Goal: Information Seeking & Learning: Check status

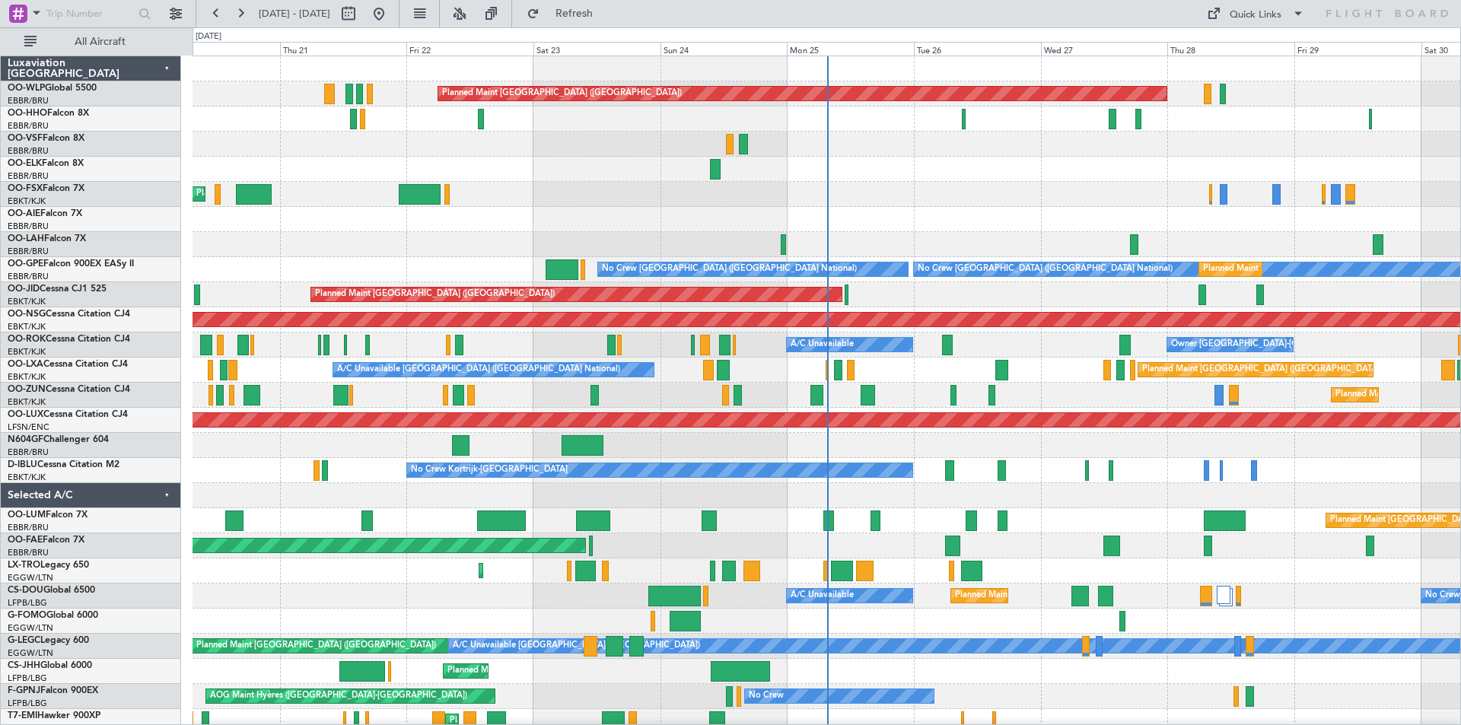
click at [531, 205] on div "Planned Maint Kortrijk-[GEOGRAPHIC_DATA]" at bounding box center [825, 194] width 1267 height 25
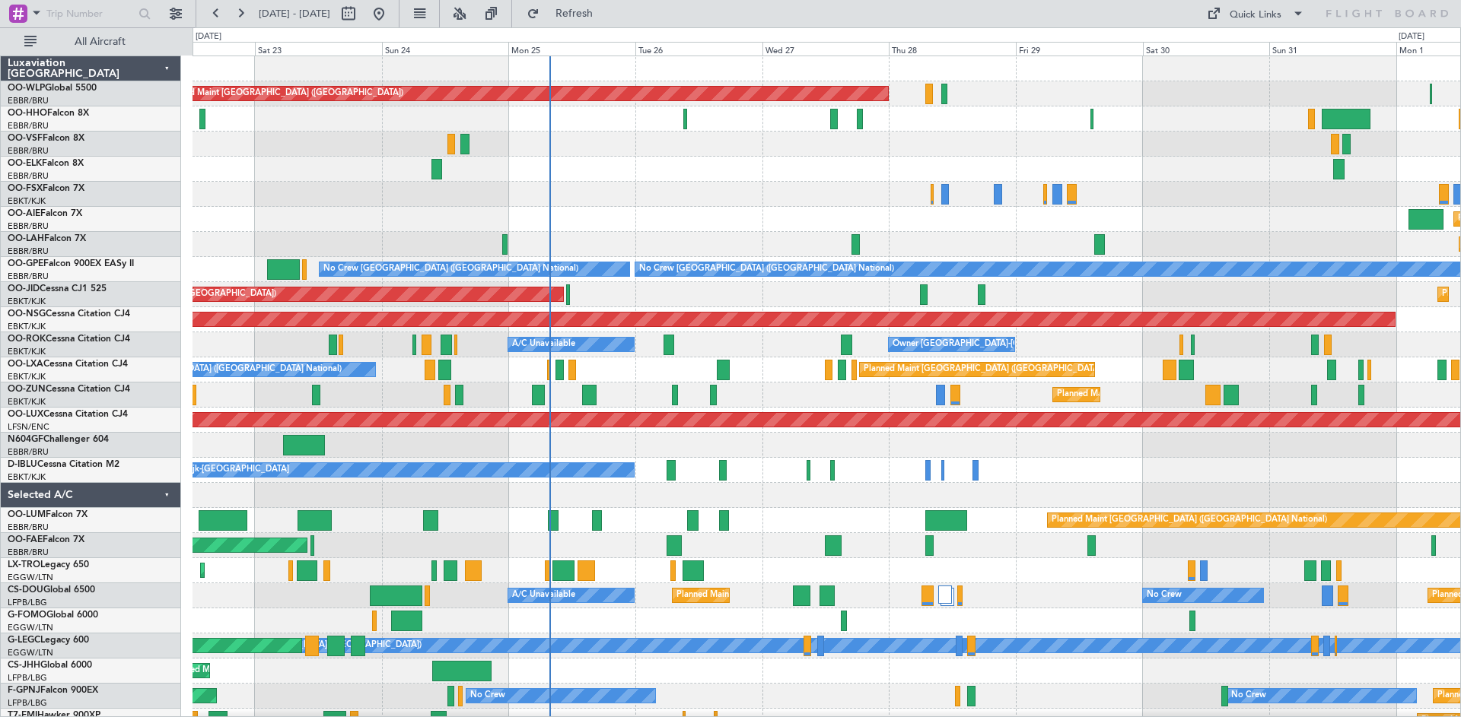
click at [672, 216] on div "Planned Maint [GEOGRAPHIC_DATA] ([GEOGRAPHIC_DATA])" at bounding box center [825, 219] width 1267 height 25
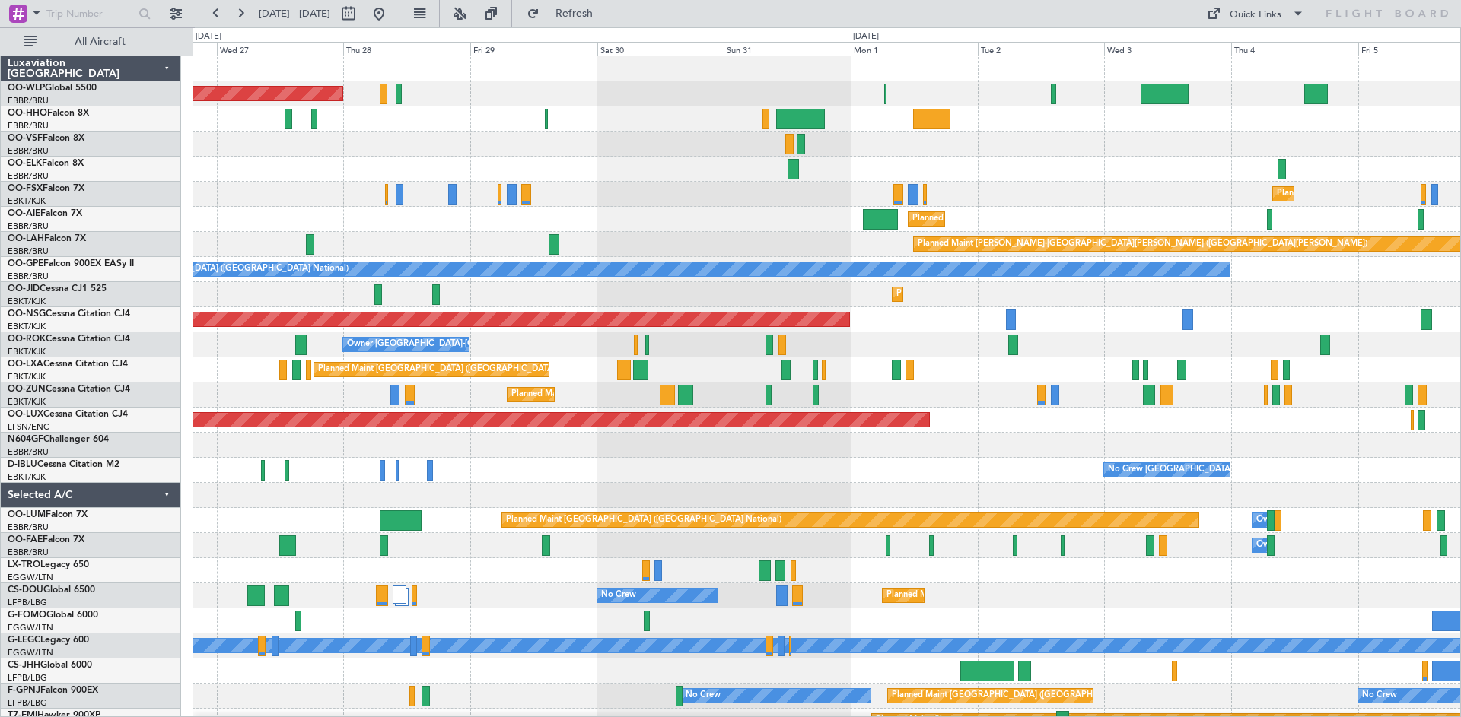
click at [549, 483] on div "Planned Maint [GEOGRAPHIC_DATA] ([GEOGRAPHIC_DATA]) Planned Maint [GEOGRAPHIC_D…" at bounding box center [825, 445] width 1267 height 778
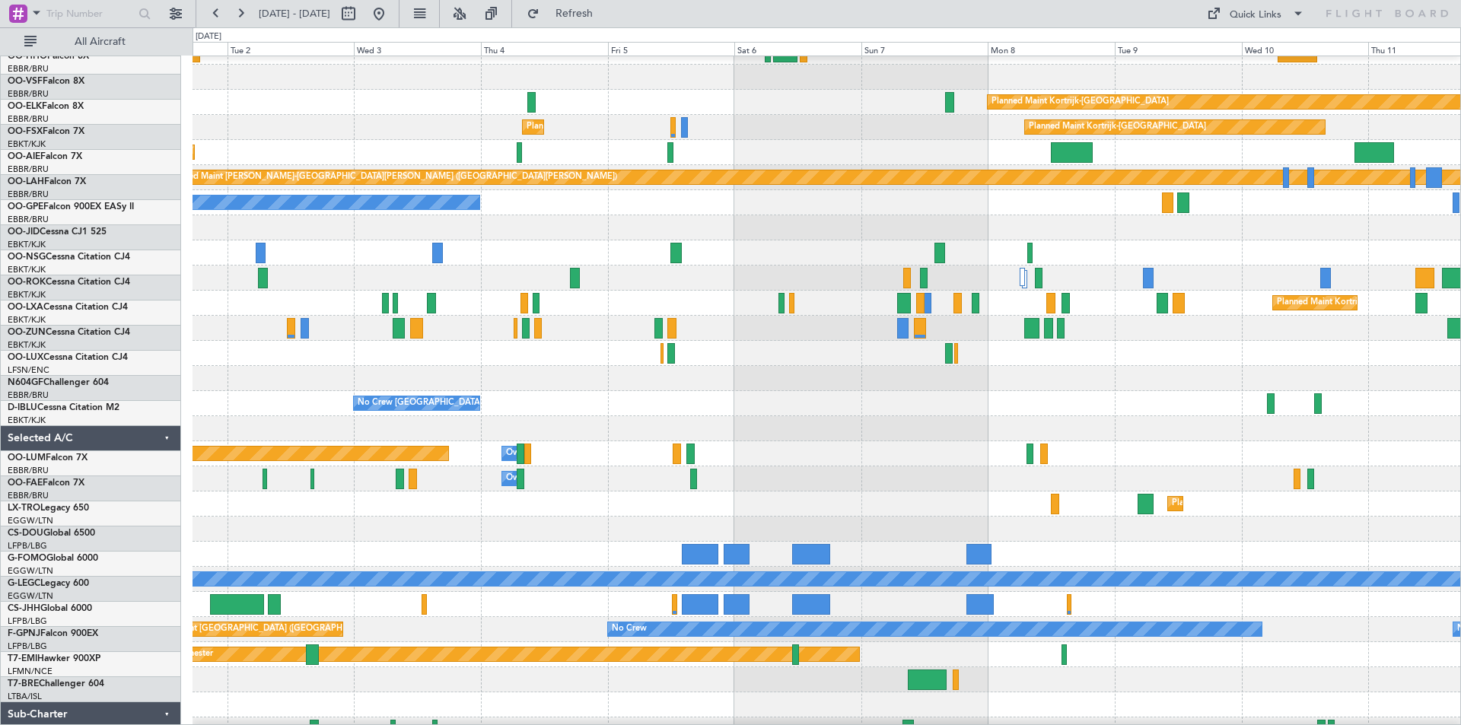
scroll to position [73, 0]
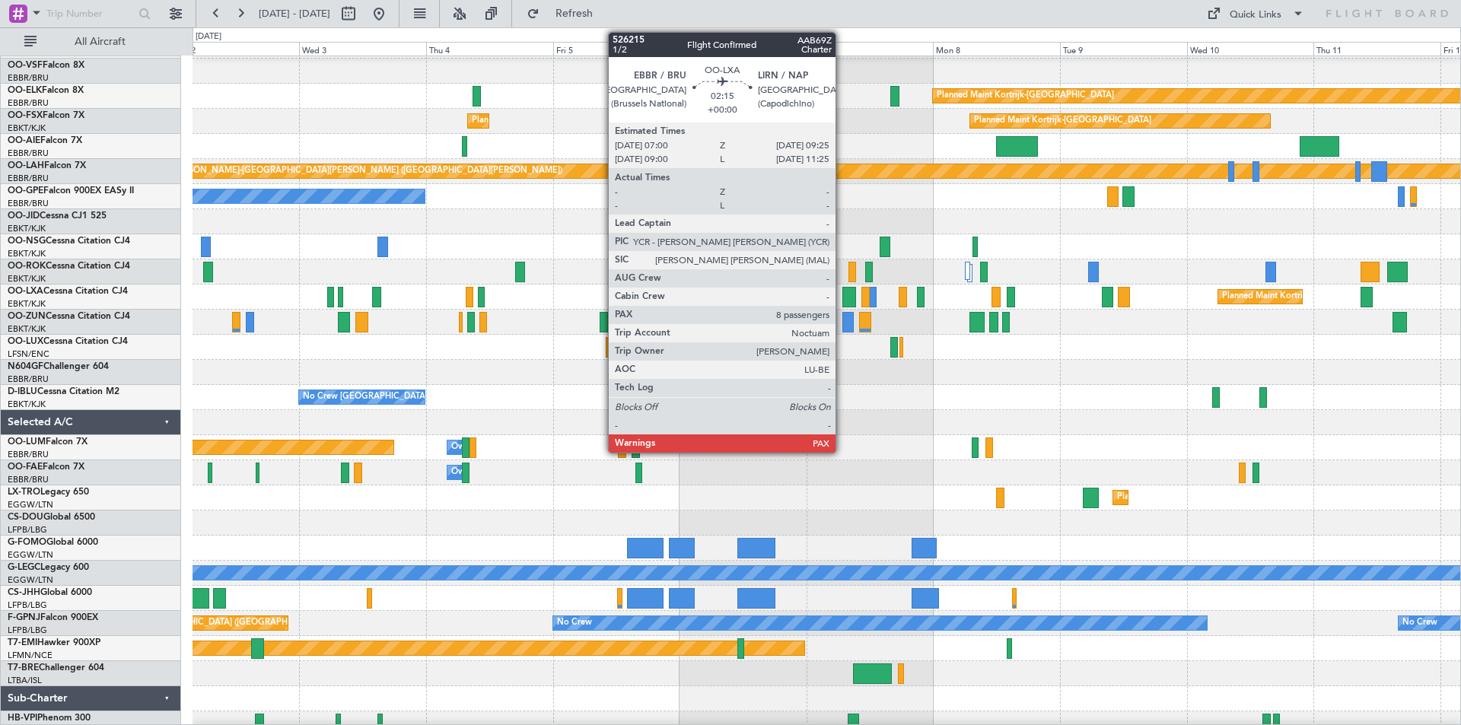
click at [842, 299] on div at bounding box center [848, 297] width 13 height 21
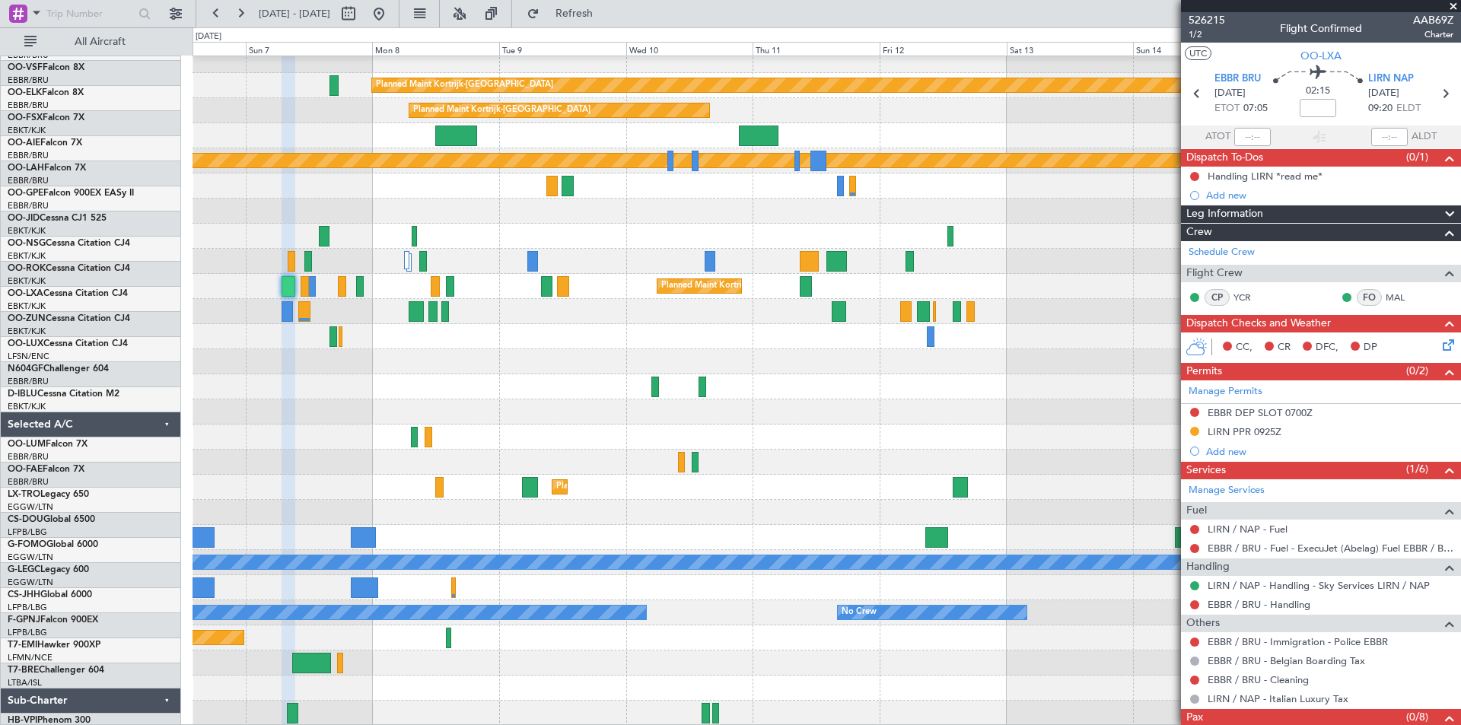
scroll to position [84, 0]
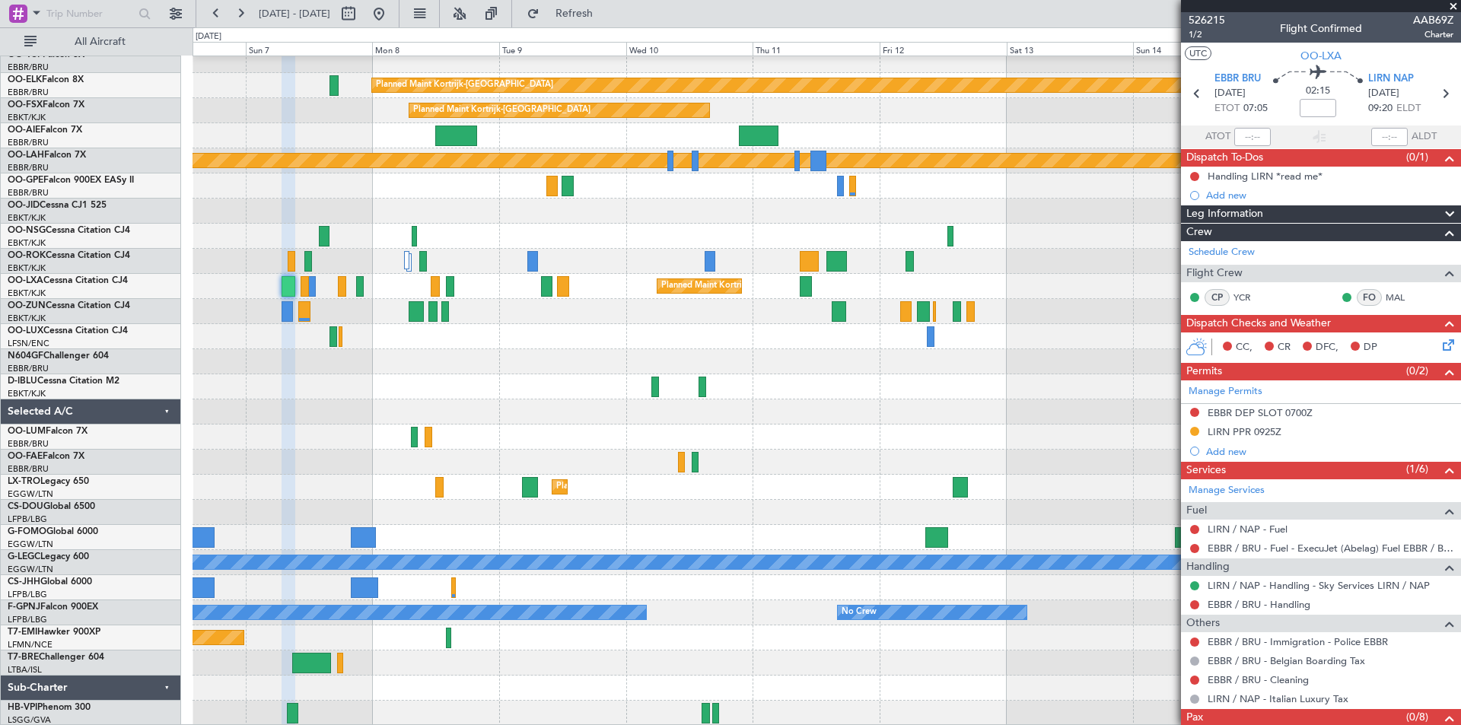
click at [215, 226] on div at bounding box center [825, 236] width 1267 height 25
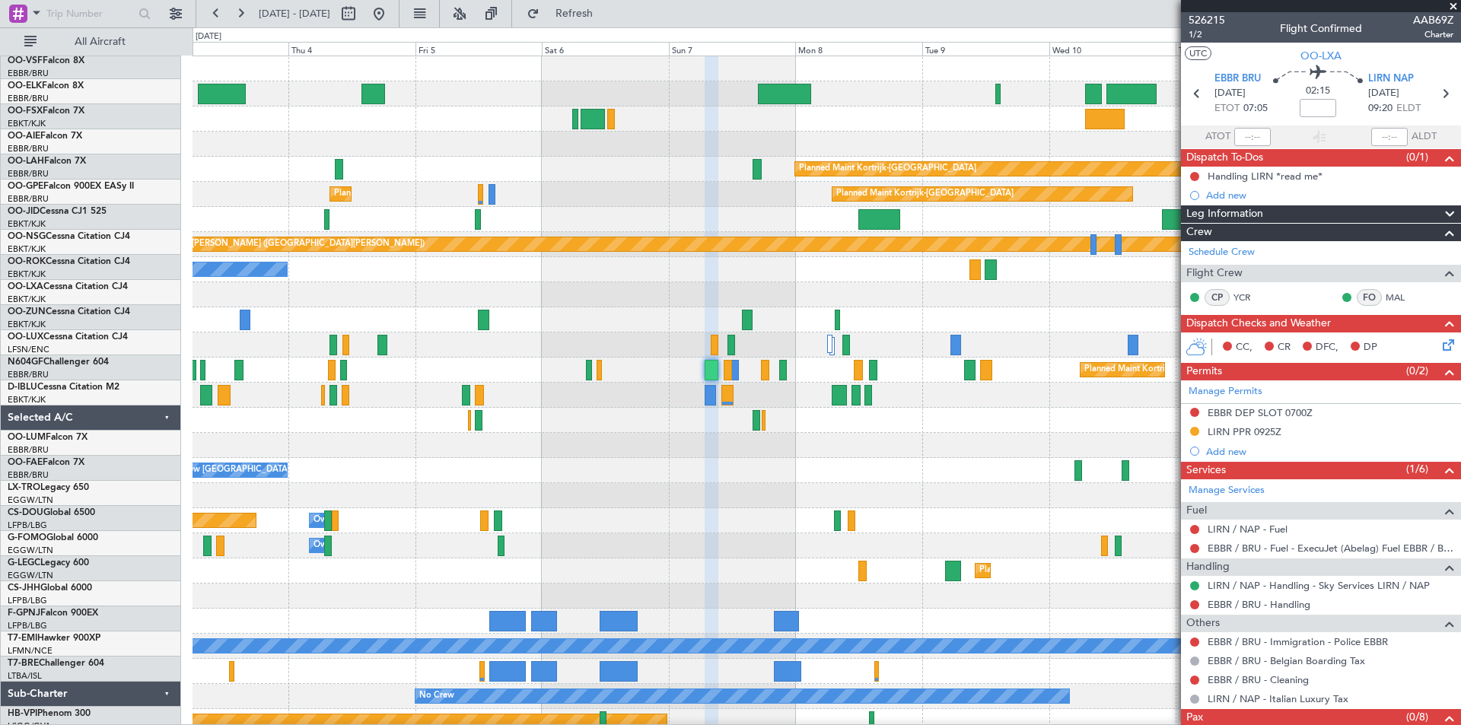
scroll to position [0, 0]
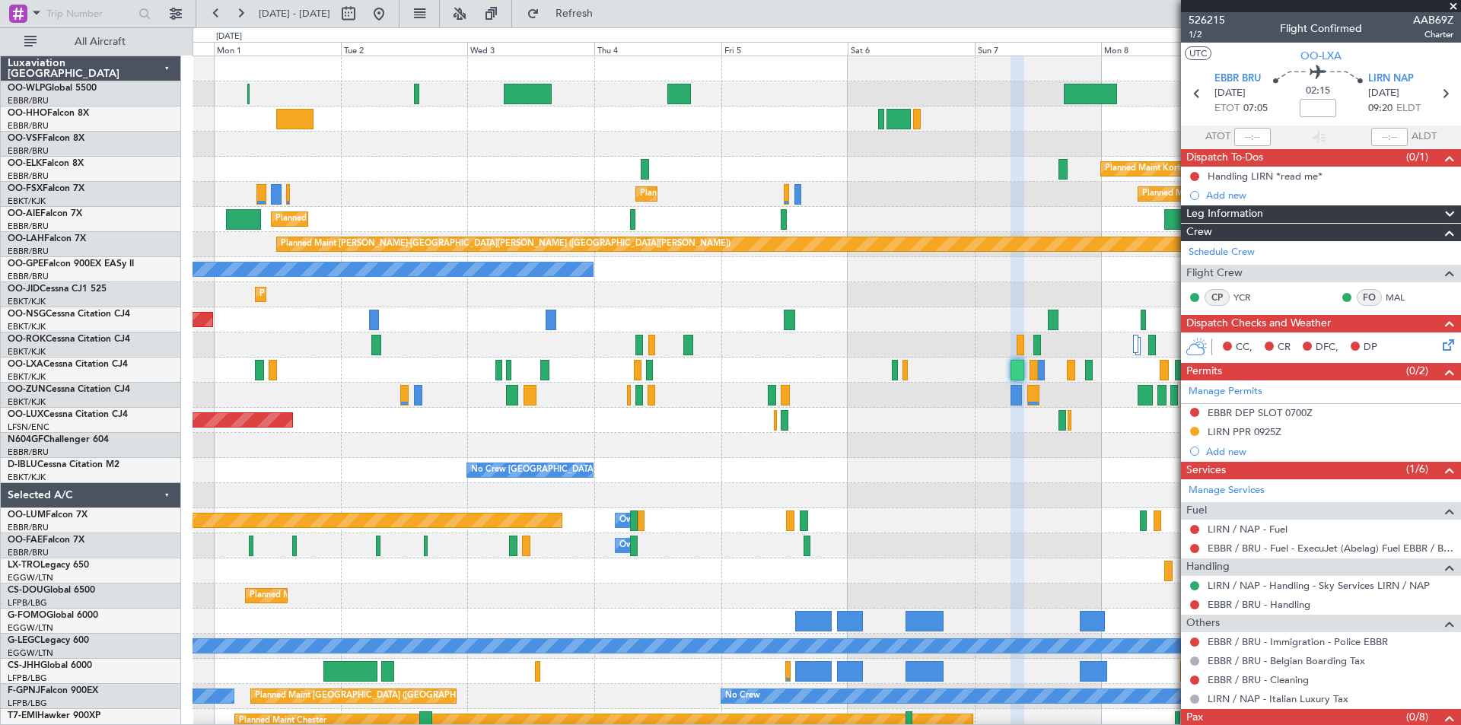
click at [1257, 324] on fb-app "[DATE] - [DATE] Refresh Quick Links All Aircraft Planned Maint [GEOGRAPHIC_DATA…" at bounding box center [730, 368] width 1461 height 714
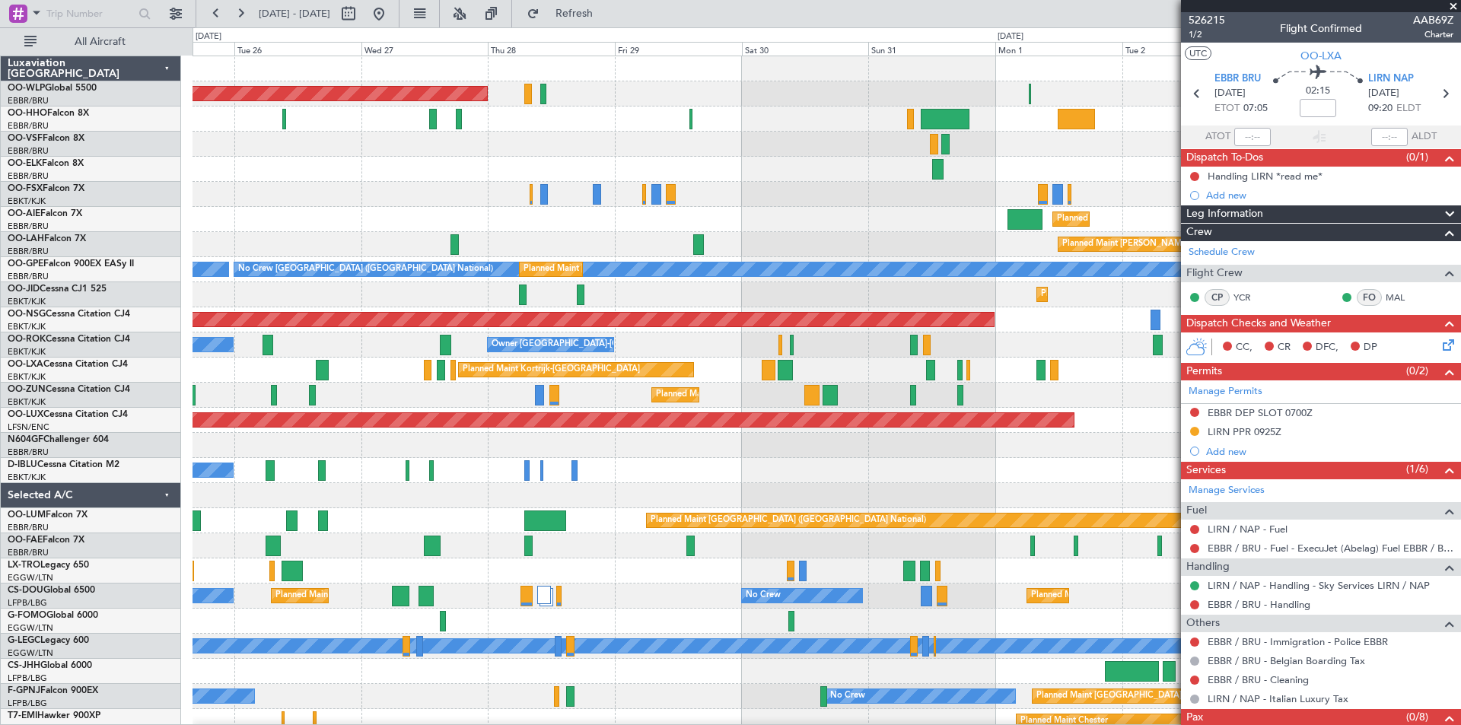
click at [1460, 425] on html "[DATE] - [DATE] Refresh Quick Links All Aircraft Planned Maint [GEOGRAPHIC_DATA…" at bounding box center [730, 362] width 1461 height 725
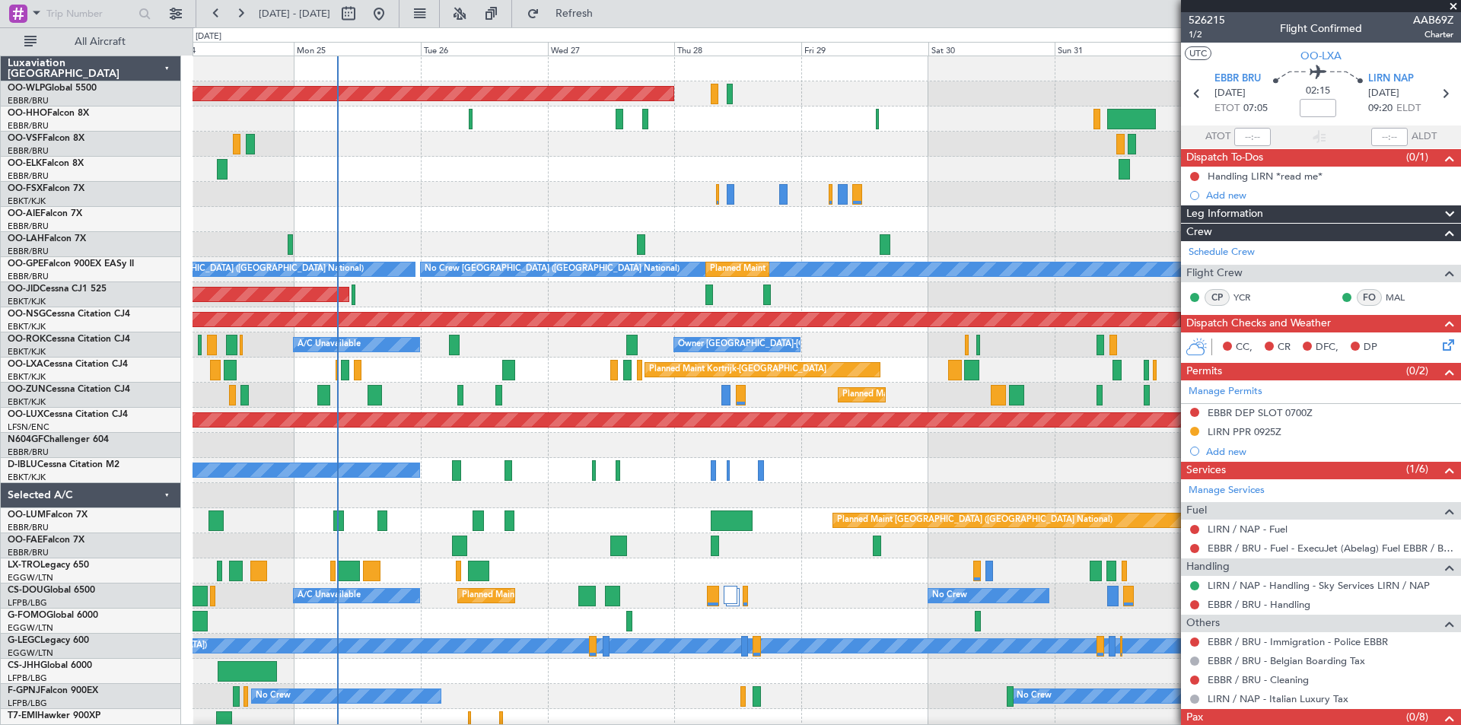
click at [858, 234] on div "Planned Maint [GEOGRAPHIC_DATA] ([GEOGRAPHIC_DATA]) Planned Maint [GEOGRAPHIC_D…" at bounding box center [825, 445] width 1267 height 778
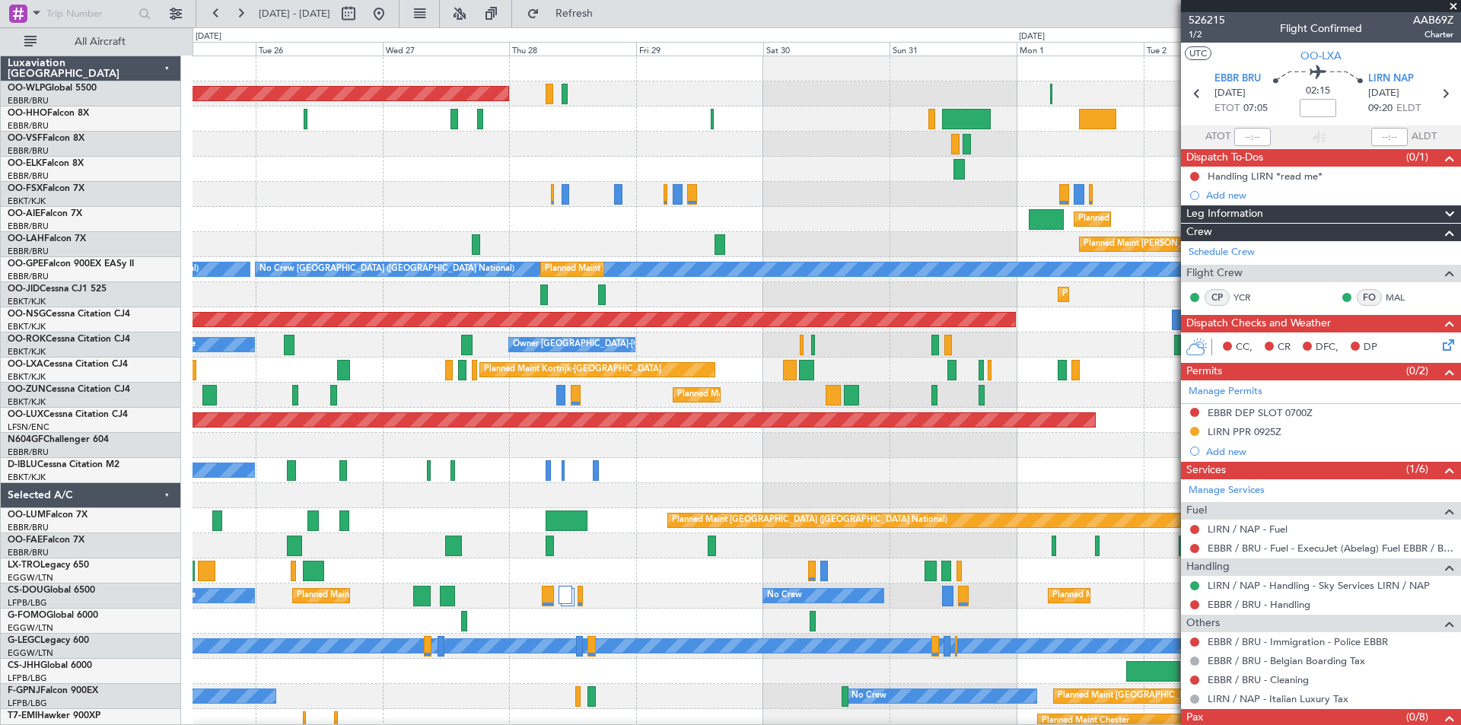
click at [711, 147] on div "Planned Maint [GEOGRAPHIC_DATA] ([GEOGRAPHIC_DATA]) Planned Maint [GEOGRAPHIC_D…" at bounding box center [825, 445] width 1267 height 778
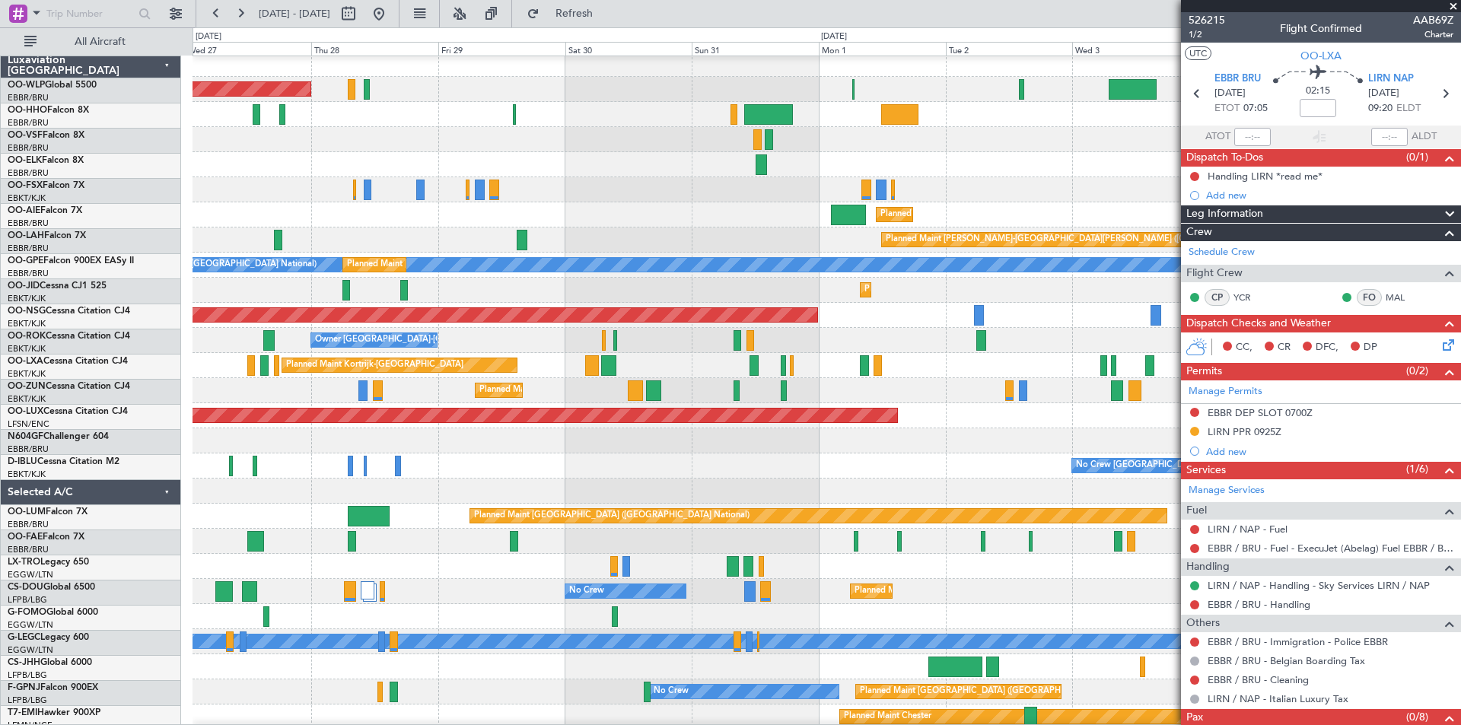
click at [803, 251] on div "Planned Maint [PERSON_NAME]-[GEOGRAPHIC_DATA][PERSON_NAME] ([GEOGRAPHIC_DATA][P…" at bounding box center [825, 239] width 1267 height 25
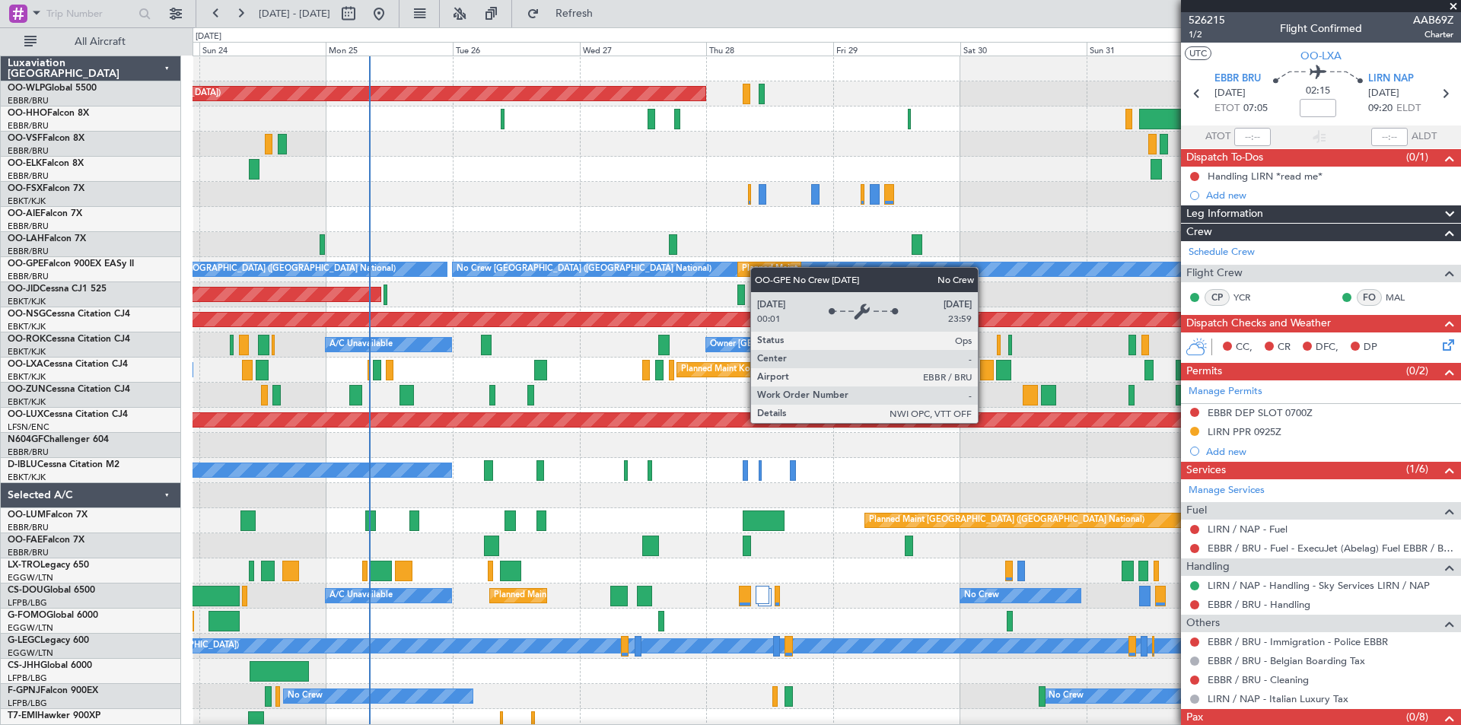
click at [898, 276] on div "Planned Maint [GEOGRAPHIC_DATA] ([GEOGRAPHIC_DATA]) Planned Maint [GEOGRAPHIC_D…" at bounding box center [825, 445] width 1267 height 778
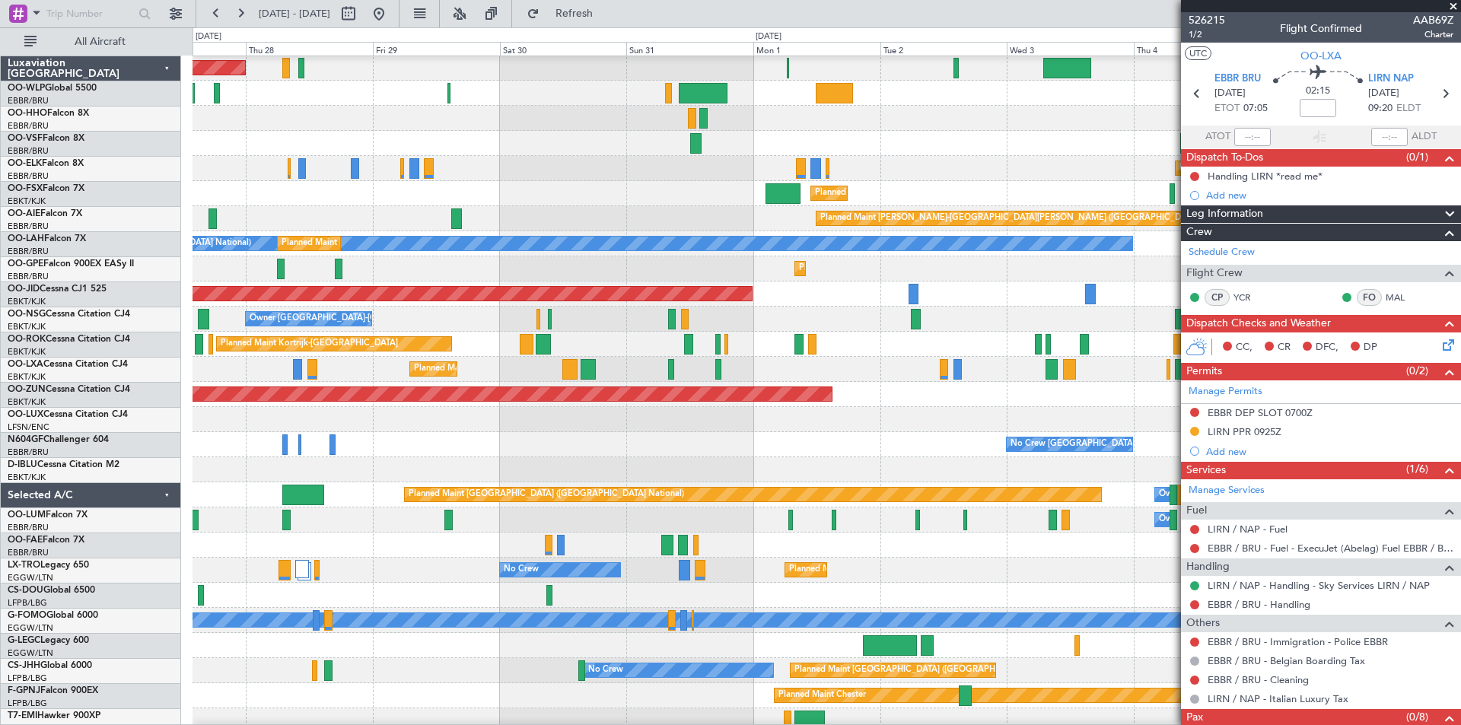
click at [163, 215] on div "Planned Maint Berlin (Brandenburg) Planned Maint Kortrijk-Wevelgem Planned Main…" at bounding box center [730, 376] width 1461 height 698
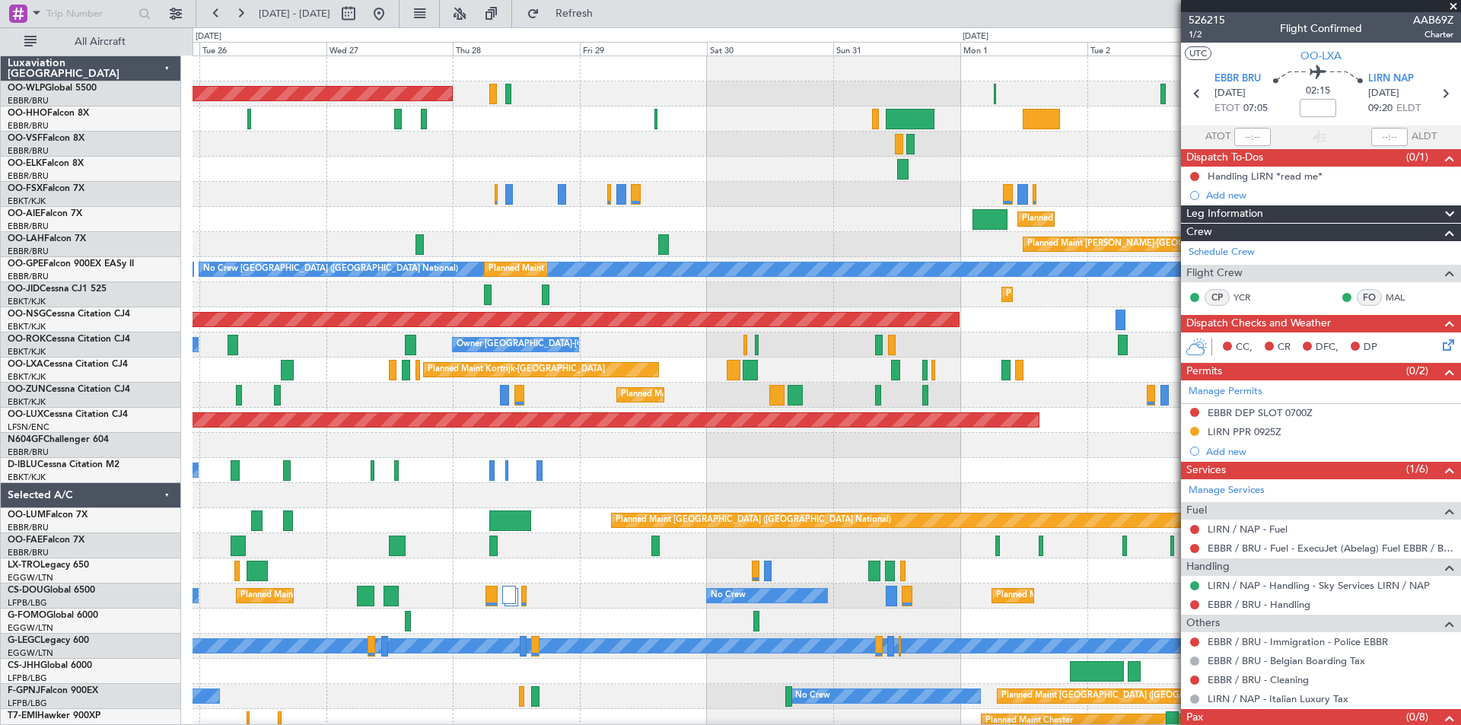
click at [1299, 501] on fb-app "28 Aug 2025 - 07 Sep 2025 Refresh Quick Links All Aircraft Planned Maint Berlin…" at bounding box center [730, 368] width 1461 height 714
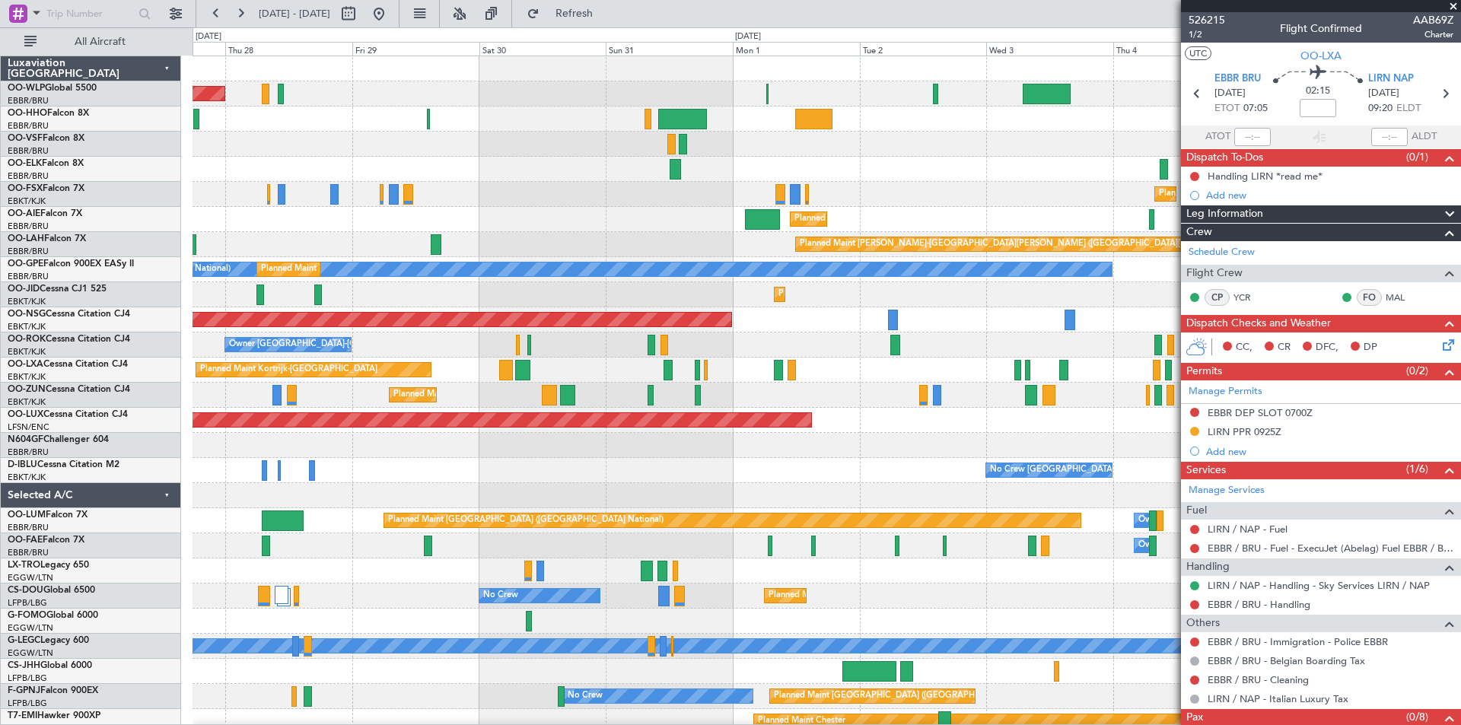
click at [374, 412] on div "Planned Maint [GEOGRAPHIC_DATA] ([GEOGRAPHIC_DATA])" at bounding box center [825, 420] width 1267 height 25
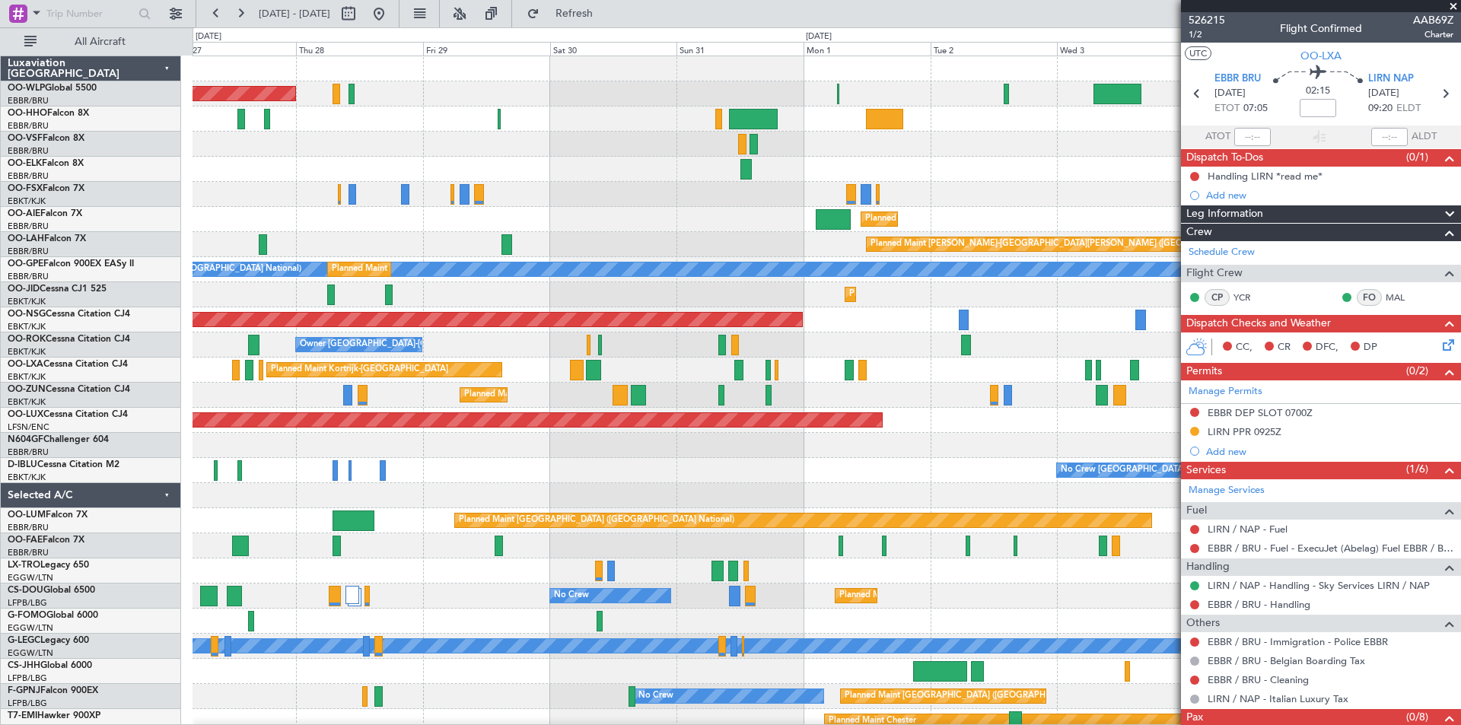
click at [748, 479] on div "No Crew Brussels (Brussels National) No Crew Kortrijk-Wevelgem" at bounding box center [825, 470] width 1267 height 25
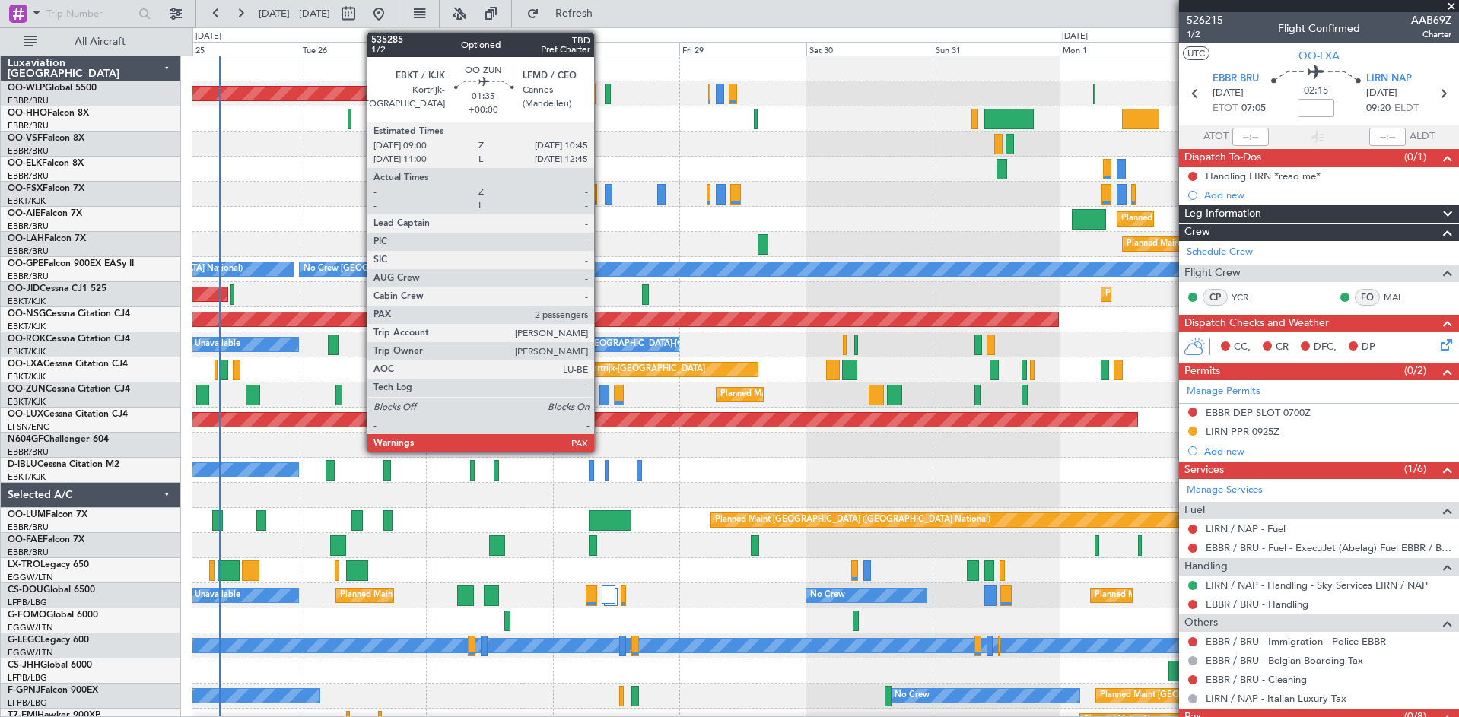
click at [601, 400] on div at bounding box center [604, 395] width 10 height 21
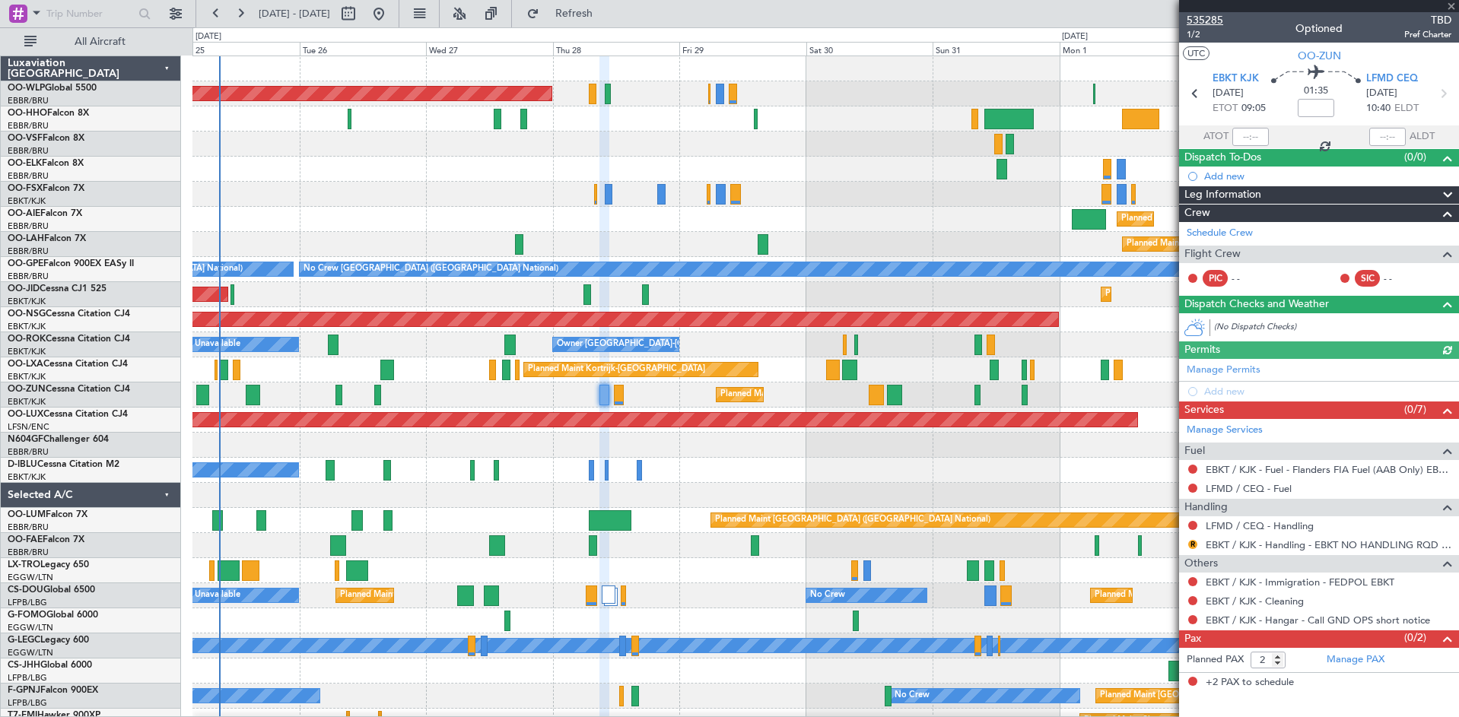
click at [1211, 19] on span "535285" at bounding box center [1205, 20] width 37 height 16
click at [606, 19] on span "Refresh" at bounding box center [574, 13] width 64 height 11
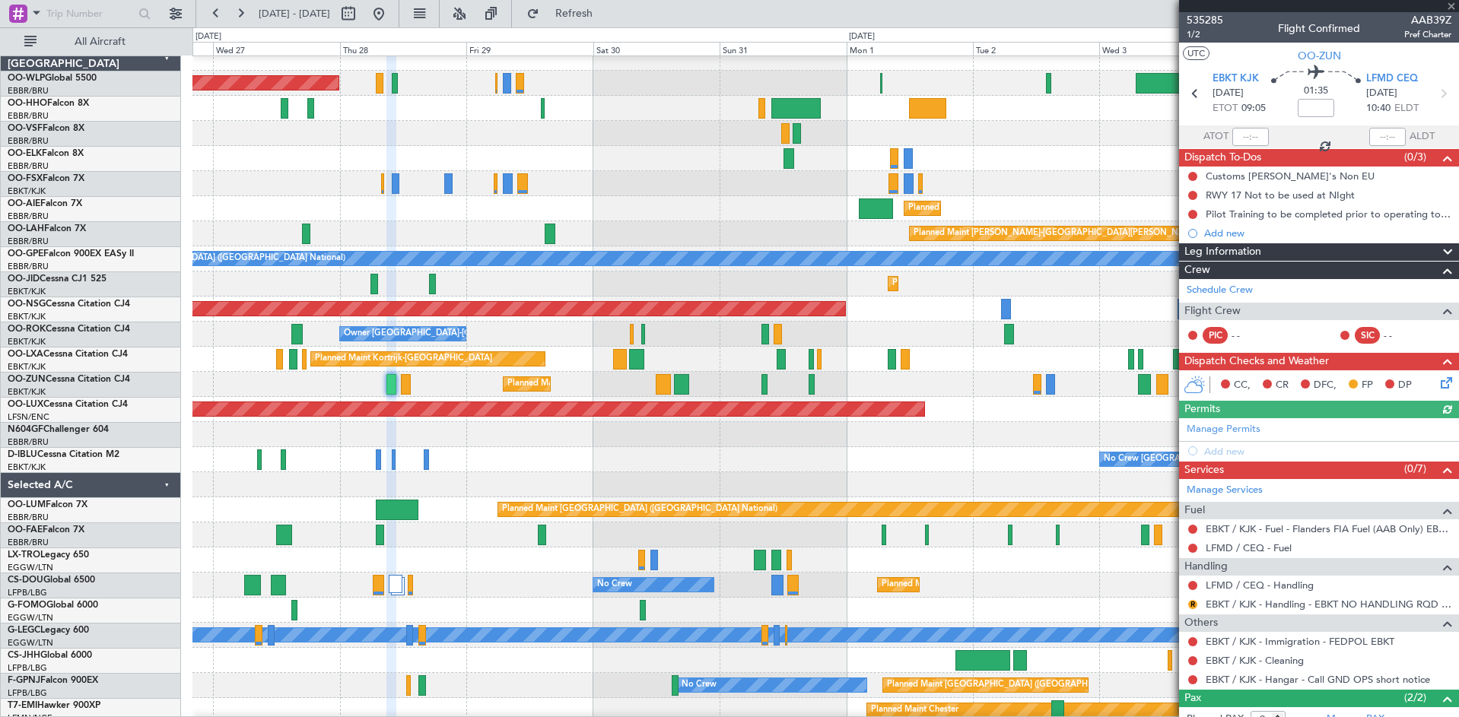
scroll to position [11, 0]
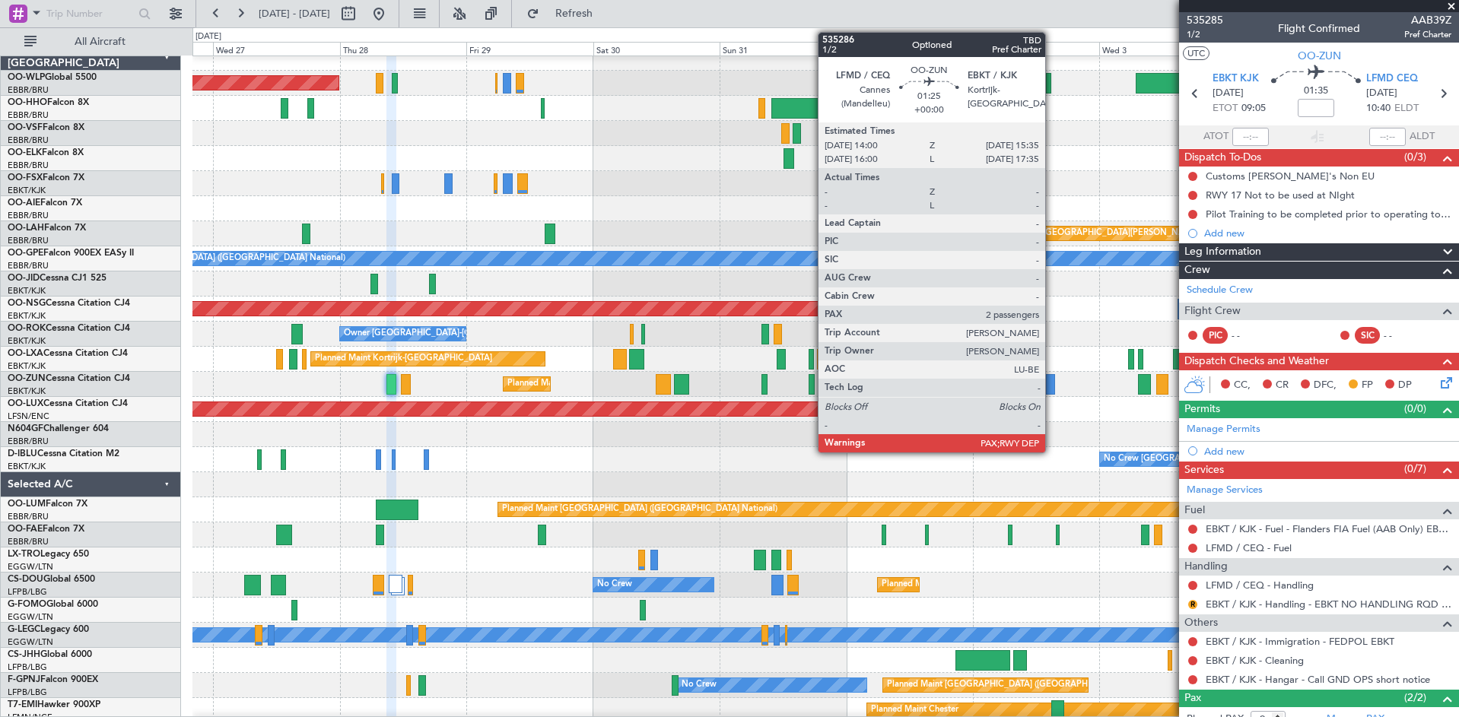
click at [1052, 387] on div at bounding box center [1050, 384] width 8 height 21
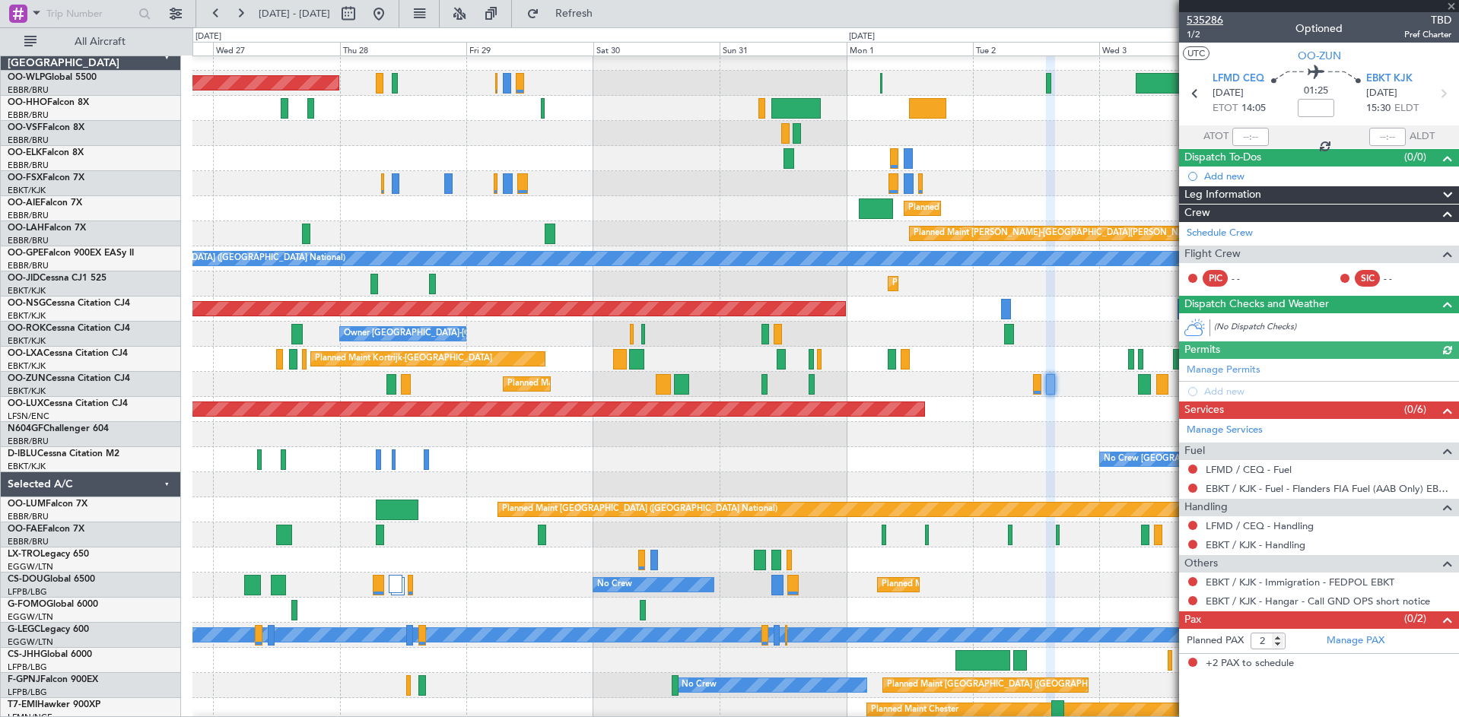
click at [1202, 20] on span "535286" at bounding box center [1205, 20] width 37 height 16
click at [606, 8] on span "Refresh" at bounding box center [574, 13] width 64 height 11
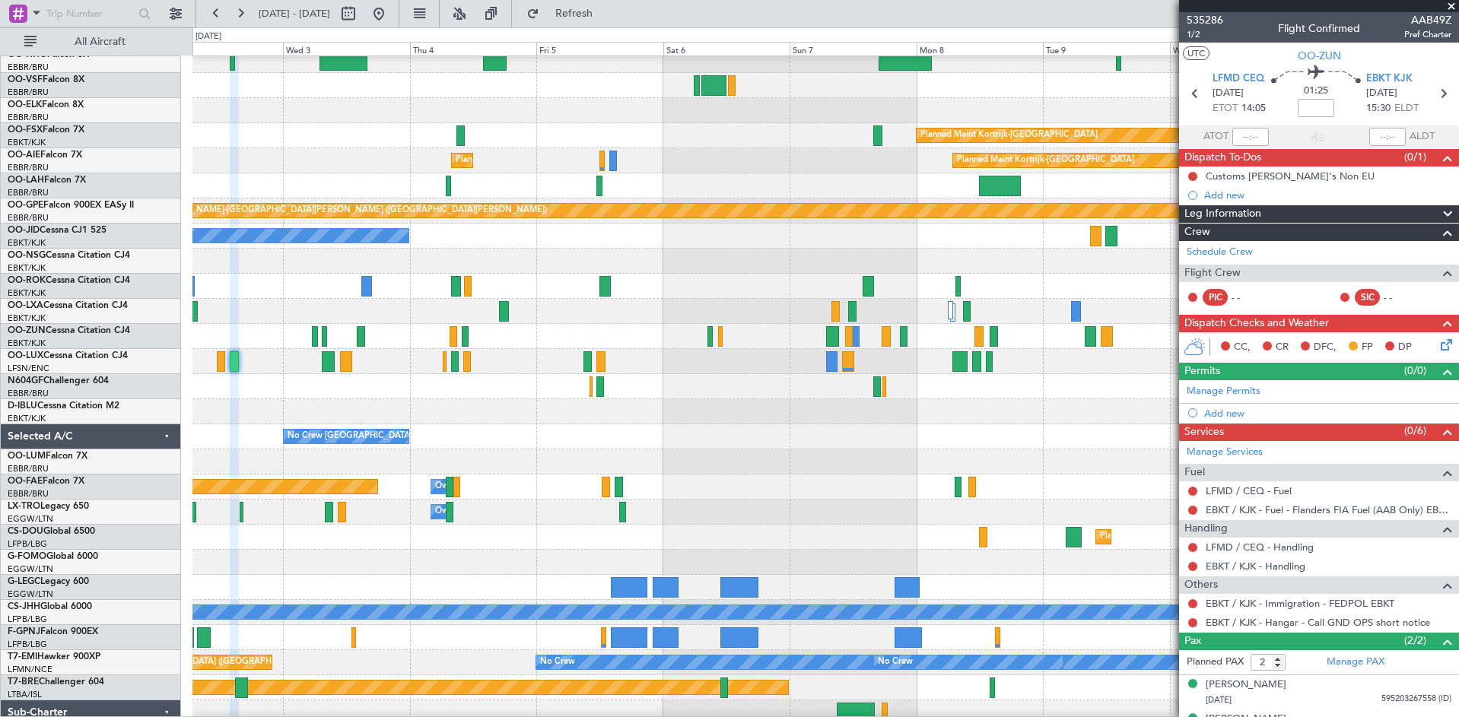
scroll to position [33, 0]
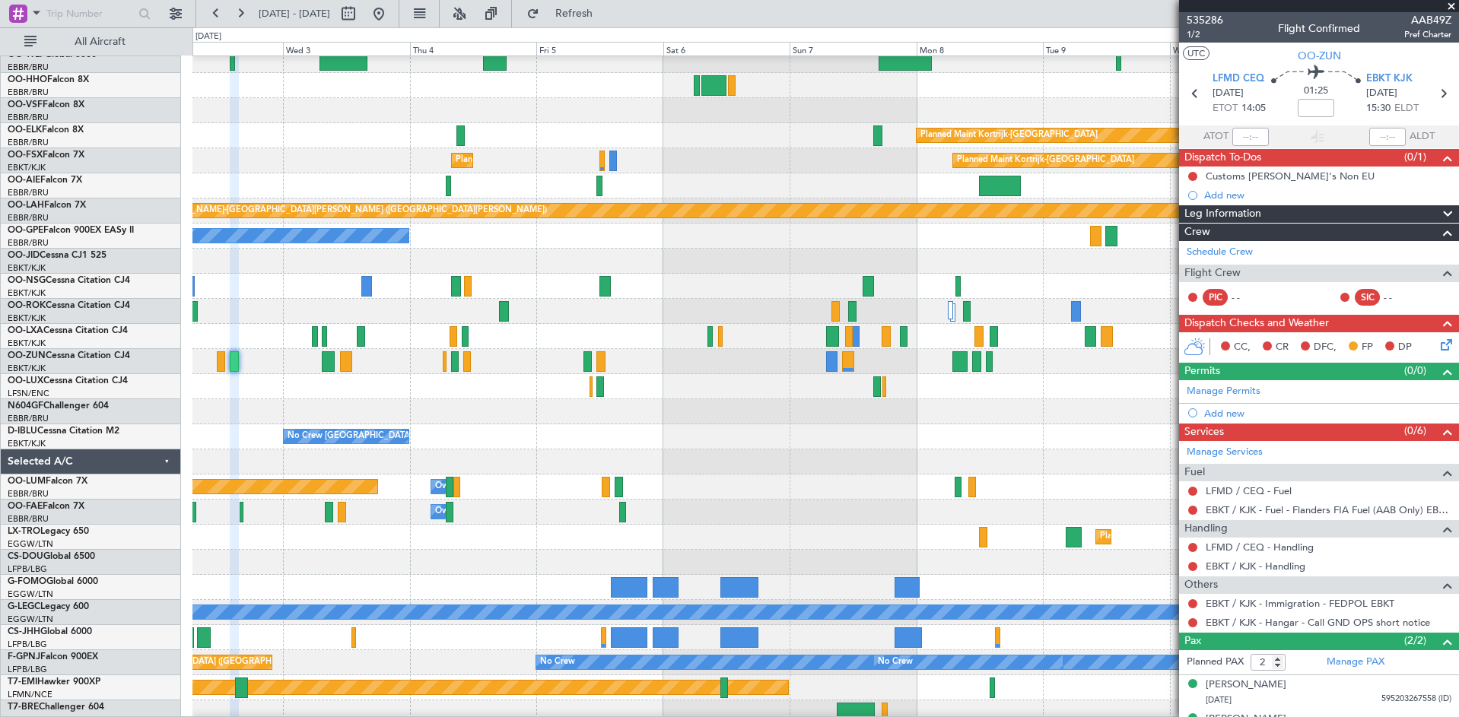
click at [151, 417] on div "Planned Maint Kortrijk-Wevelgem Planned Maint Kortrijk-Wevelgem Planned Maint K…" at bounding box center [729, 372] width 1459 height 690
click at [536, 271] on div "Planned Maint Kortrijk-[GEOGRAPHIC_DATA]" at bounding box center [825, 261] width 1266 height 25
click at [606, 14] on span "Refresh" at bounding box center [574, 13] width 64 height 11
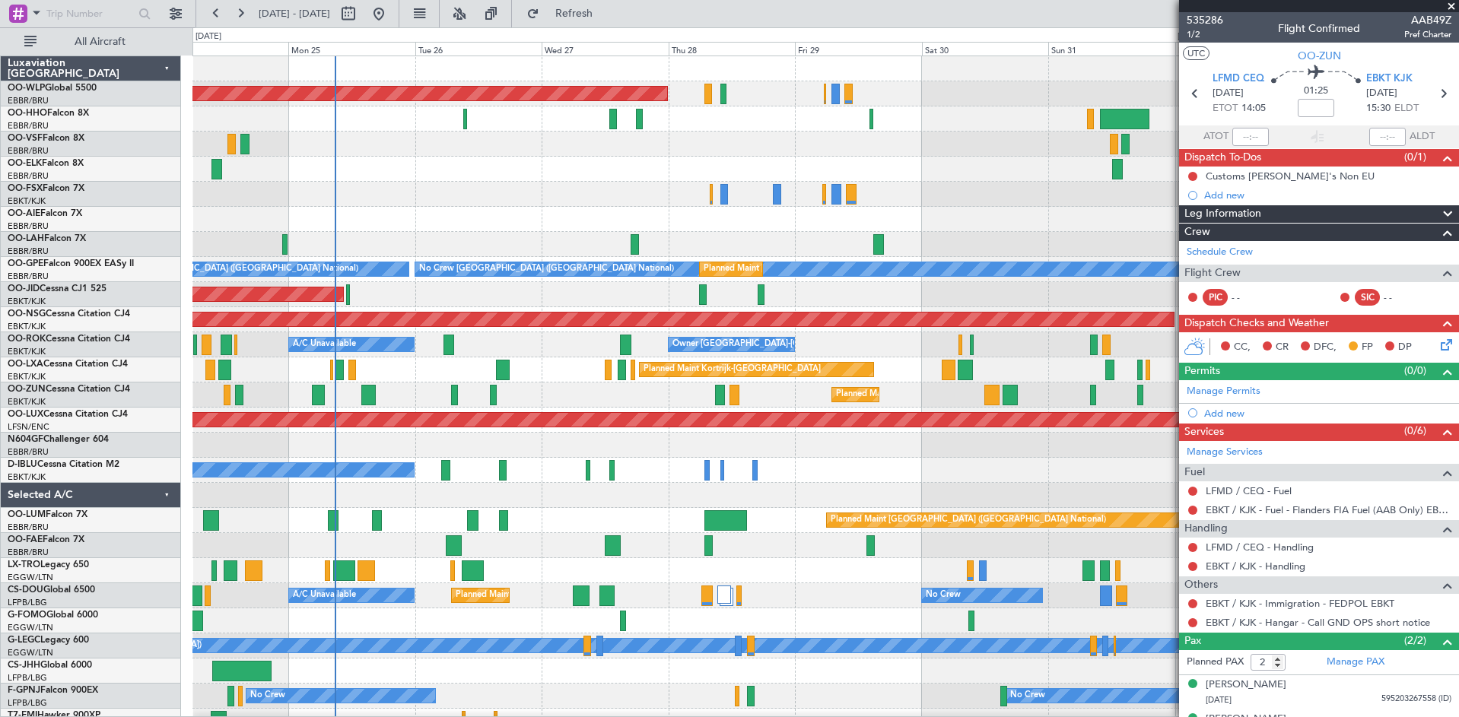
scroll to position [0, 0]
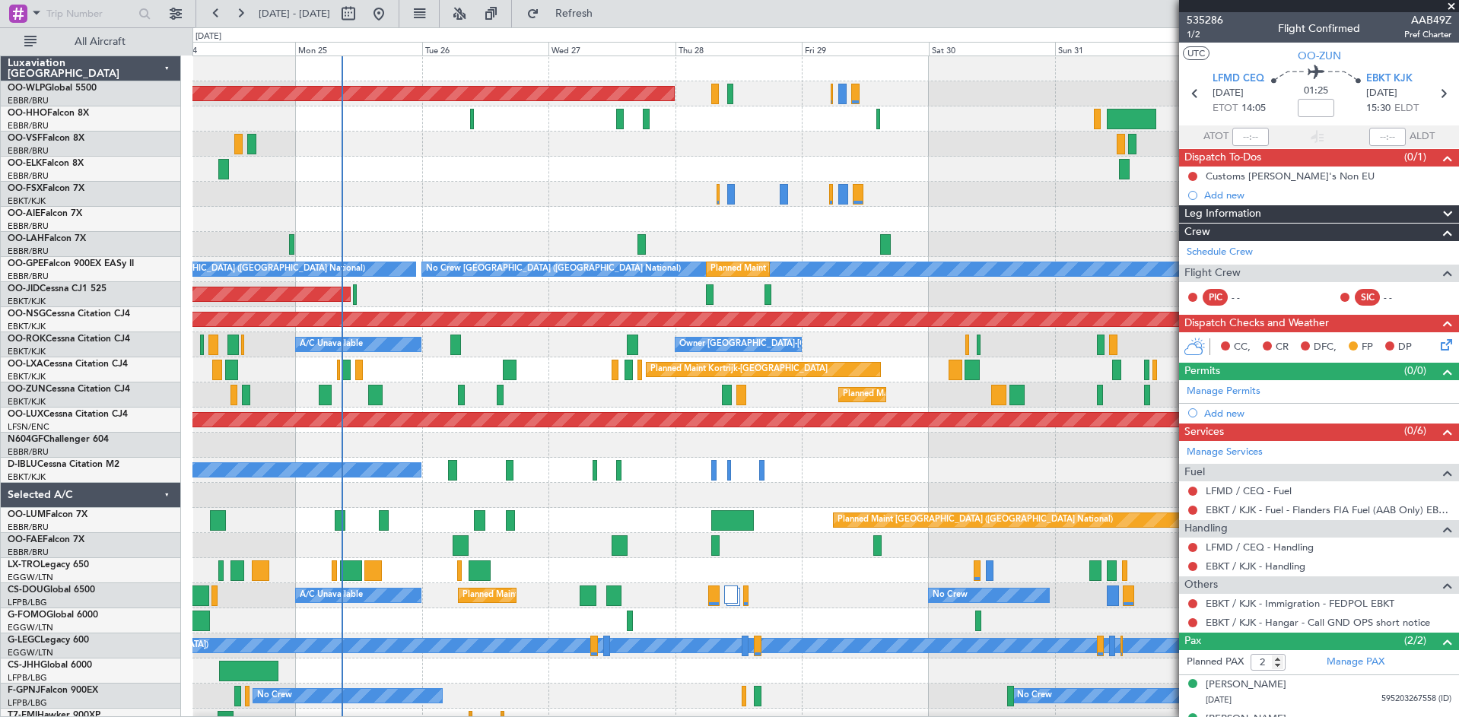
click at [516, 375] on div "Planned Maint Kortrijk-Wevelgem A/C Unavailable Brussels (Brussels National)" at bounding box center [825, 370] width 1266 height 25
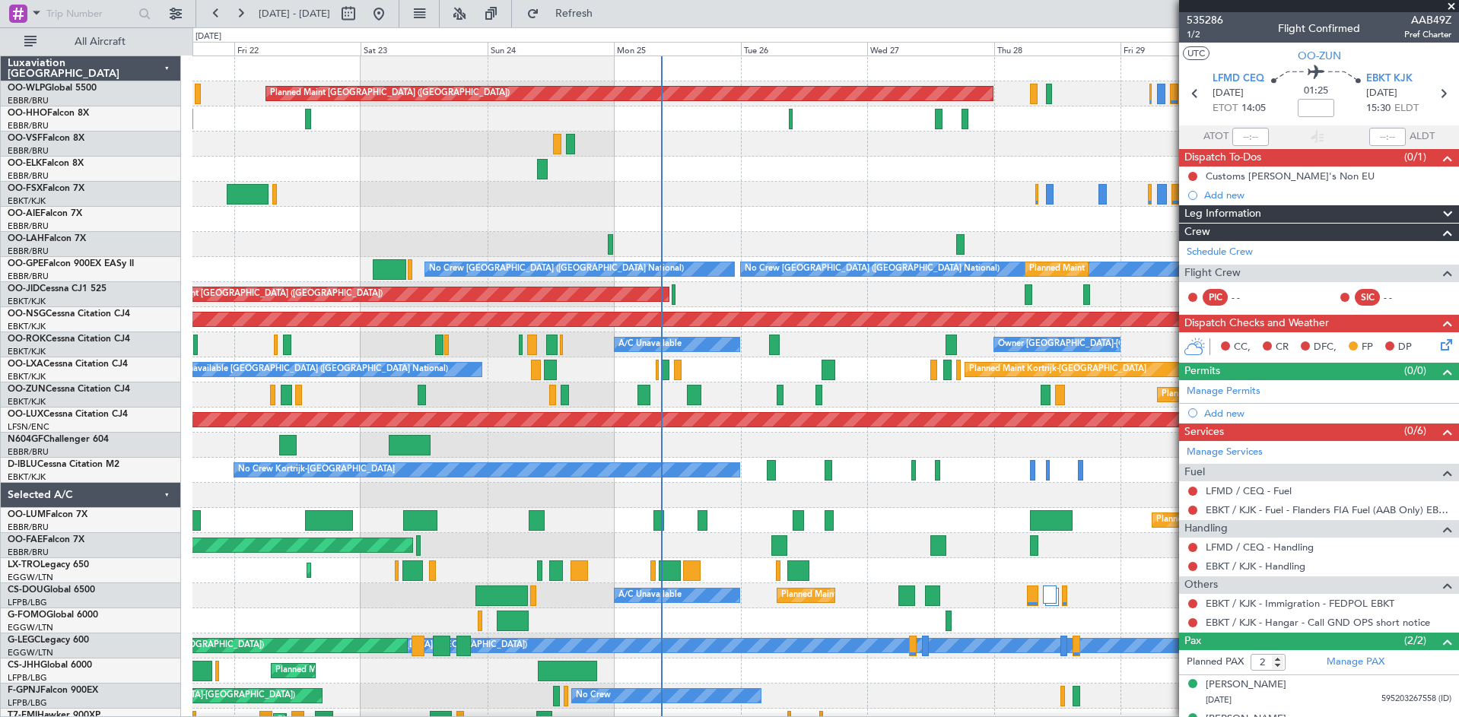
click at [589, 428] on div "Planned Maint Berlin (Brandenburg) Planned Maint Kortrijk-Wevelgem Planned Main…" at bounding box center [825, 445] width 1266 height 778
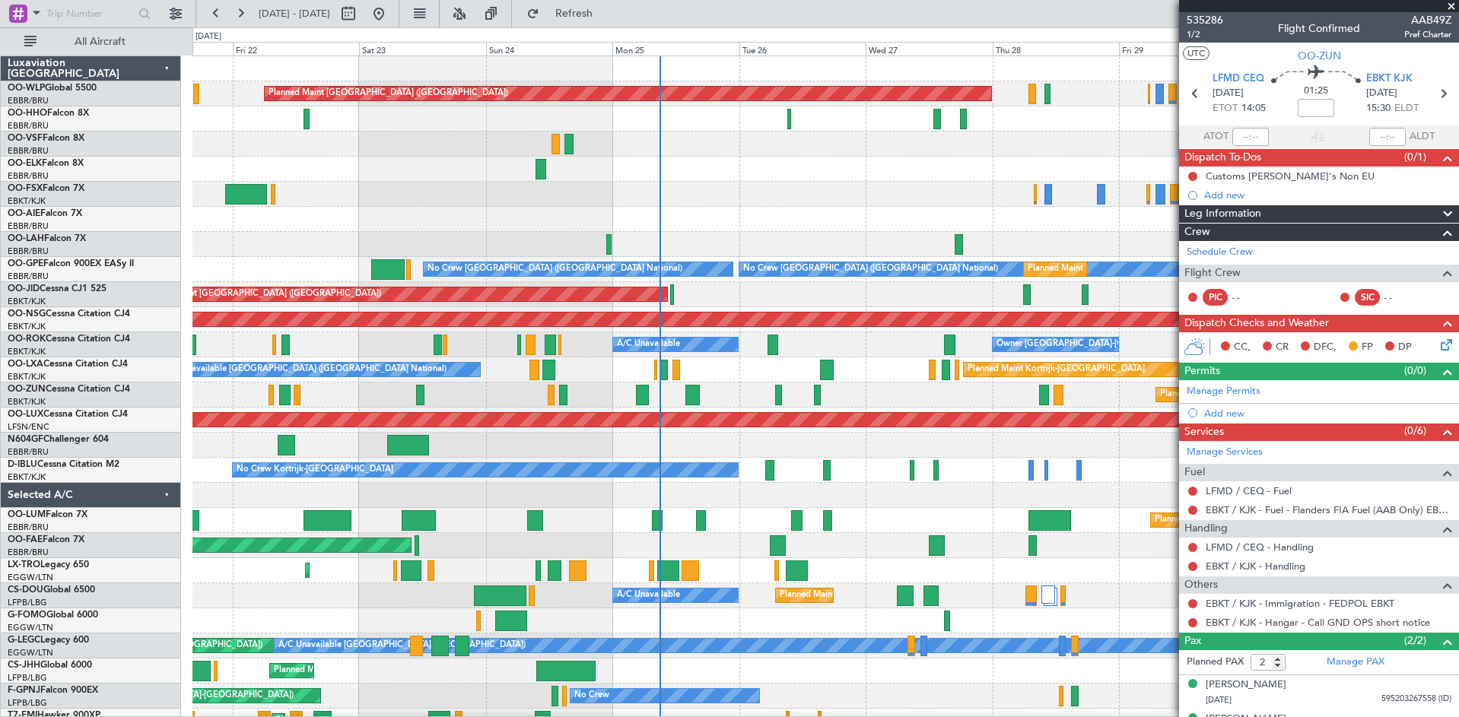
click at [1451, 5] on span at bounding box center [1451, 7] width 15 height 14
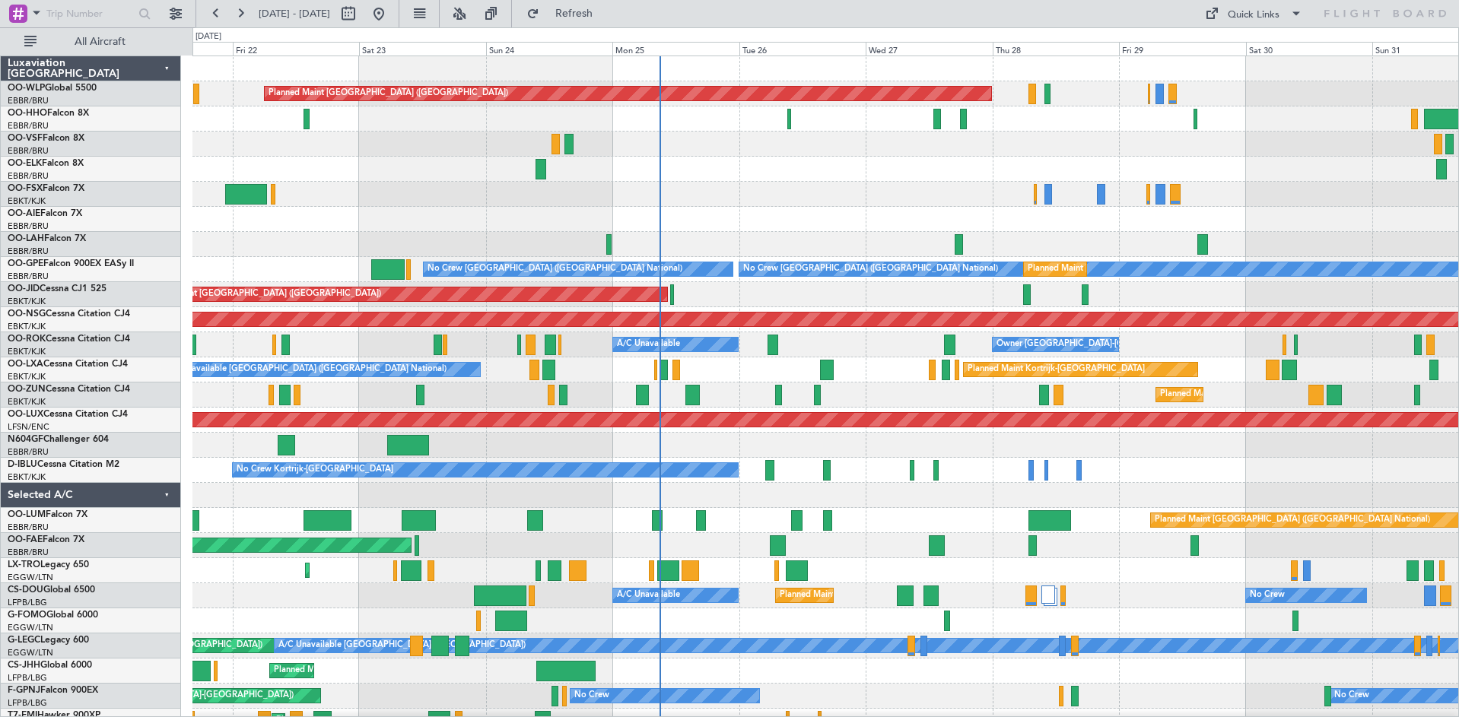
type input "0"
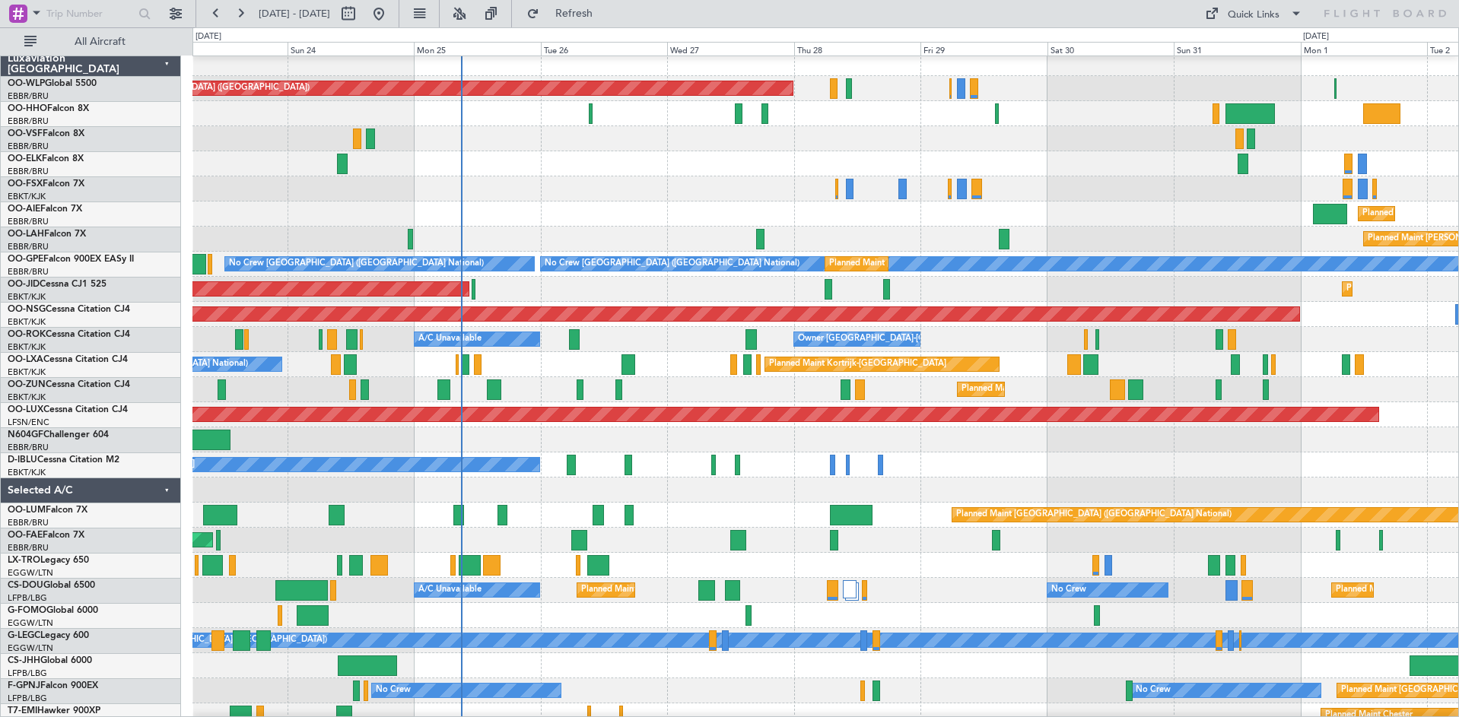
scroll to position [5, 0]
click at [1069, 381] on div "Planned Maint Kortrijk-[GEOGRAPHIC_DATA]" at bounding box center [825, 389] width 1266 height 25
click at [590, 24] on button "Refresh" at bounding box center [565, 14] width 91 height 24
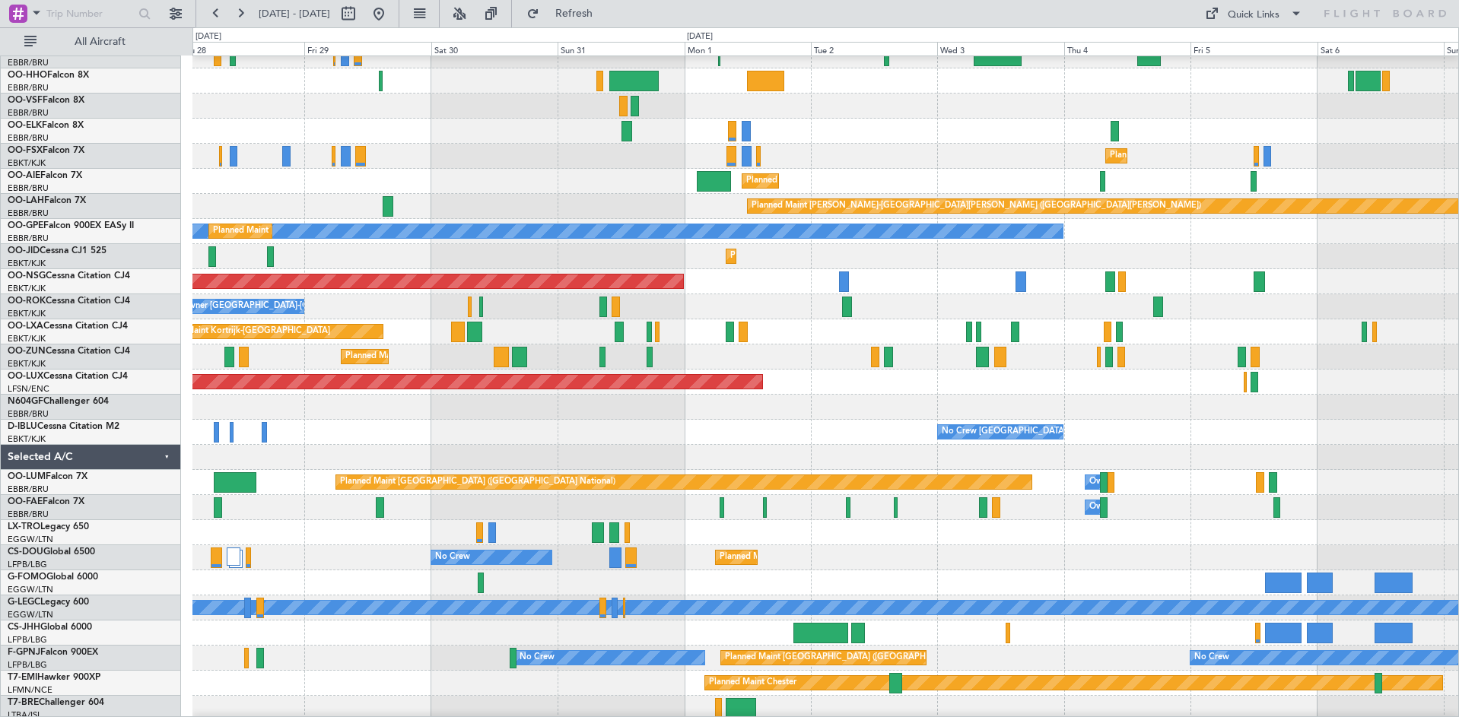
scroll to position [39, 0]
click at [675, 321] on div "Planned Maint Kortrijk-[GEOGRAPHIC_DATA]" at bounding box center [825, 332] width 1266 height 25
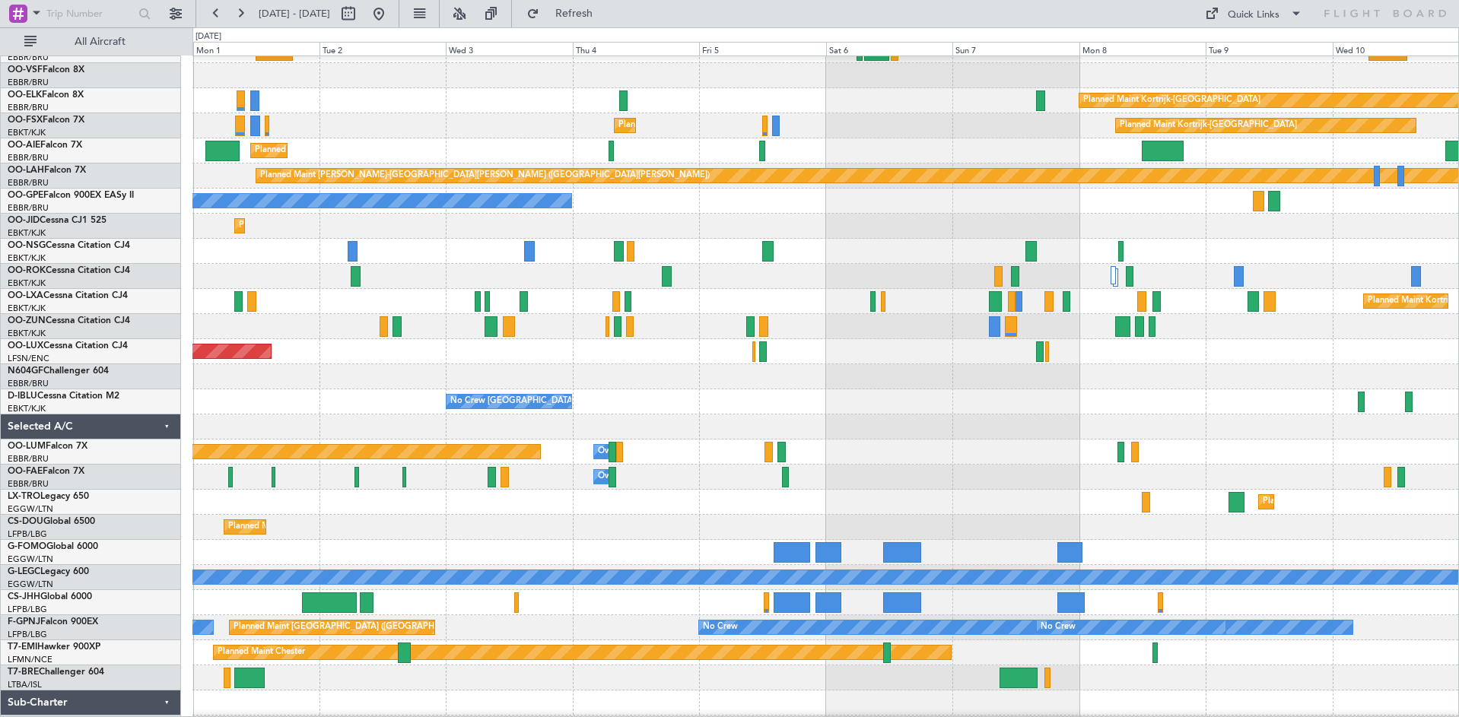
click at [720, 264] on div at bounding box center [825, 276] width 1266 height 25
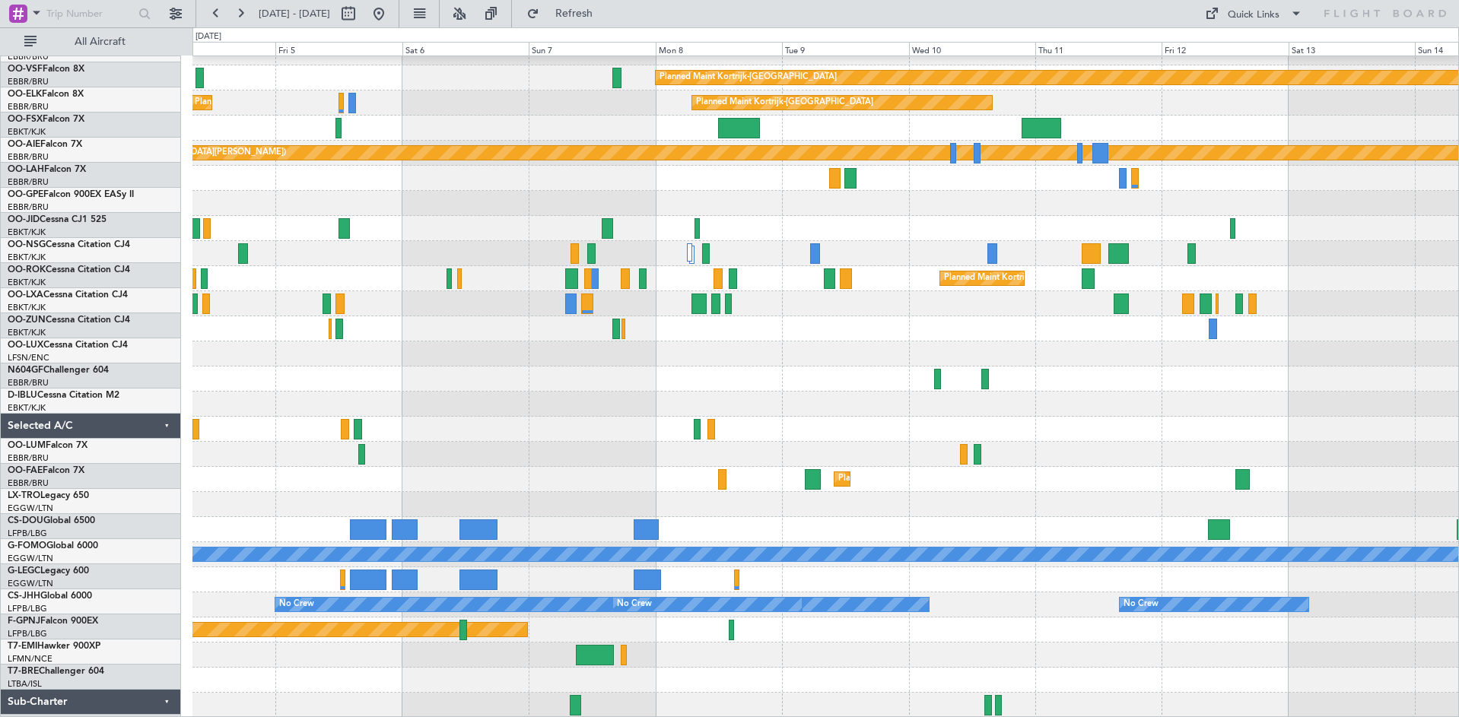
scroll to position [91, 0]
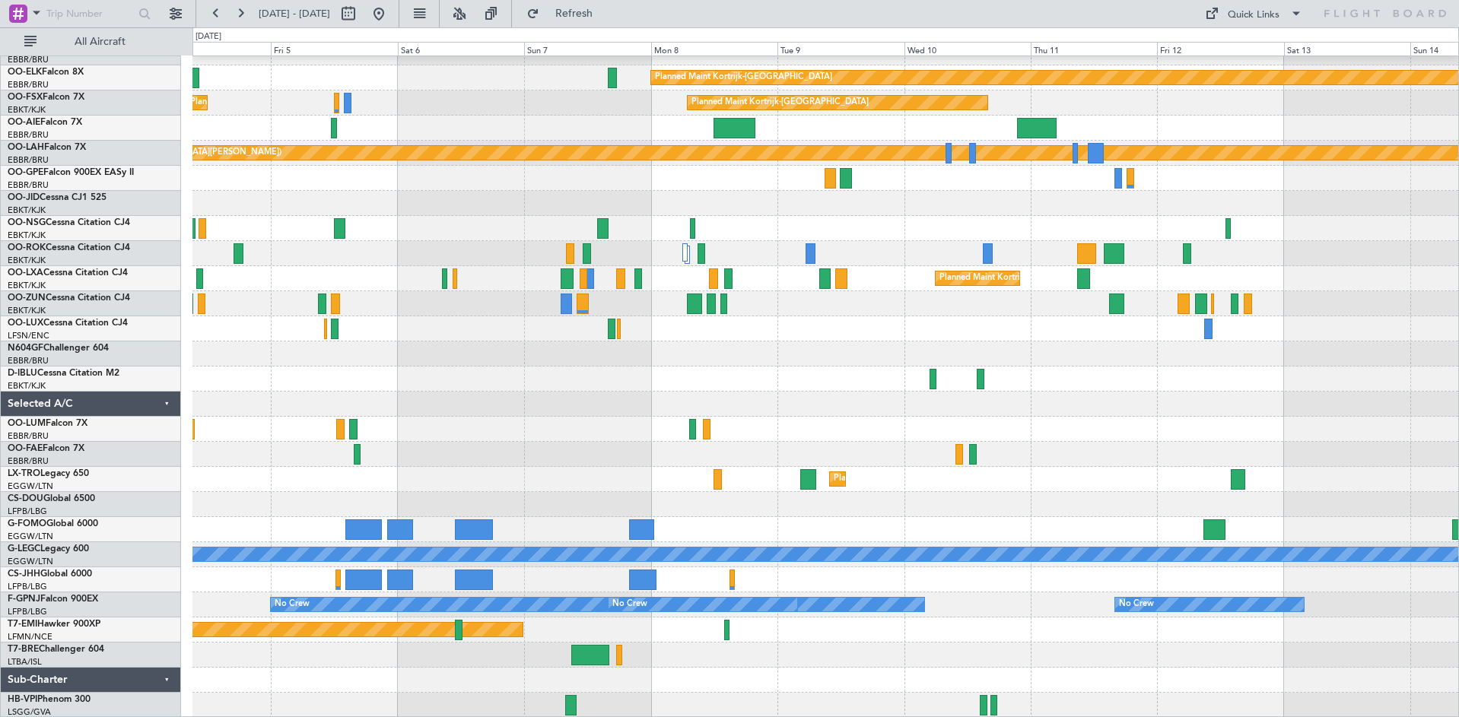
click at [370, 359] on div "Planned Maint Kortrijk-Wevelgem Planned Maint Kortrijk-Wevelgem Planned Maint K…" at bounding box center [825, 341] width 1266 height 753
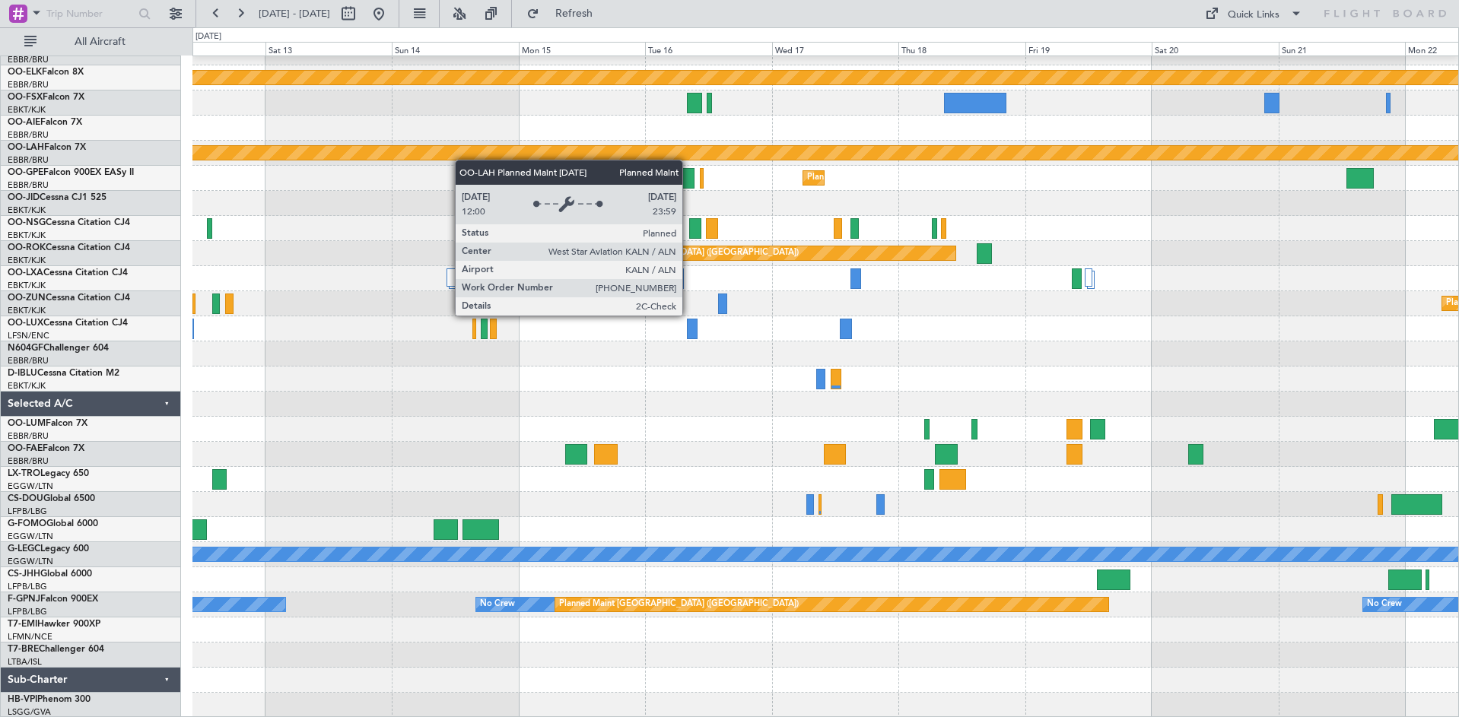
click at [407, 149] on div "Planned Maint Kortrijk-Wevelgem Planned Maint Kortrijk-Wevelgem Planned Maint A…" at bounding box center [825, 341] width 1266 height 753
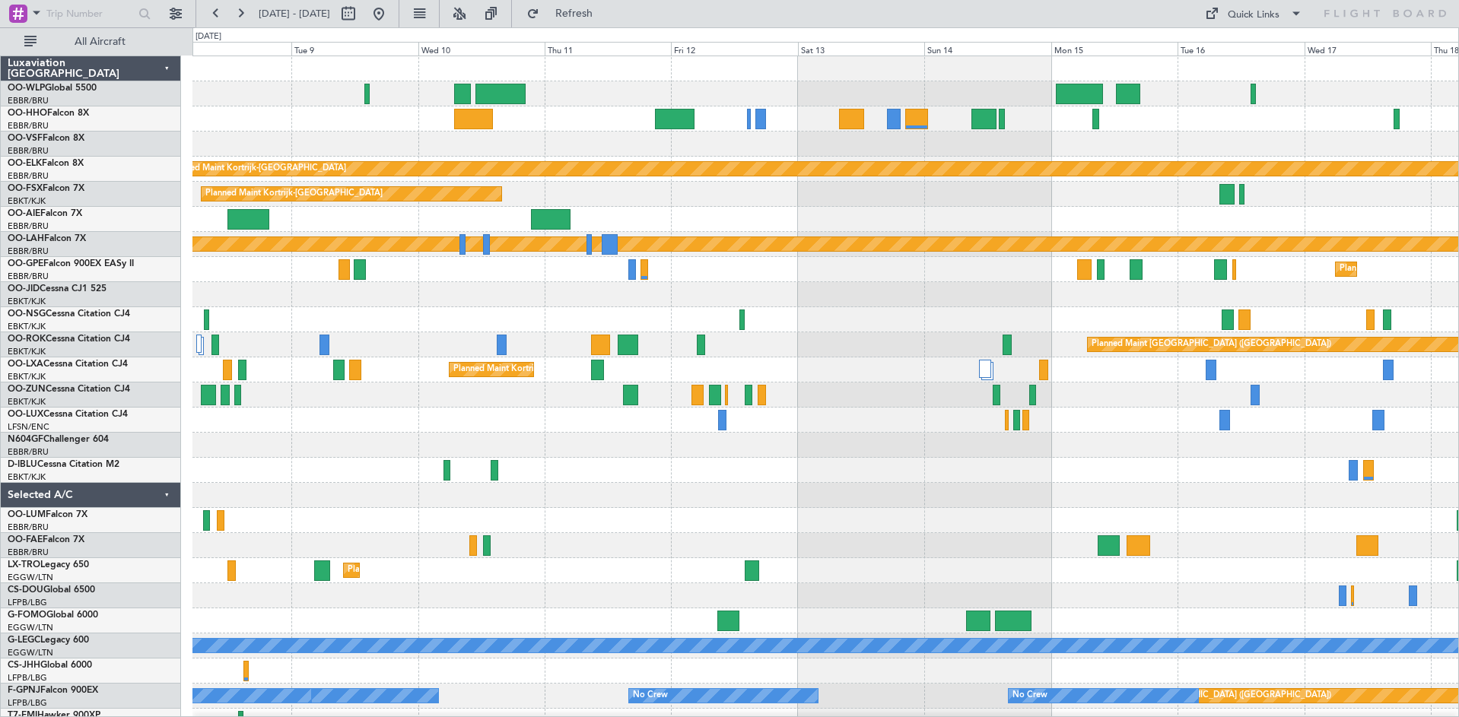
scroll to position [0, 0]
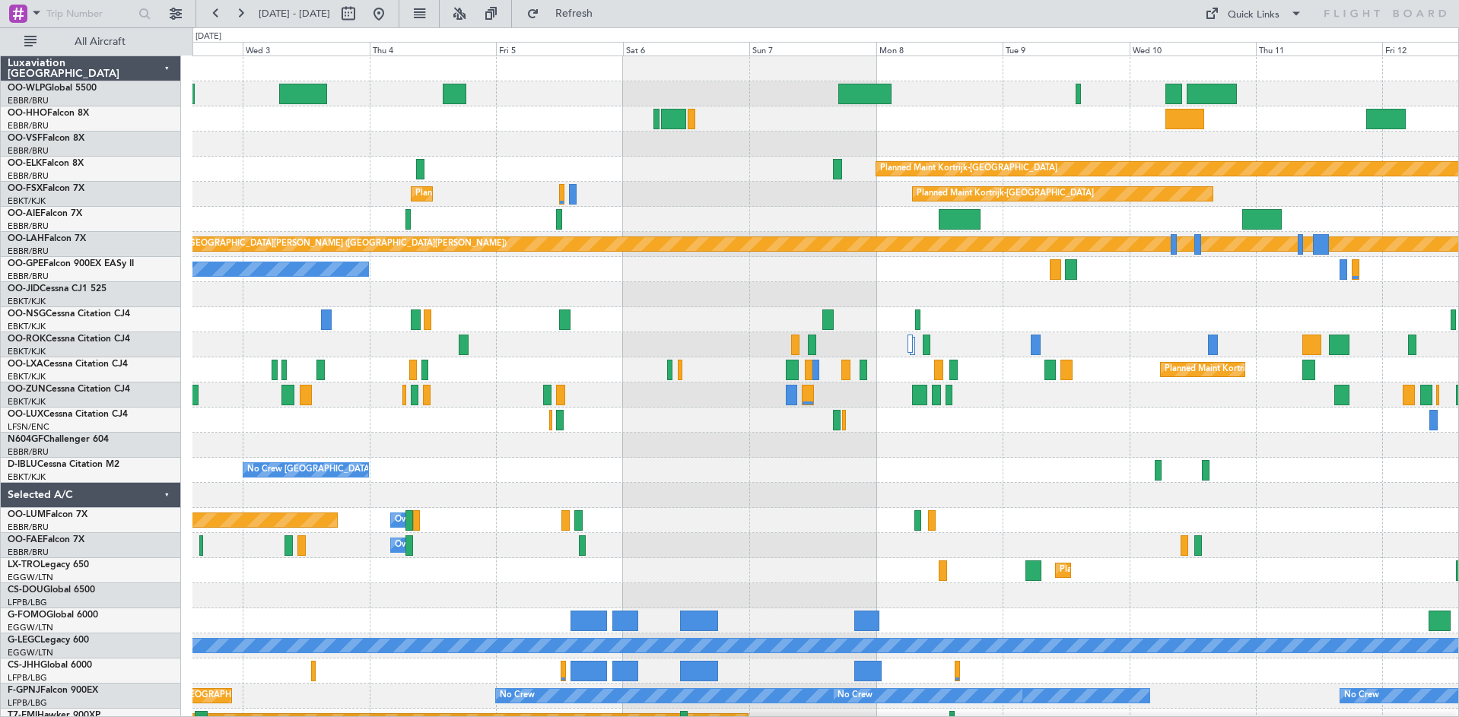
click at [1458, 429] on html "15 Sep 2025 - 25 Sep 2025 Refresh Quick Links All Aircraft Planned Maint Kortri…" at bounding box center [729, 358] width 1459 height 717
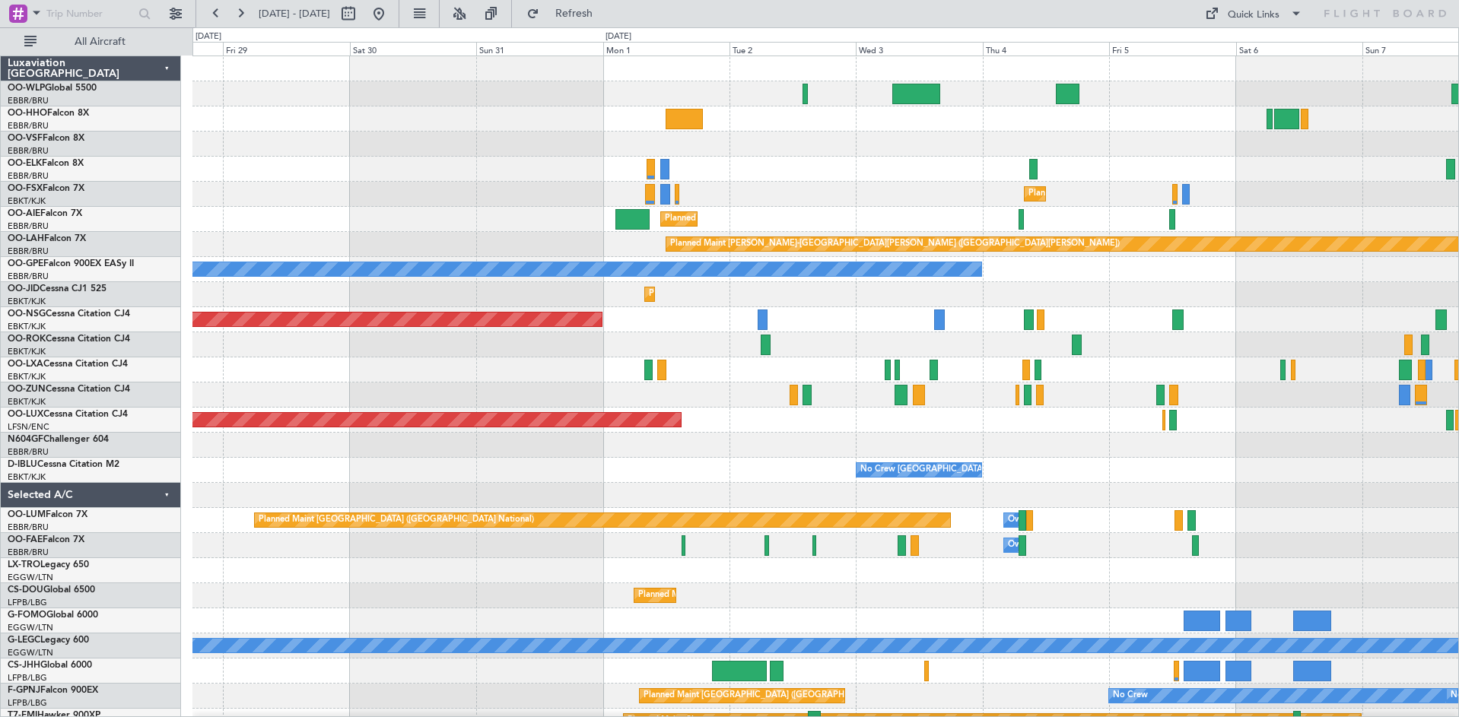
click at [1445, 374] on div "Planned Maint Berlin (Brandenburg) Planned Maint Kortrijk-Wevelgem Planned Main…" at bounding box center [825, 432] width 1266 height 753
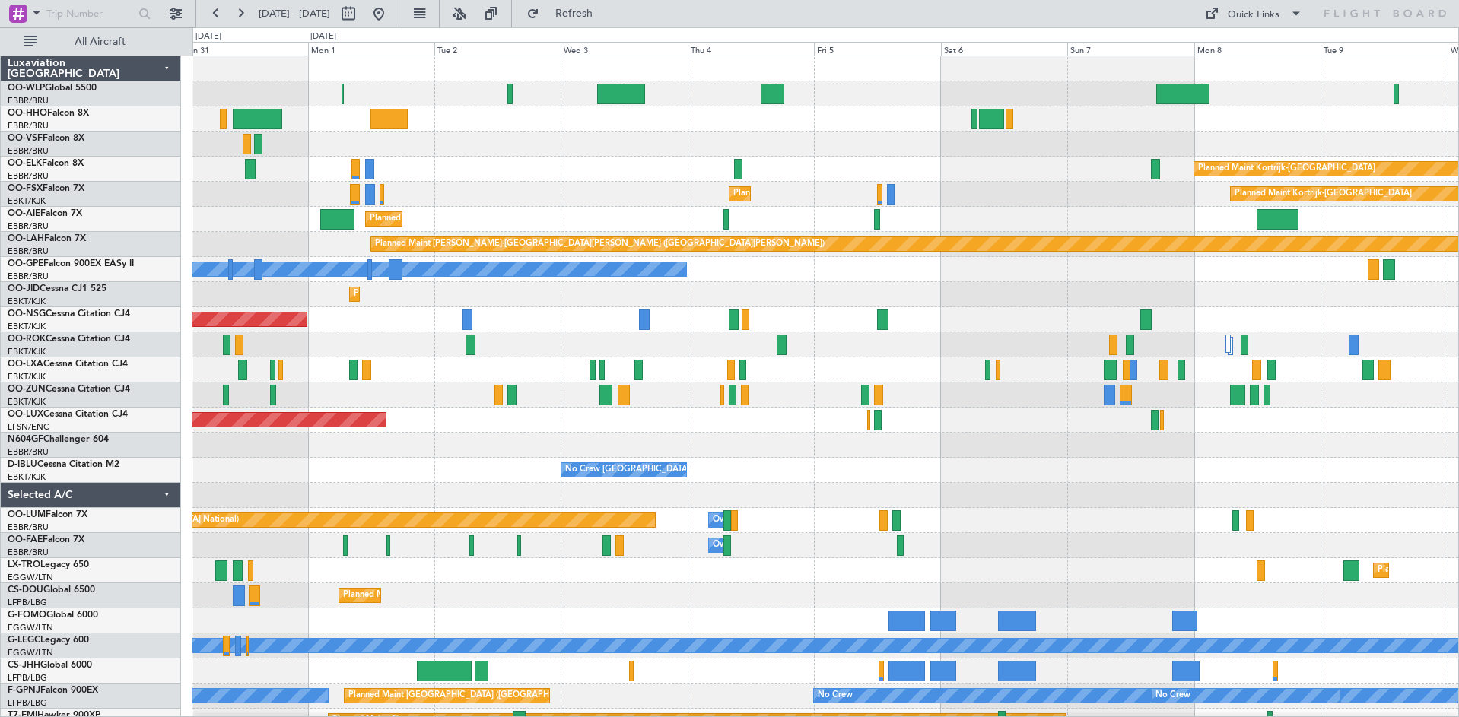
click at [414, 374] on div "Planned Maint Kortrijk-Wevelgem Planned Maint Kortrijk-Wevelgem" at bounding box center [825, 370] width 1266 height 25
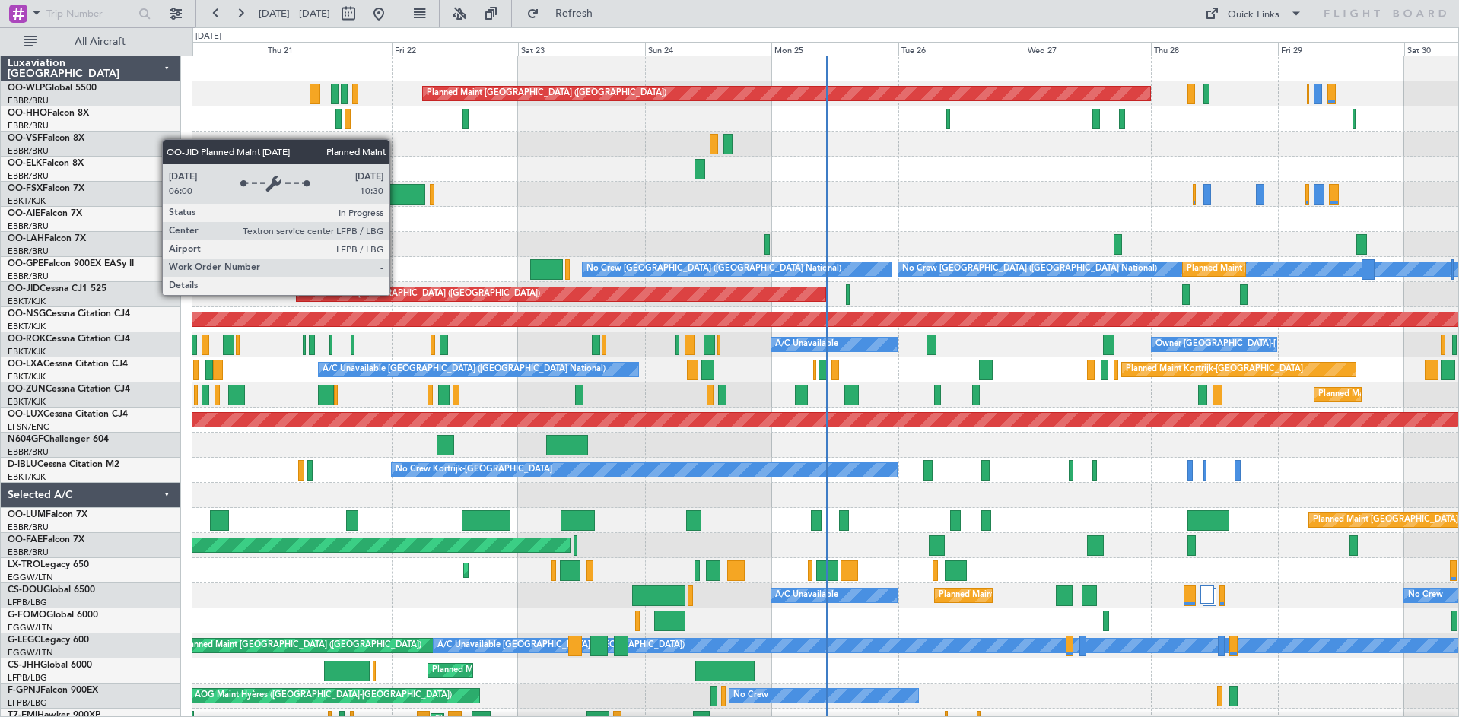
click at [396, 294] on div "Planned Maint [GEOGRAPHIC_DATA] ([GEOGRAPHIC_DATA])" at bounding box center [420, 294] width 240 height 23
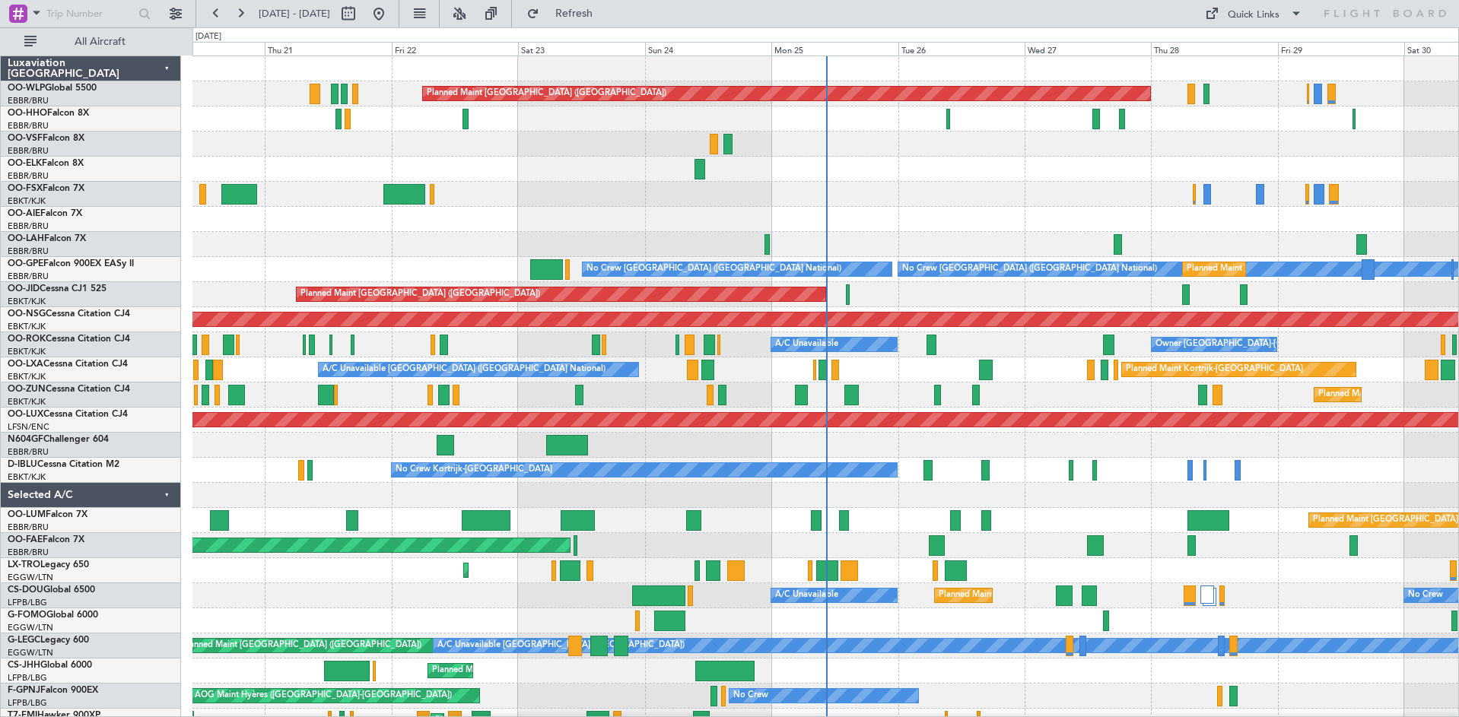
drag, startPoint x: 1057, startPoint y: 176, endPoint x: 775, endPoint y: 111, distance: 289.5
drag, startPoint x: 775, startPoint y: 111, endPoint x: 399, endPoint y: 22, distance: 386.2
click at [361, 22] on button at bounding box center [348, 14] width 24 height 24
select select "8"
select select "2025"
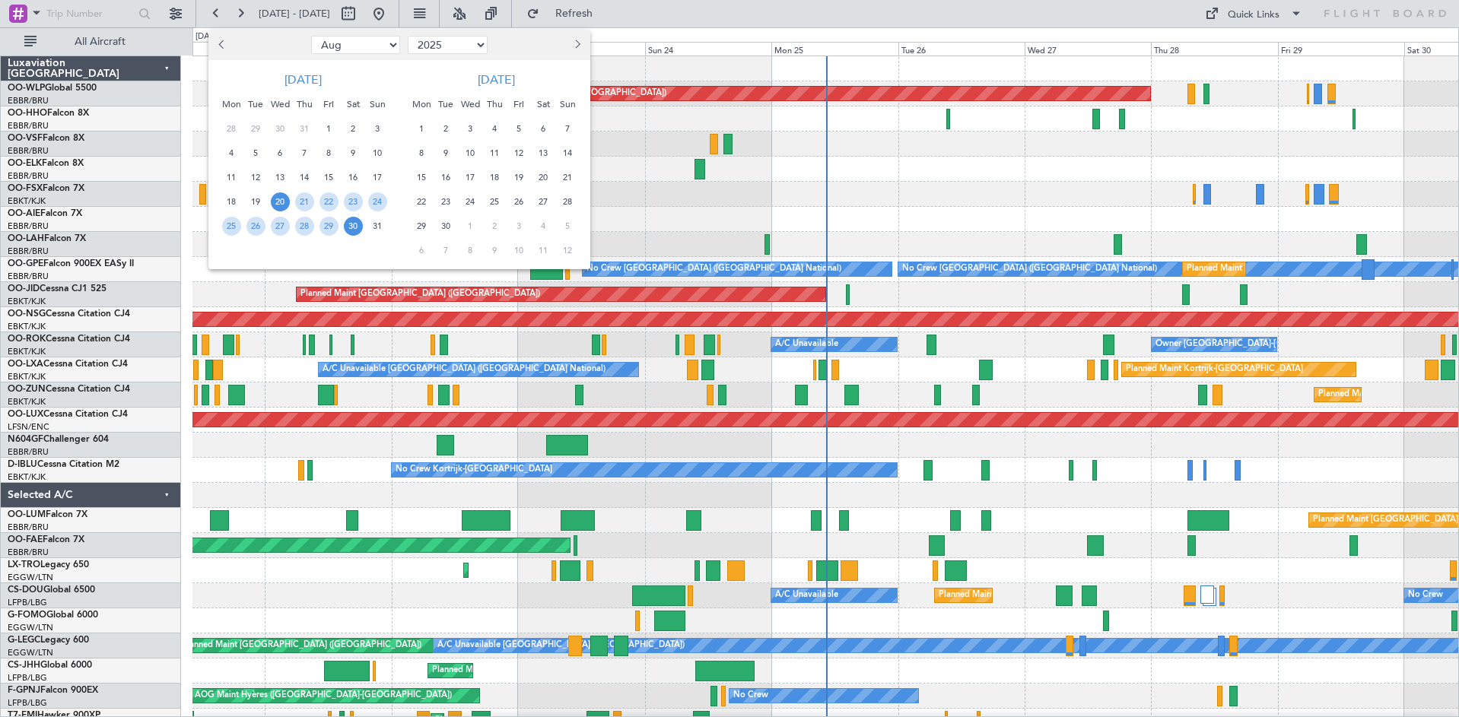
click at [423, 199] on span "22" at bounding box center [421, 201] width 19 height 19
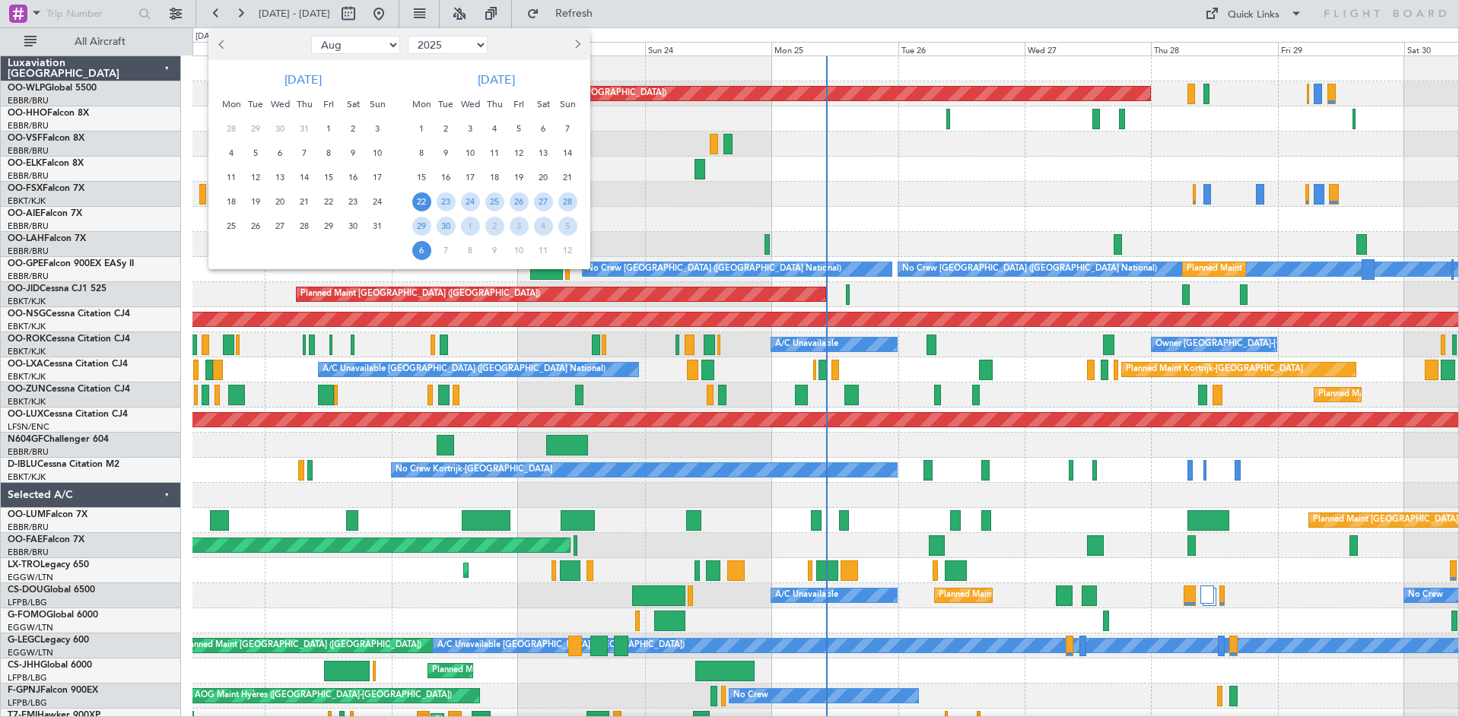
click at [422, 256] on span "6" at bounding box center [421, 250] width 19 height 19
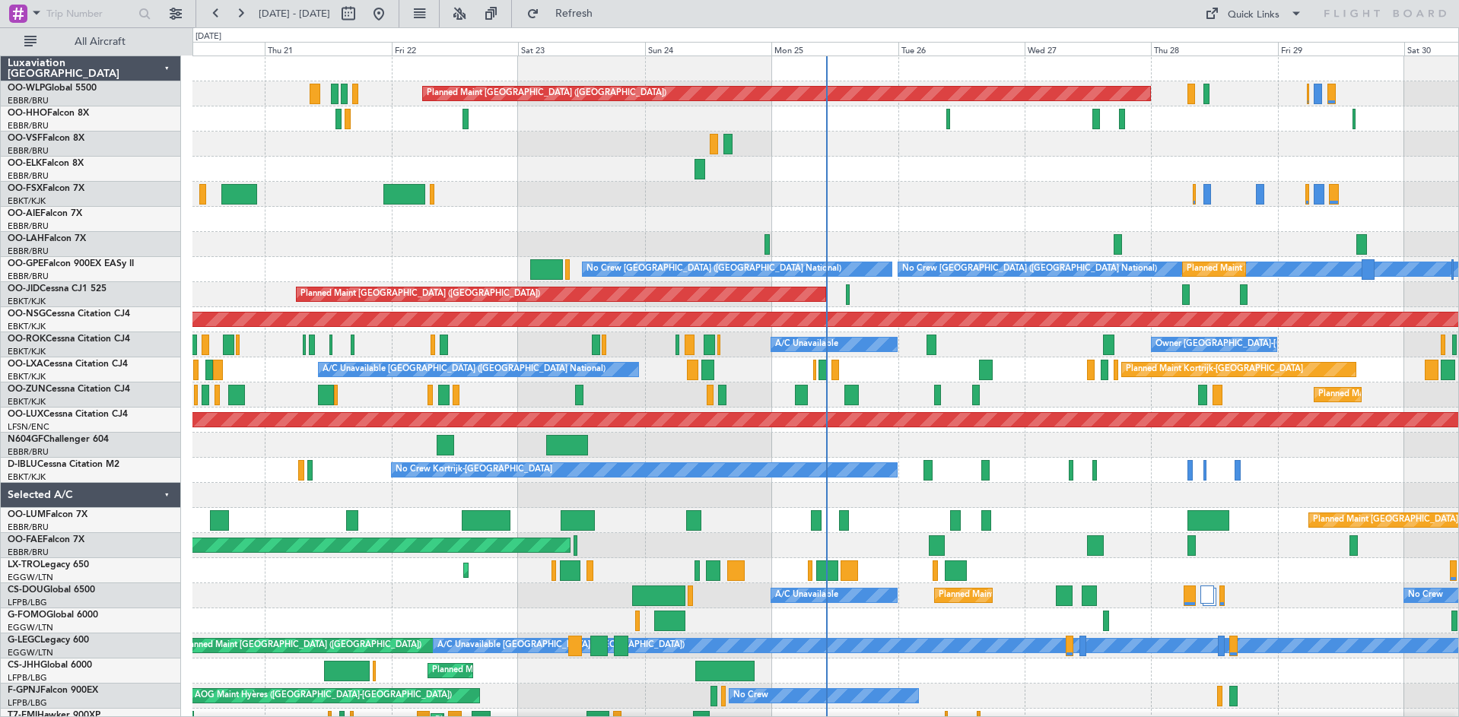
select select "9"
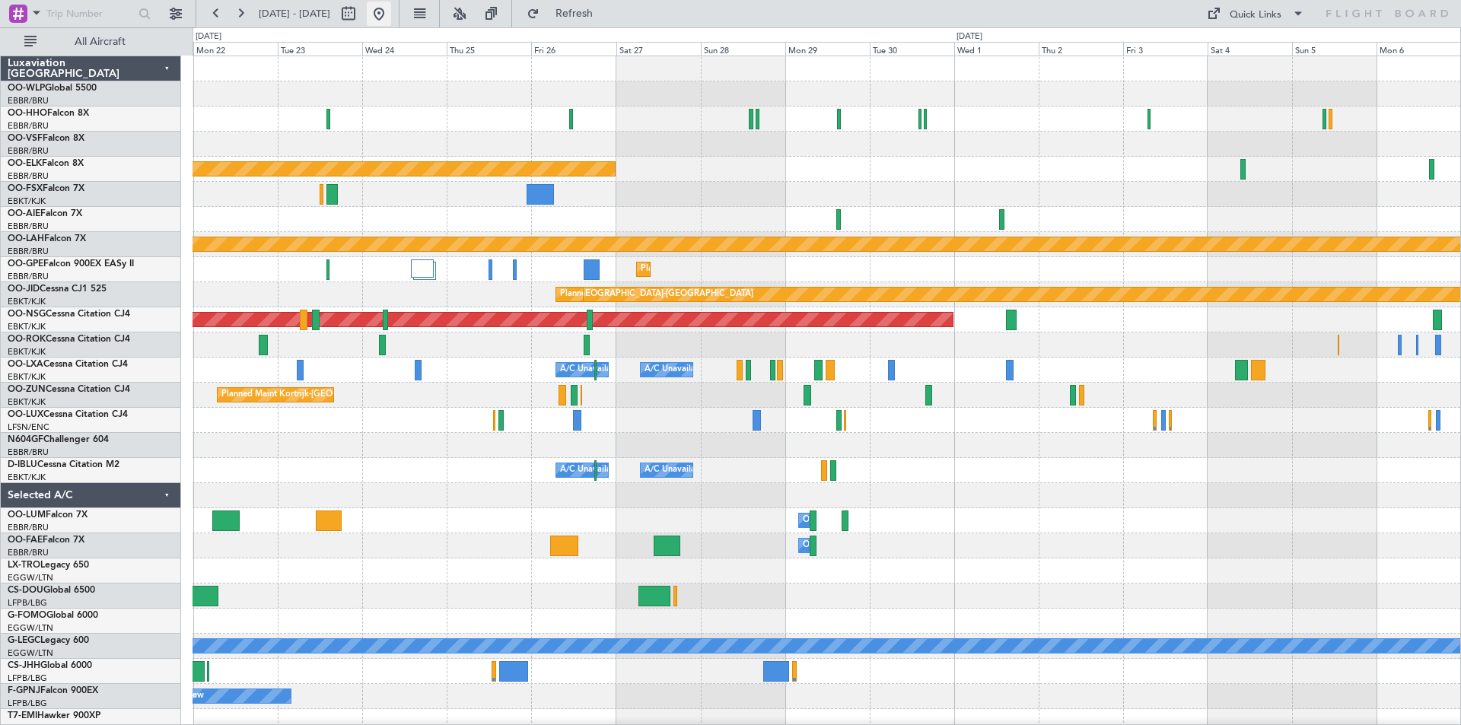
click at [391, 14] on button at bounding box center [379, 14] width 24 height 24
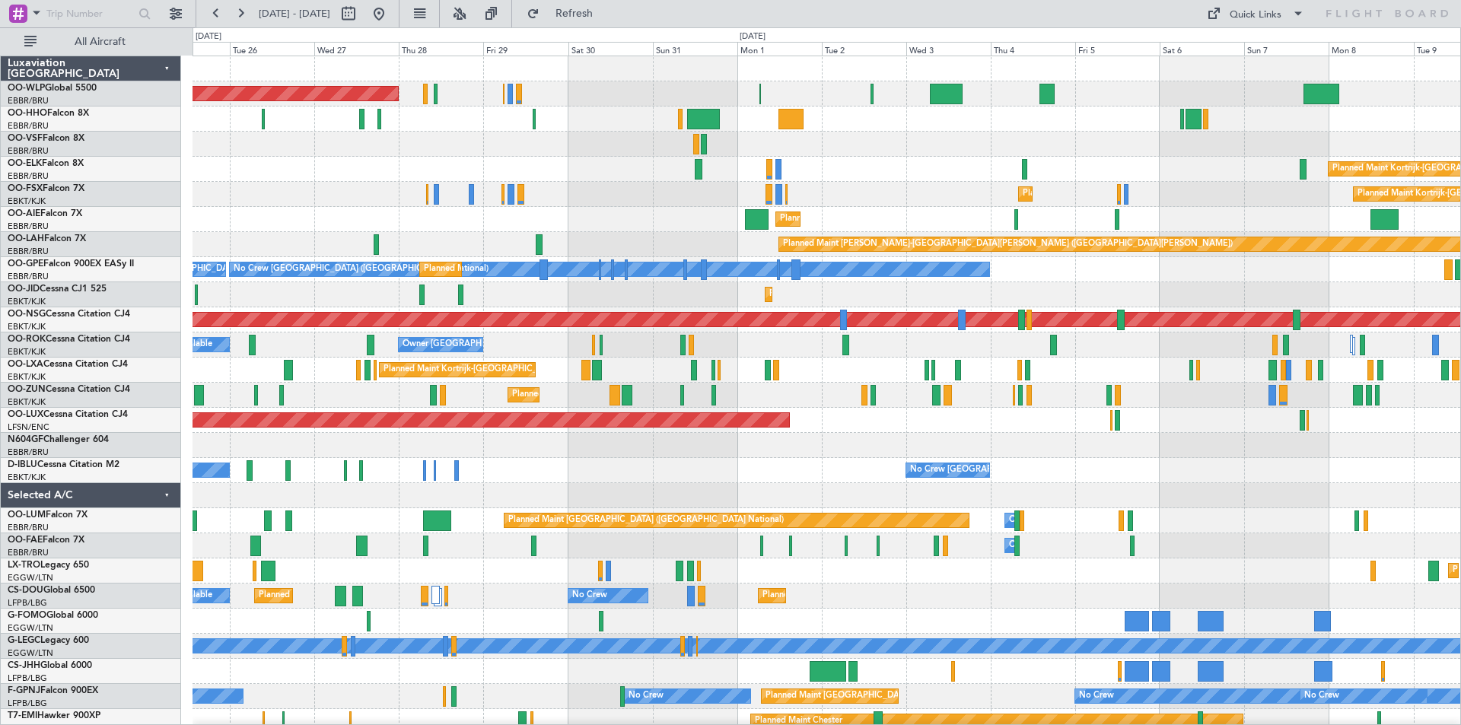
click at [269, 393] on div "Planned Maint Berlin (Brandenburg) Planned Maint Kortrijk-Wevelgem Planned Main…" at bounding box center [825, 445] width 1267 height 778
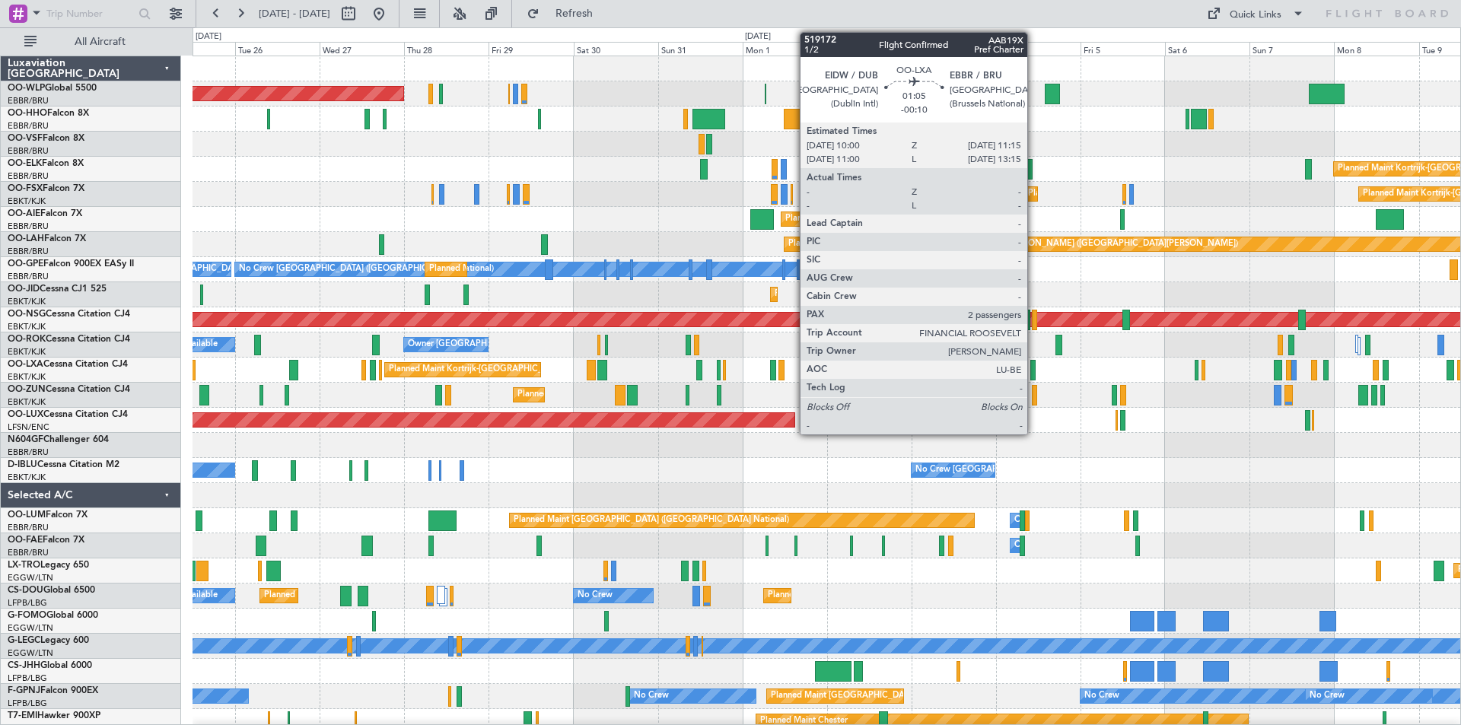
click at [272, 463] on div "Planned Maint Berlin (Brandenburg) Planned Maint Kortrijk-Wevelgem Planned Main…" at bounding box center [825, 445] width 1267 height 778
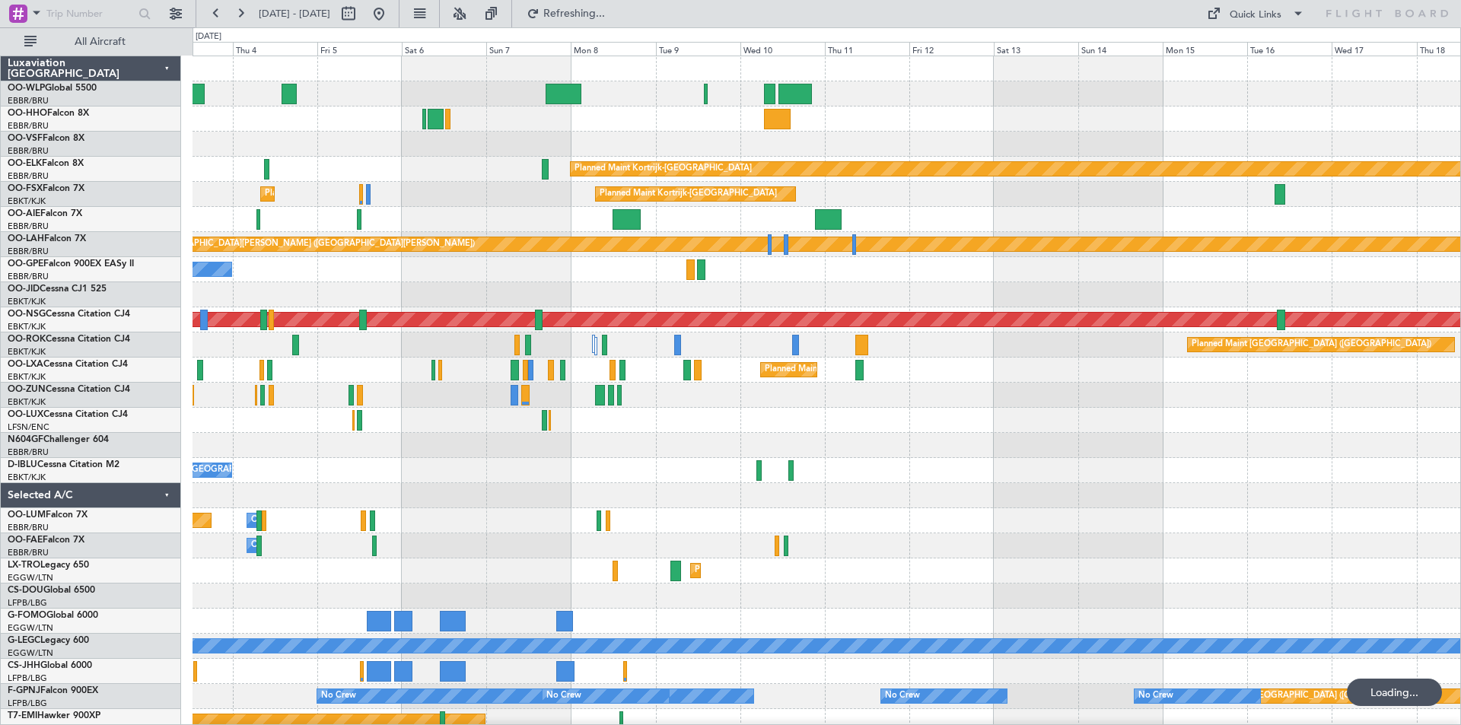
click at [561, 461] on div "Planned Maint Kortrijk-Wevelgem Planned Maint Kortrijk-Wevelgem Planned Maint K…" at bounding box center [825, 432] width 1267 height 753
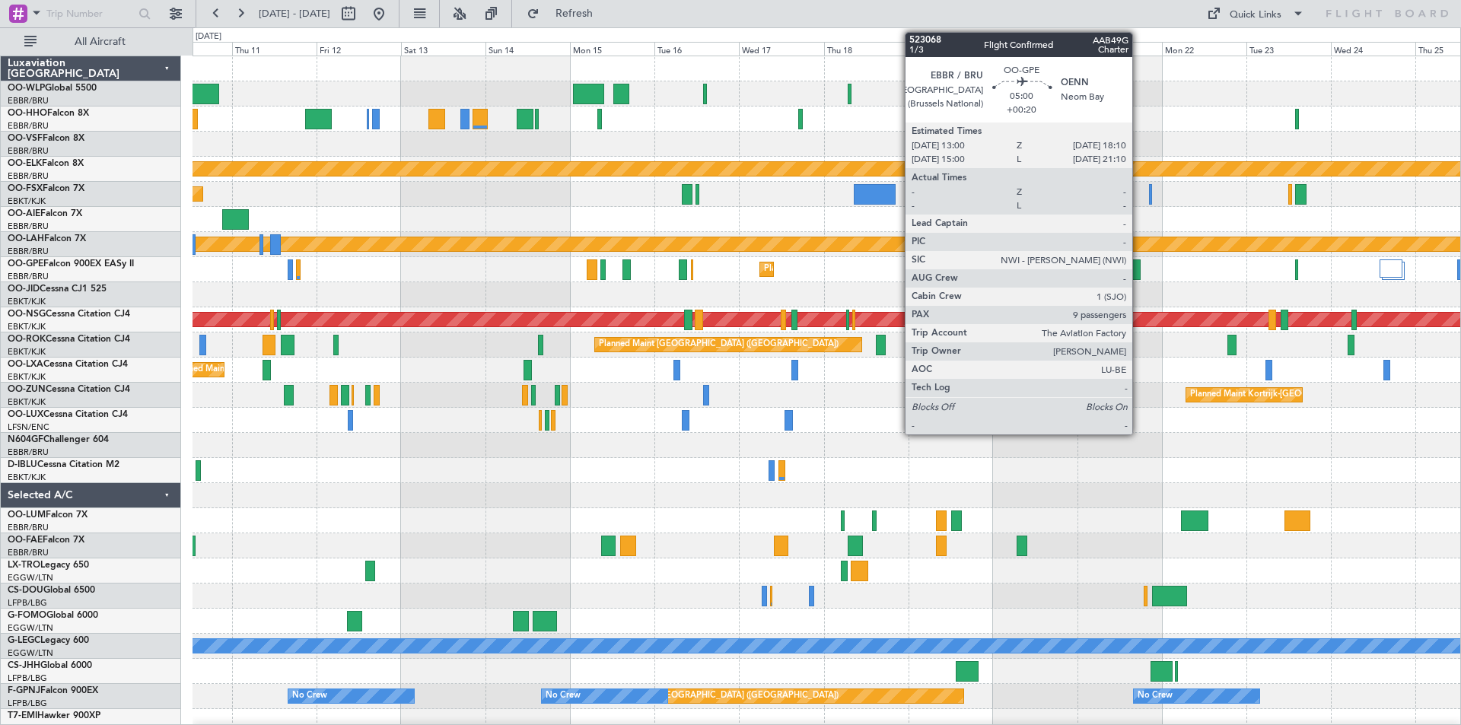
click at [1139, 275] on div at bounding box center [1131, 269] width 18 height 21
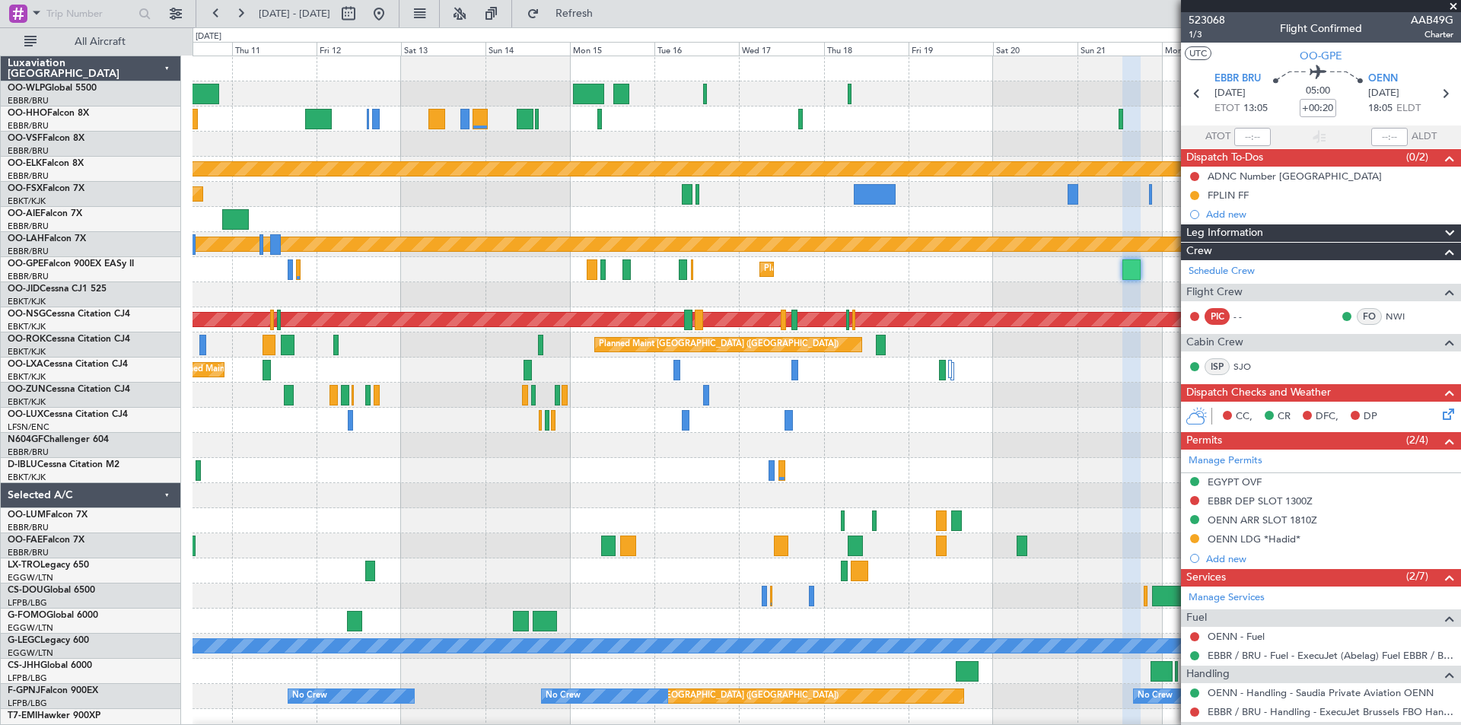
click at [1448, 7] on span at bounding box center [1452, 7] width 15 height 14
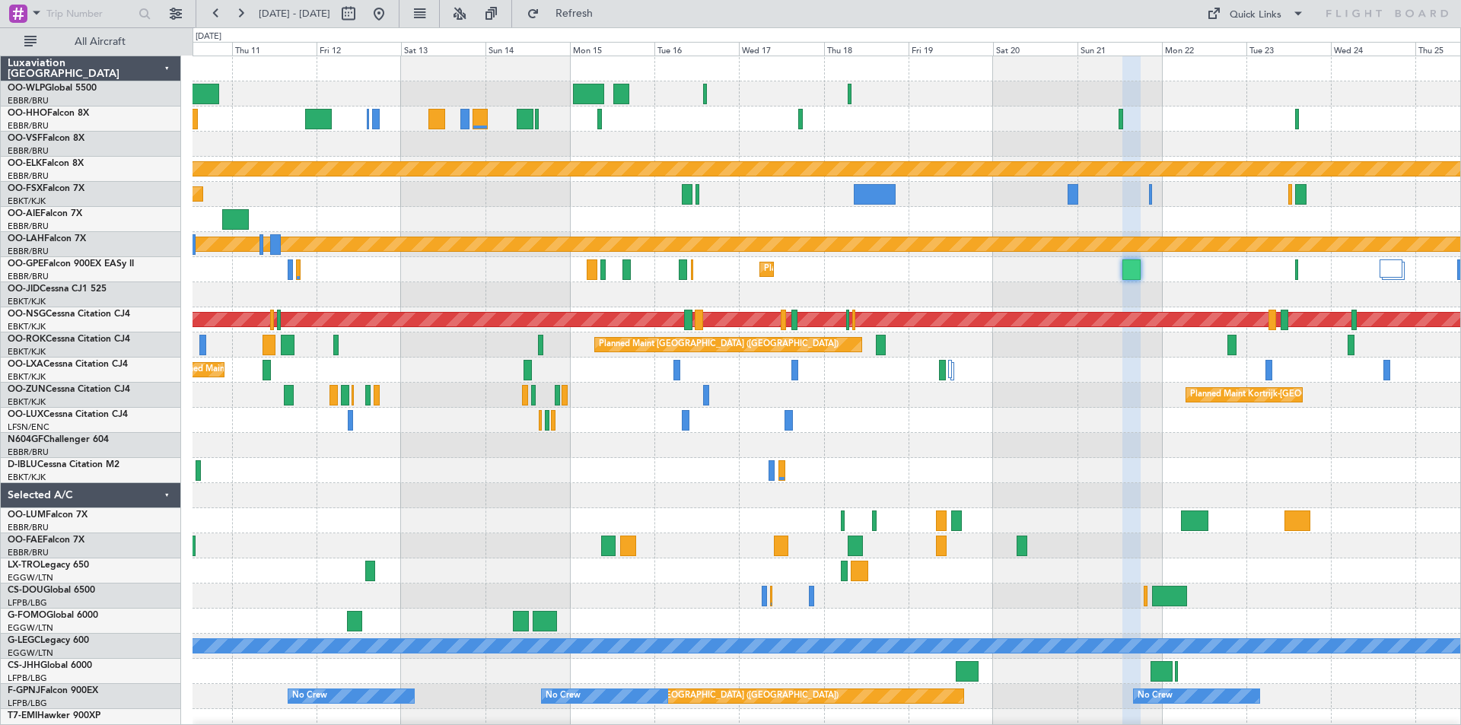
type input "0"
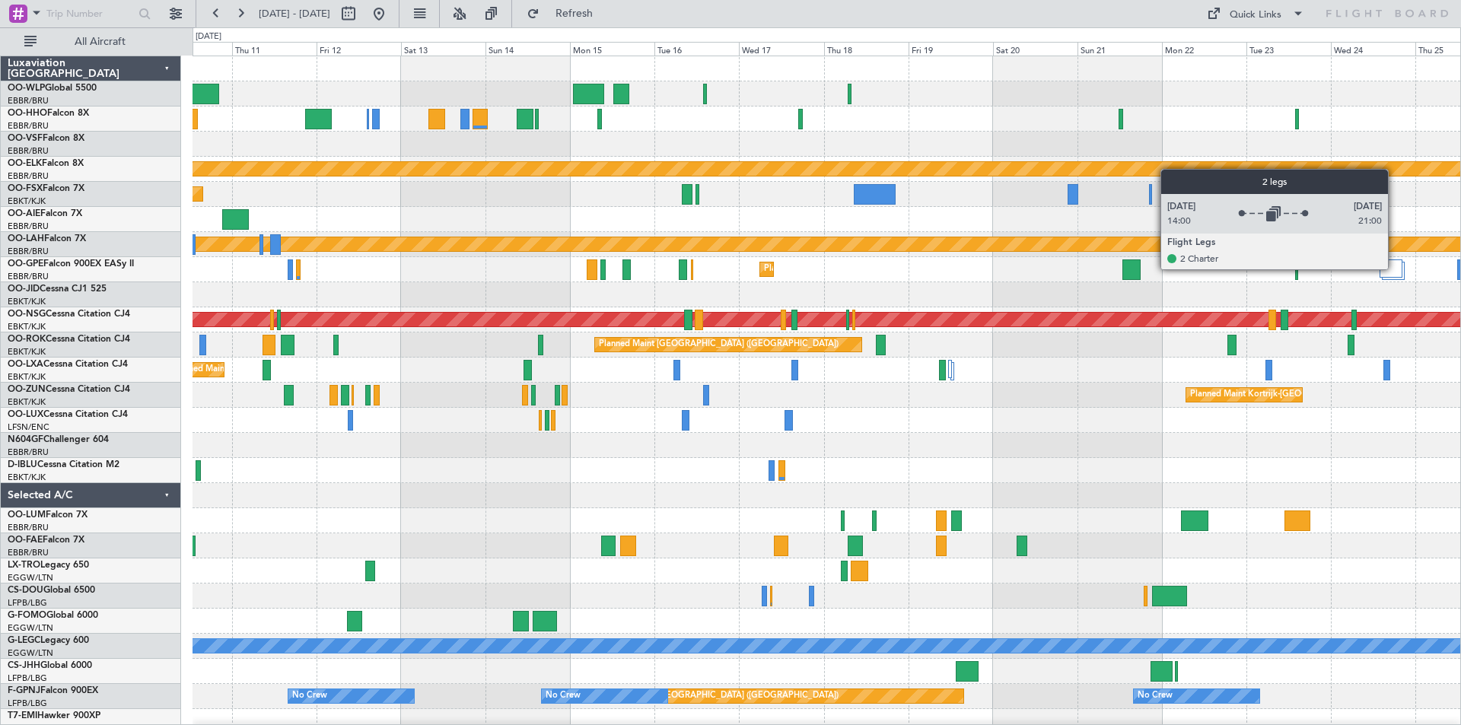
click at [1394, 269] on div at bounding box center [1390, 268] width 23 height 18
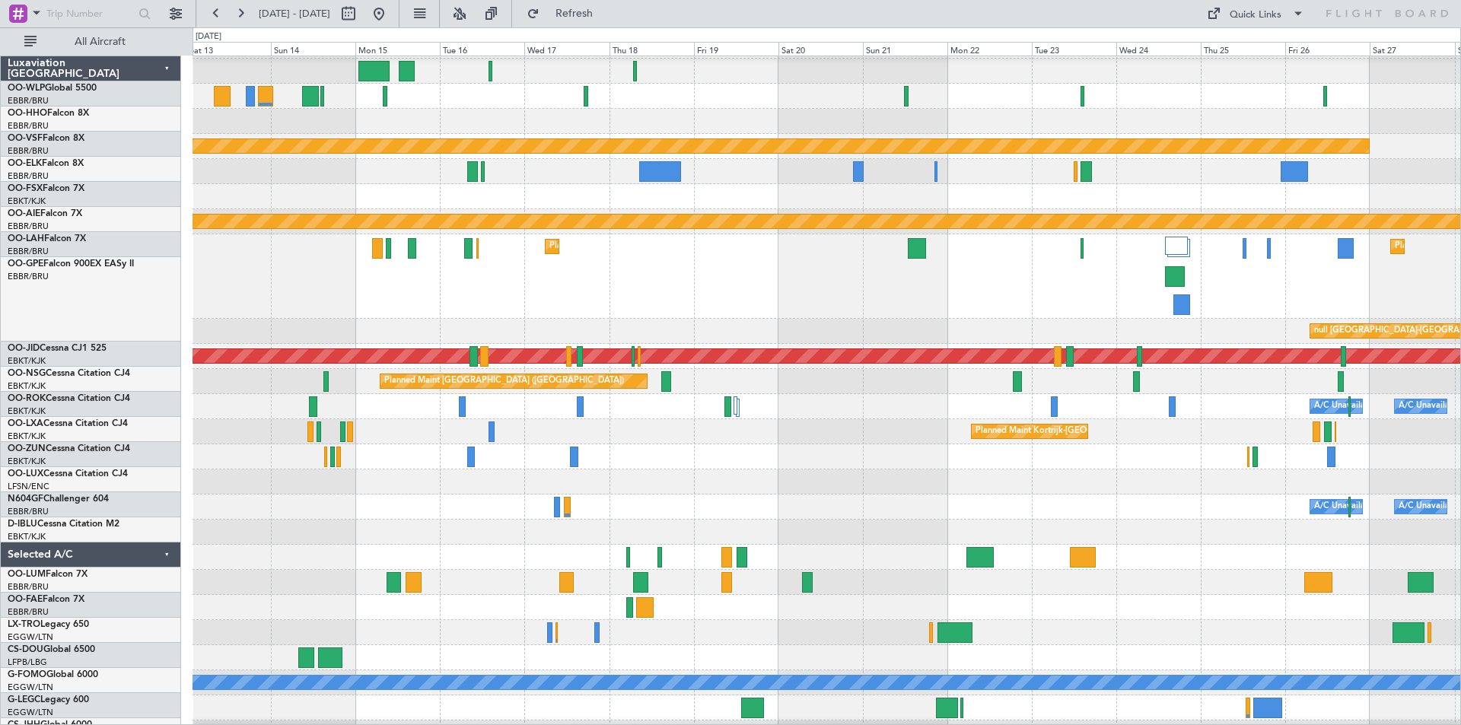
scroll to position [21, 0]
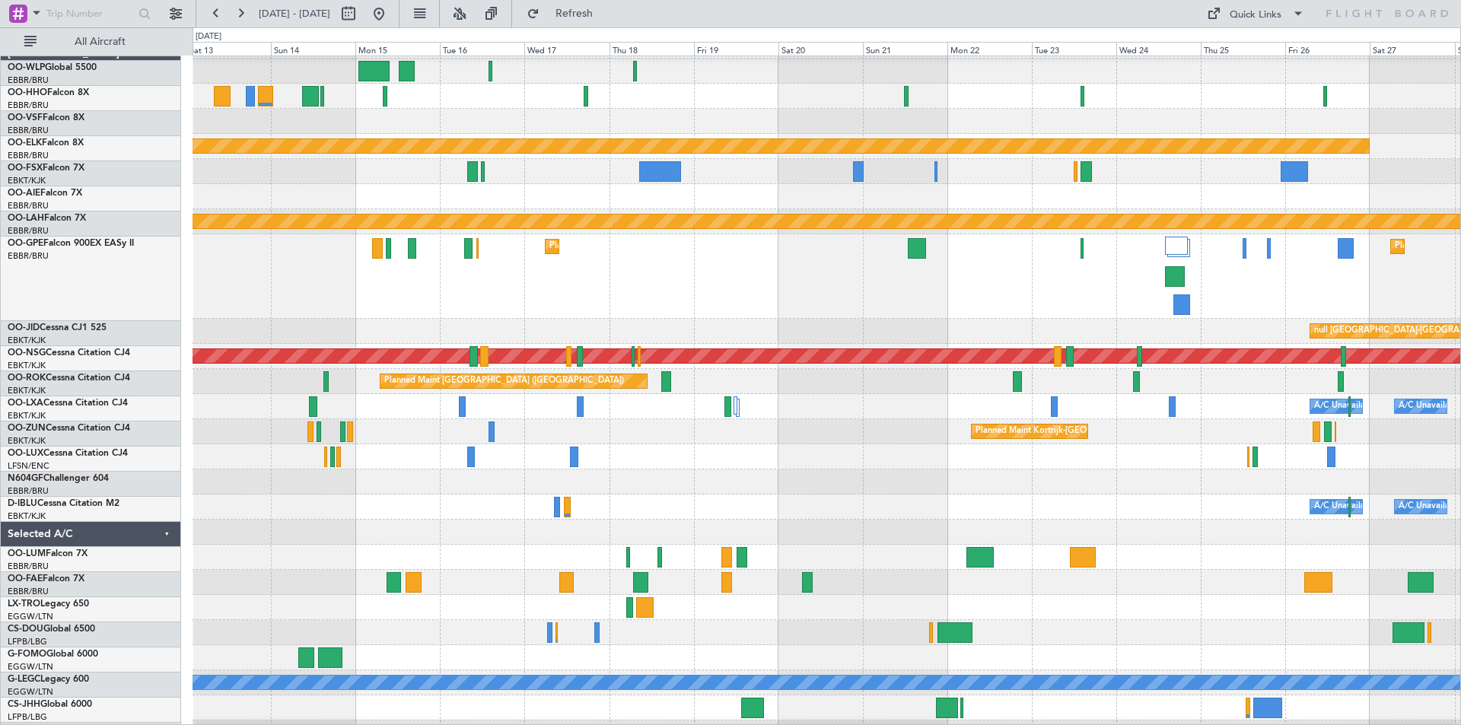
click at [1083, 268] on div "Planned Maint Brussels (Brussels National) Planned Maint Brussels (Brussels Nat…" at bounding box center [825, 276] width 1267 height 84
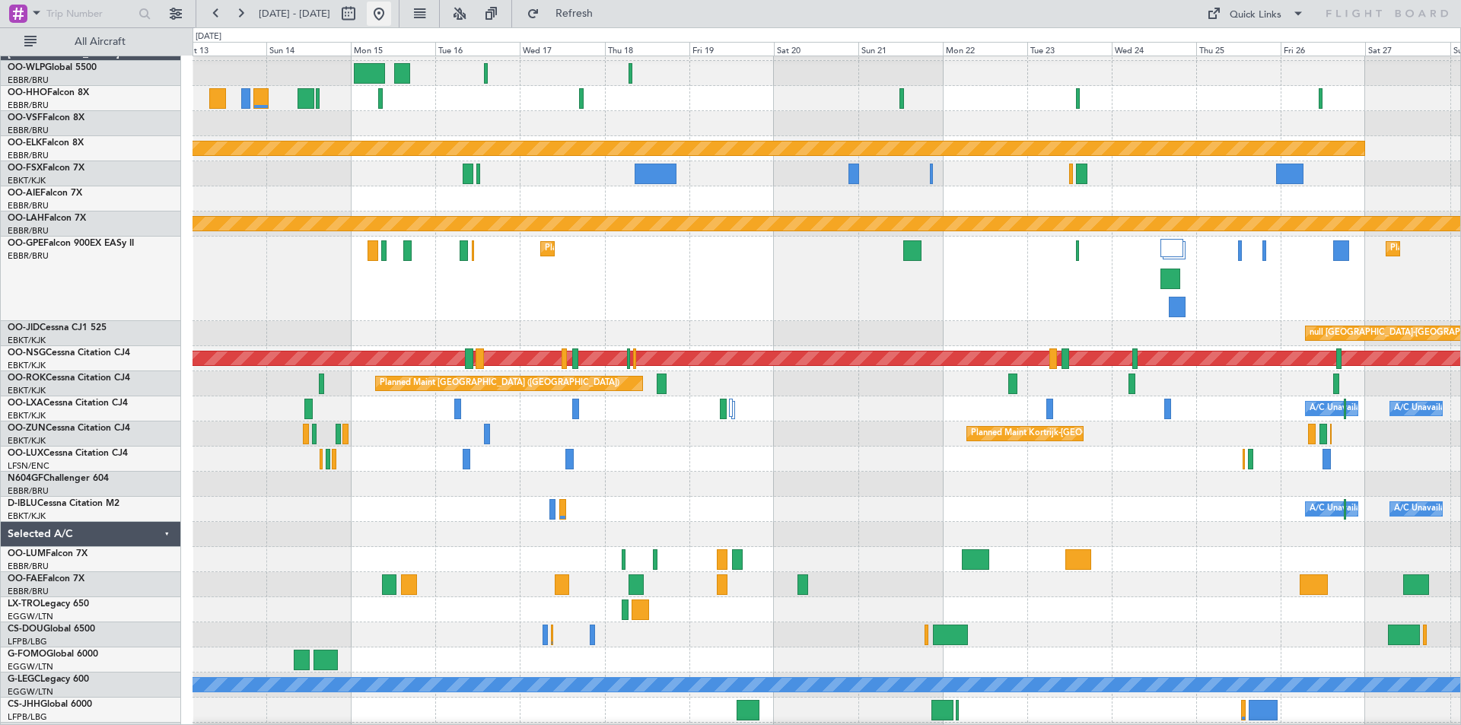
click at [391, 8] on button at bounding box center [379, 14] width 24 height 24
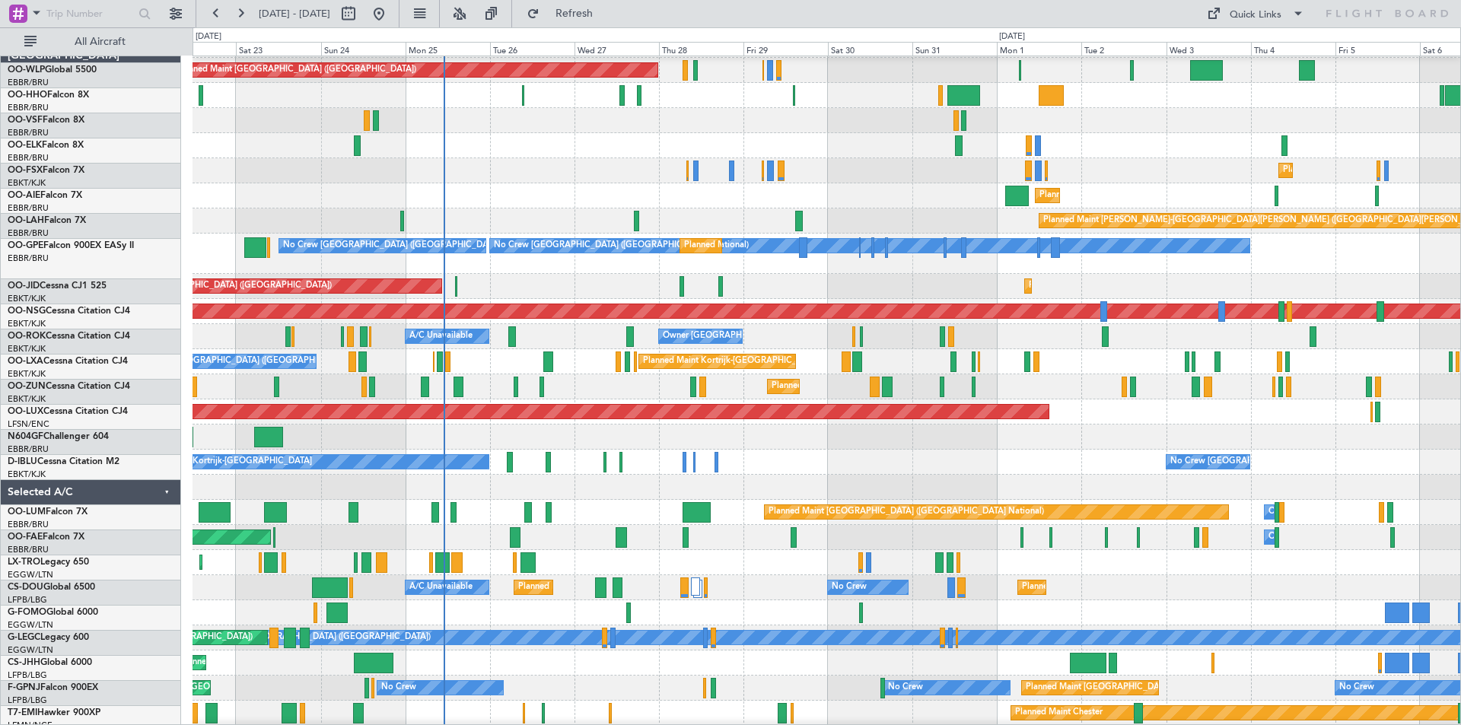
scroll to position [24, 0]
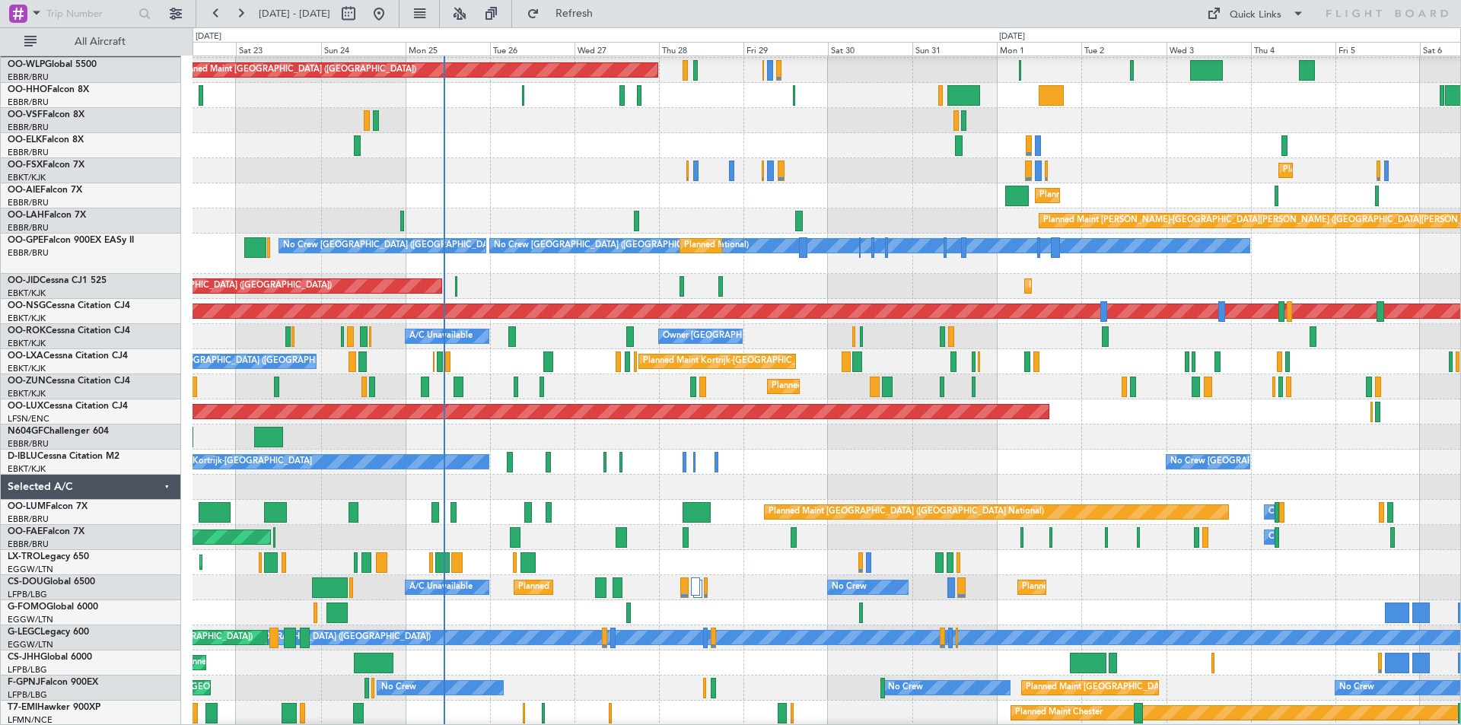
click at [589, 199] on div "Planned Maint [GEOGRAPHIC_DATA] ([GEOGRAPHIC_DATA])" at bounding box center [825, 195] width 1267 height 25
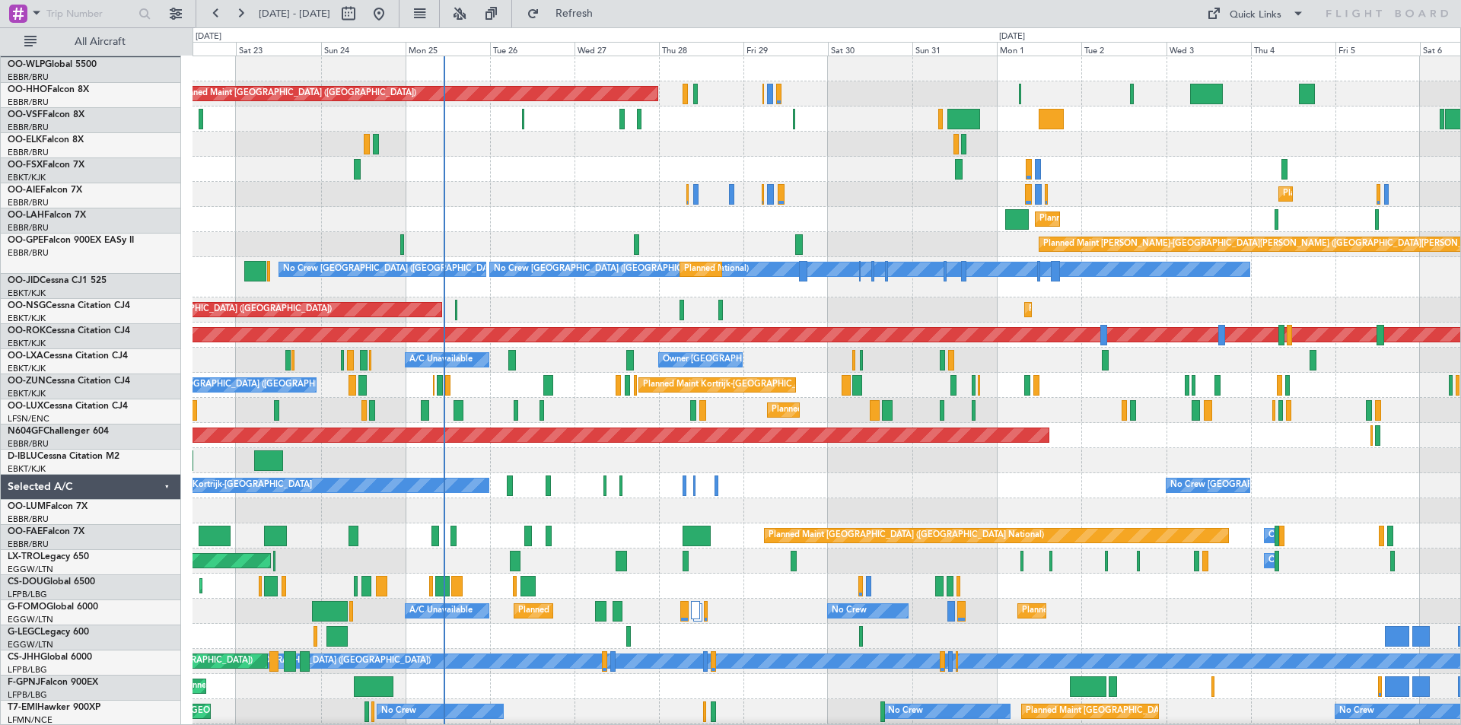
scroll to position [0, 0]
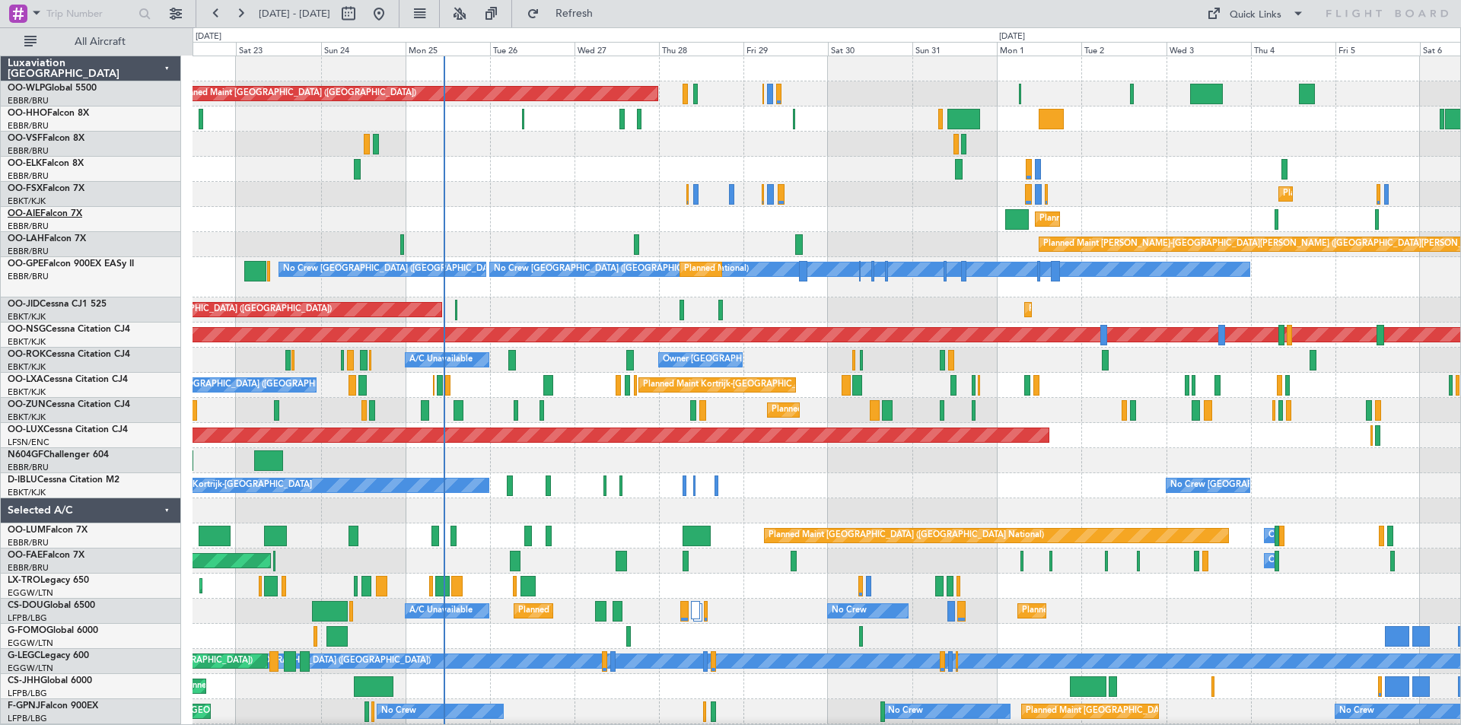
click at [81, 209] on link "OO-AIE Falcon 7X" at bounding box center [45, 213] width 75 height 9
click at [604, 5] on button "Refresh" at bounding box center [565, 14] width 91 height 24
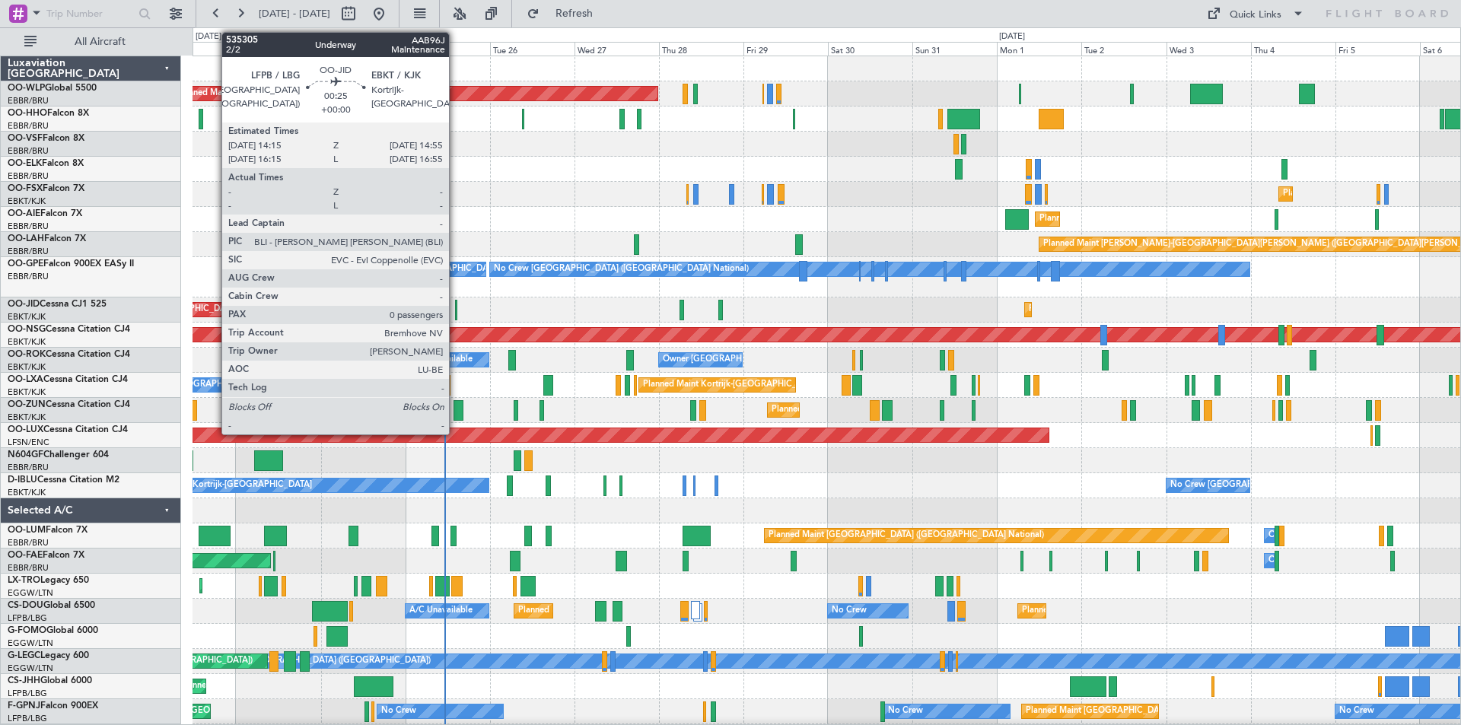
click at [456, 313] on div at bounding box center [456, 310] width 3 height 21
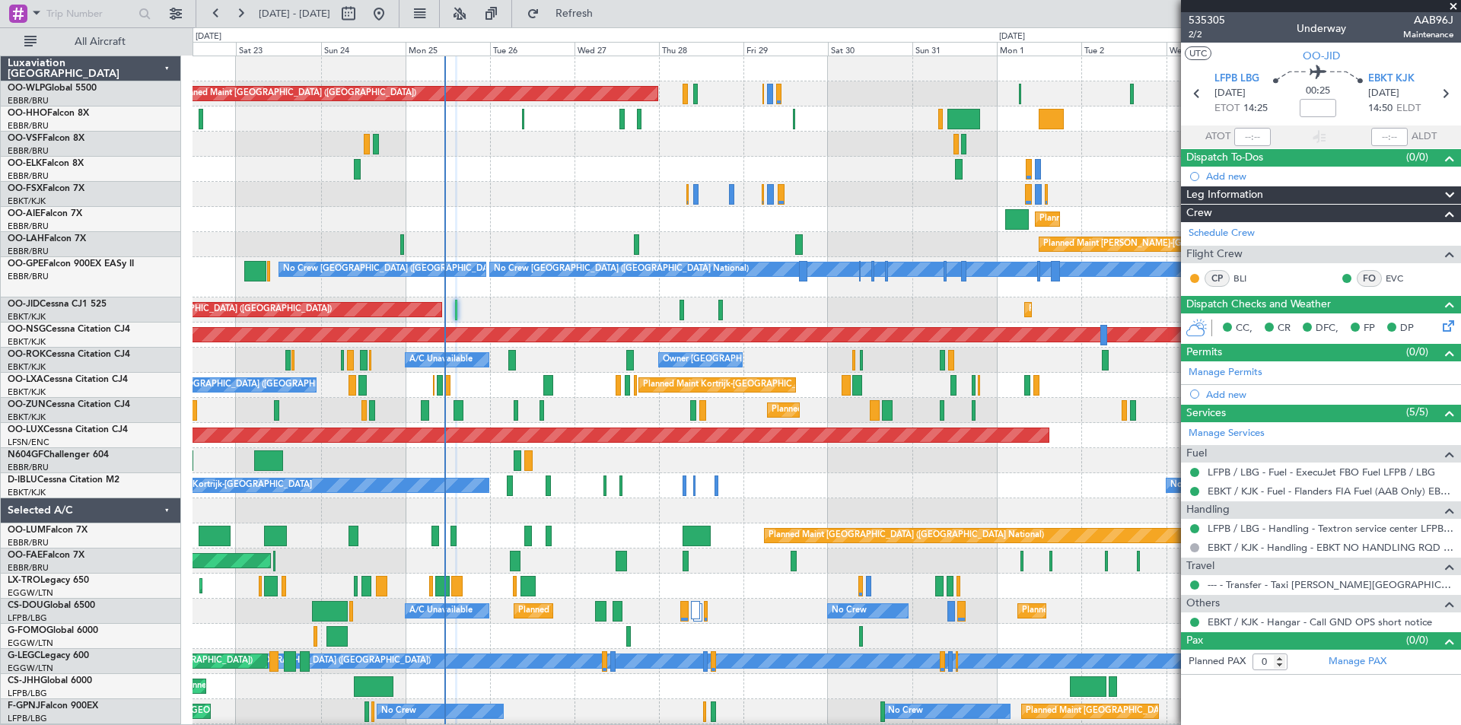
click at [1454, 6] on span at bounding box center [1452, 7] width 15 height 14
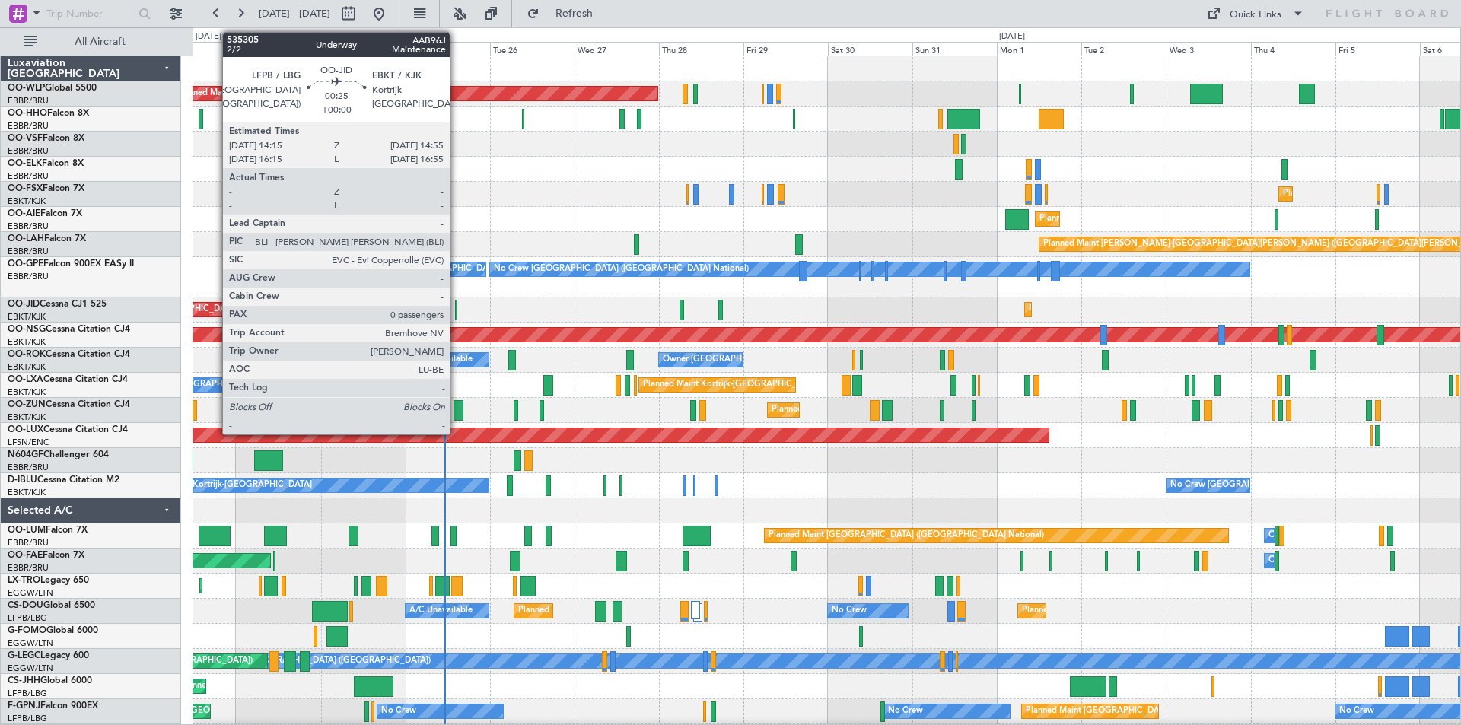
click at [456, 309] on div at bounding box center [456, 310] width 3 height 21
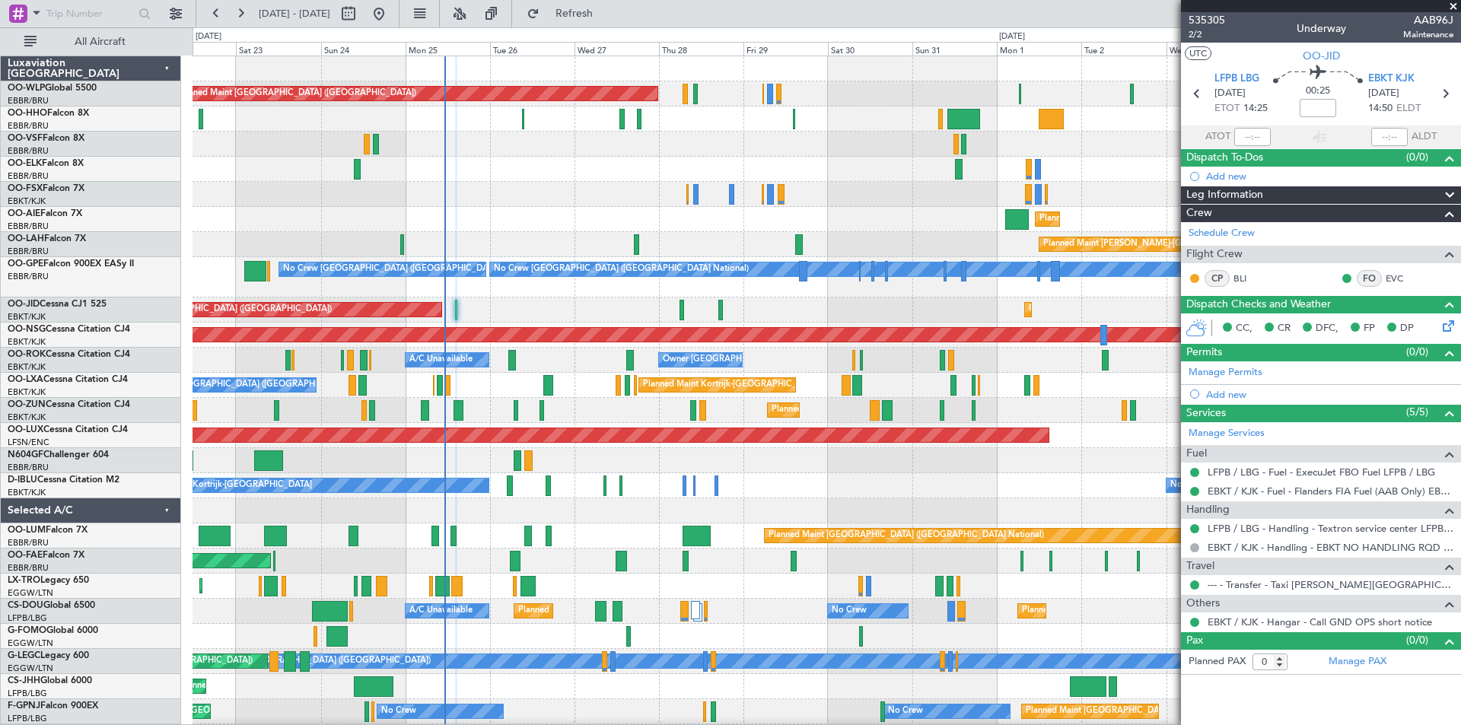
click at [1448, 6] on span at bounding box center [1452, 7] width 15 height 14
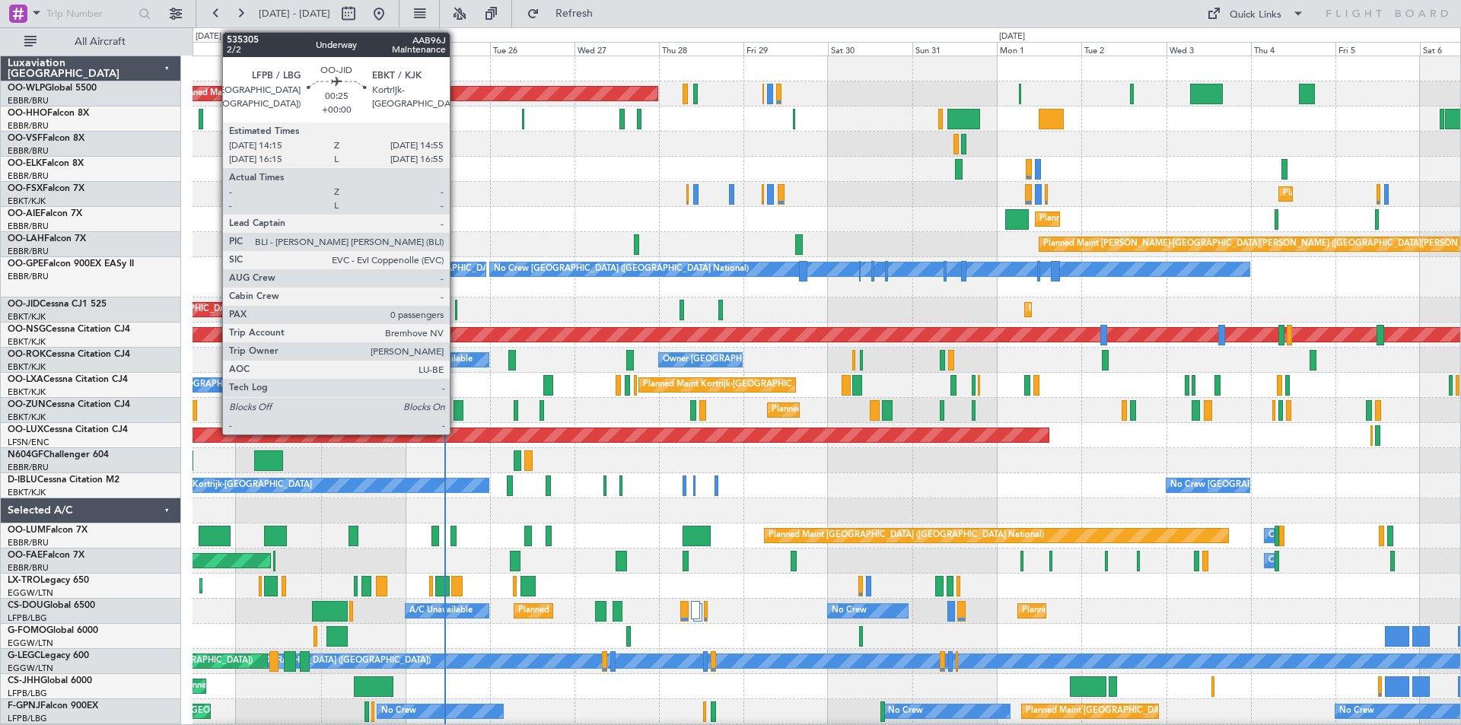
click at [456, 316] on div at bounding box center [456, 310] width 3 height 21
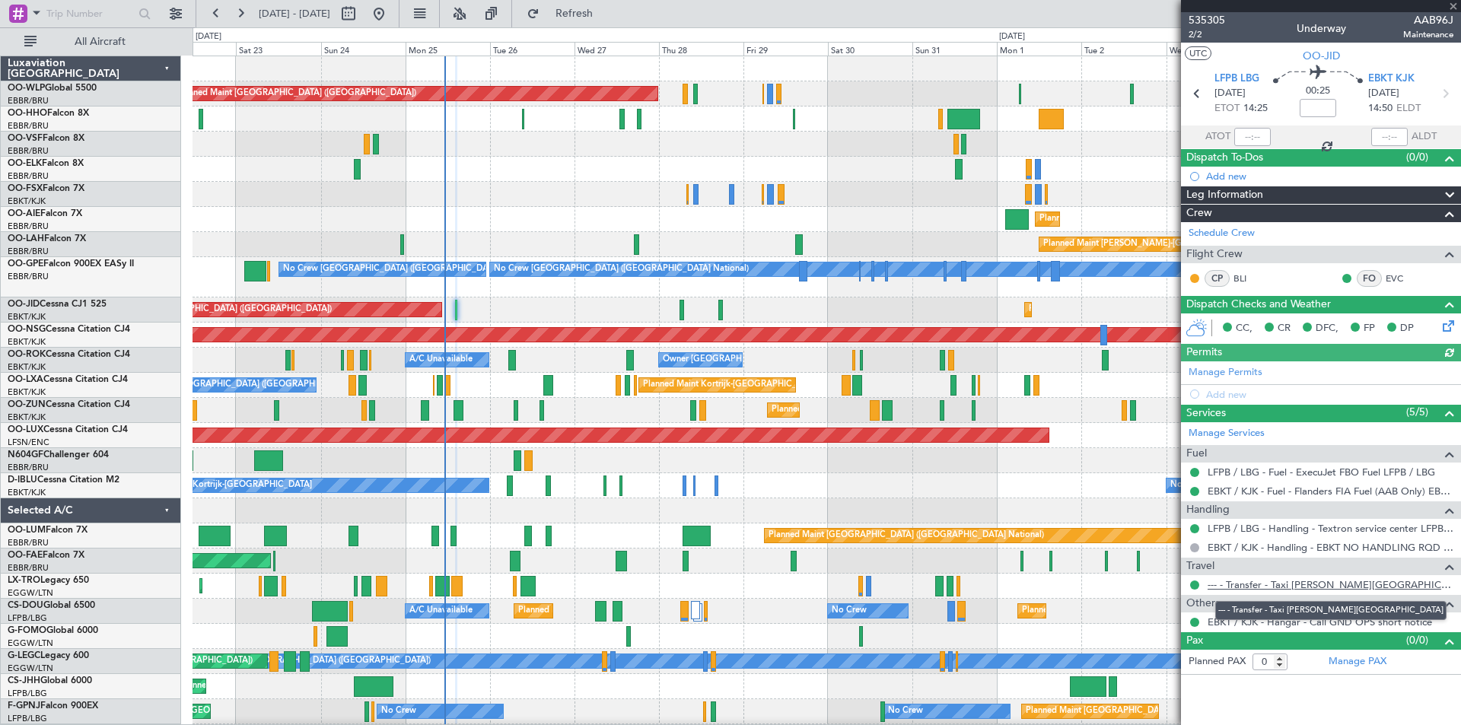
click at [1298, 587] on link "--- - Transfer - Taxi Sam Kortrijk" at bounding box center [1330, 584] width 246 height 13
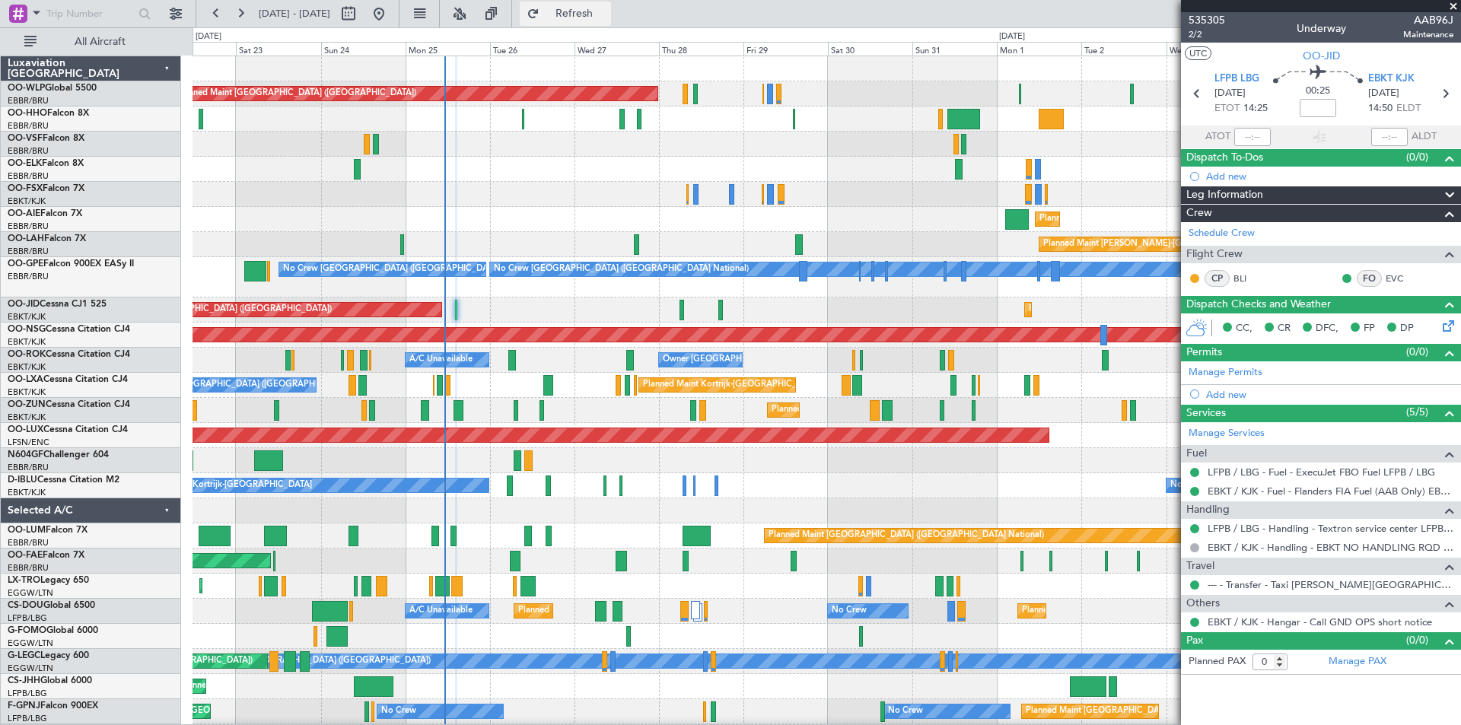
click at [611, 21] on button "Refresh" at bounding box center [565, 14] width 91 height 24
click at [611, 21] on button "Refreshing..." at bounding box center [565, 14] width 91 height 24
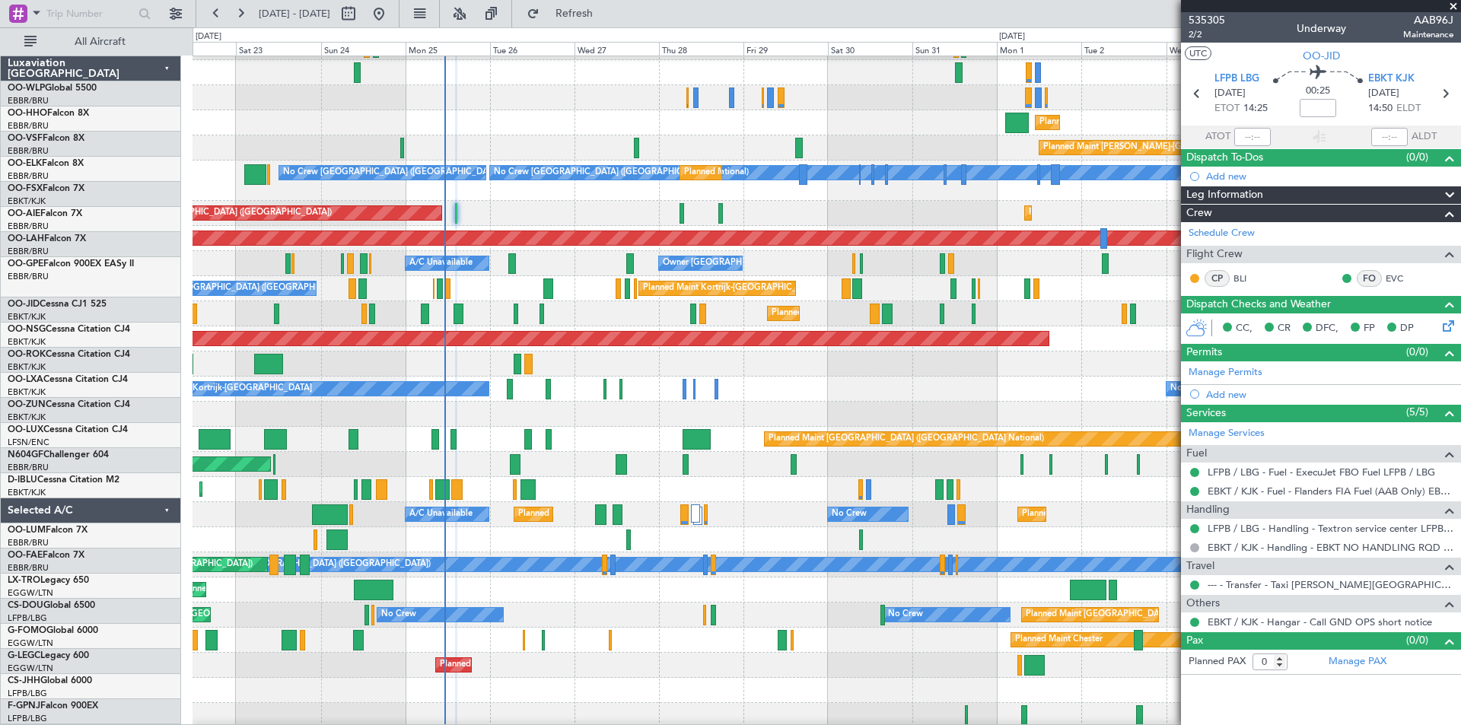
scroll to position [124, 0]
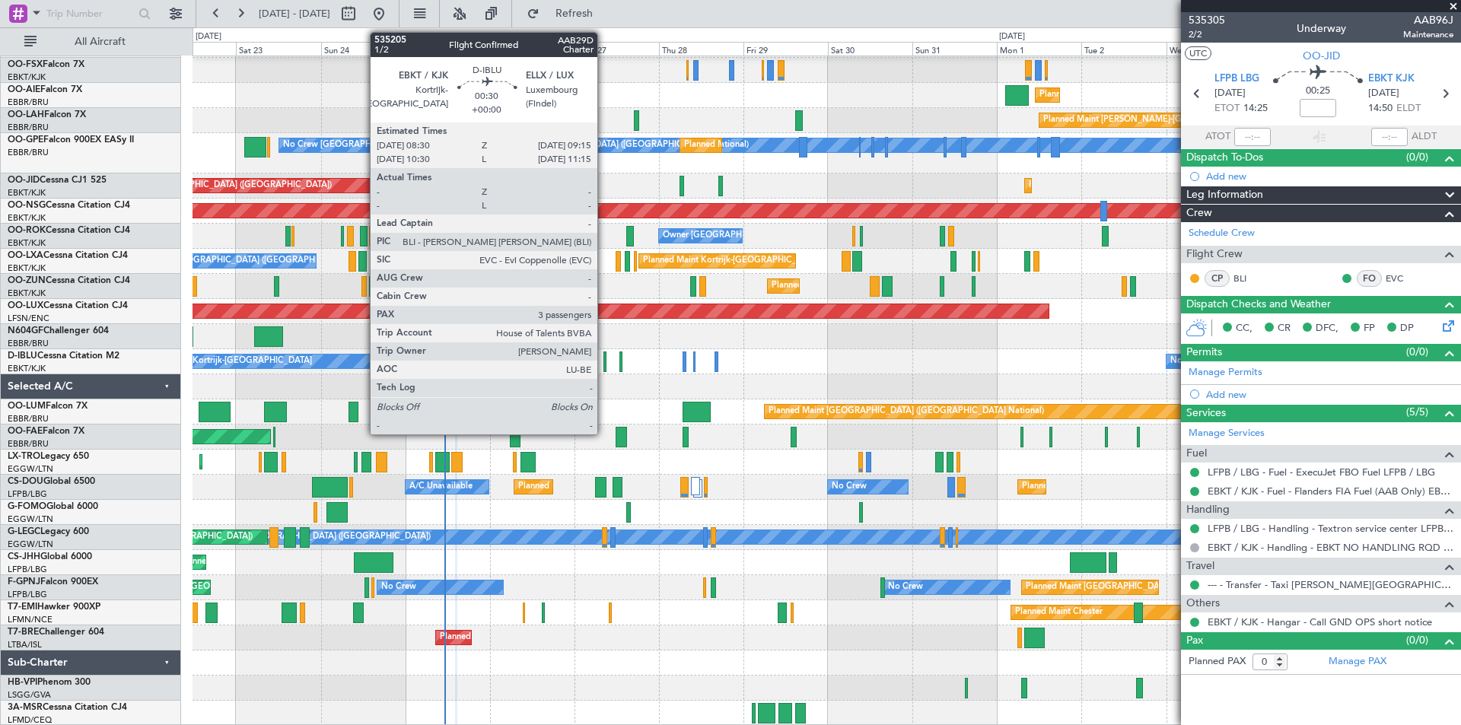
click at [604, 368] on div at bounding box center [604, 361] width 3 height 21
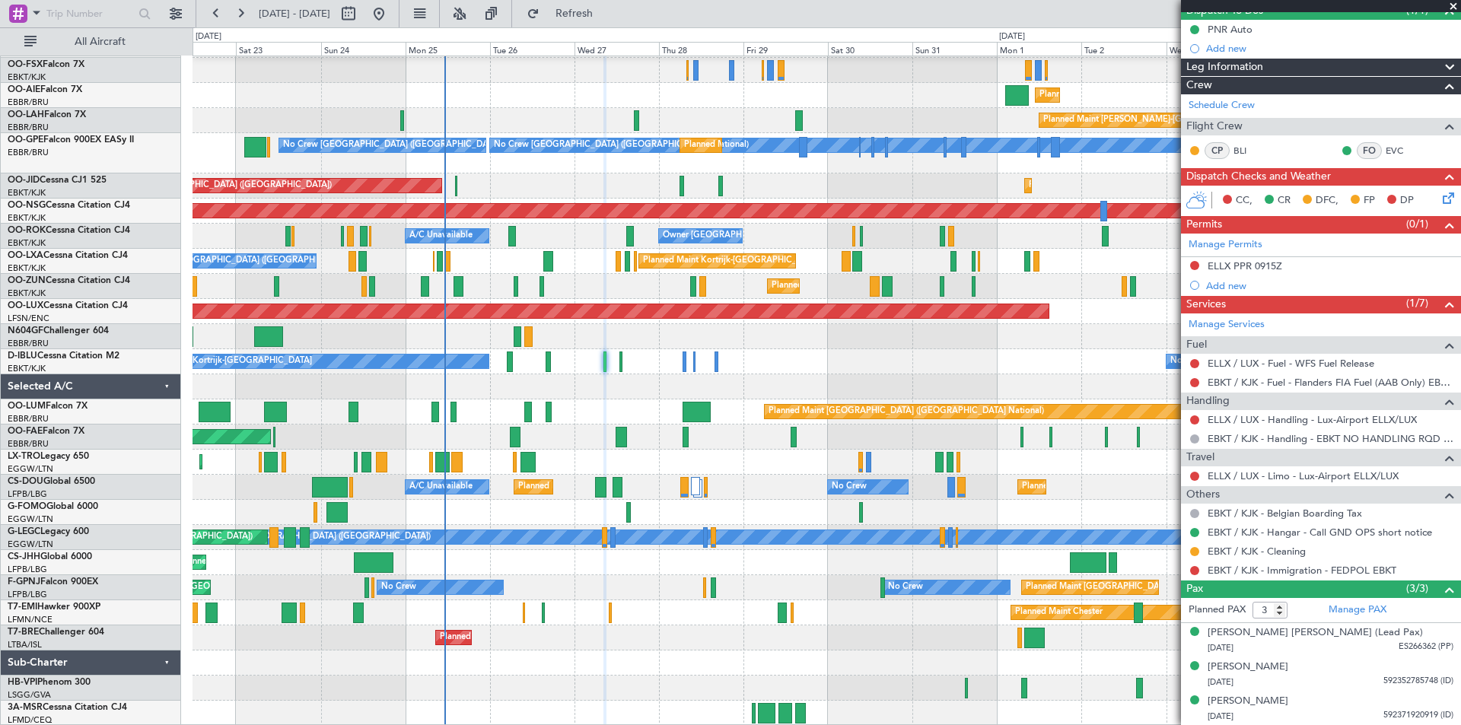
scroll to position [0, 0]
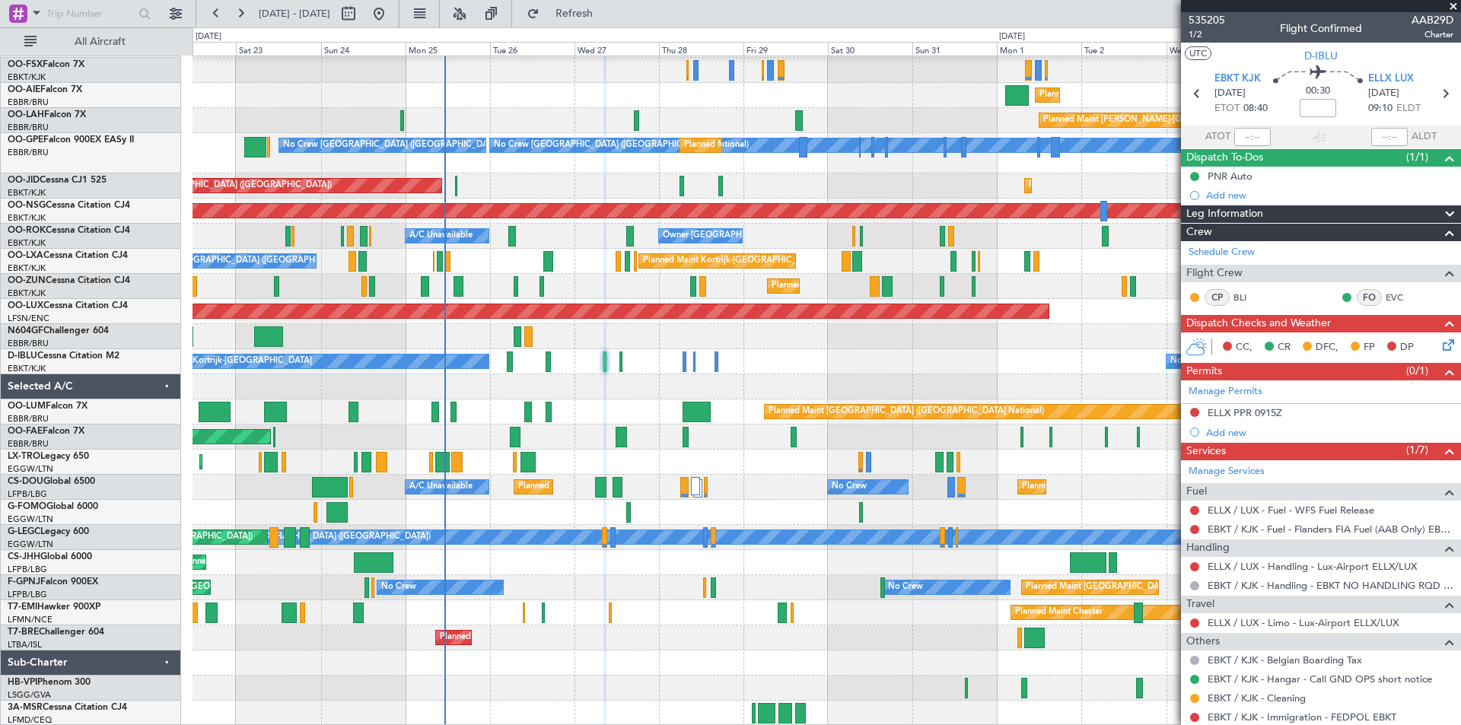
click at [1455, 7] on span at bounding box center [1452, 7] width 15 height 14
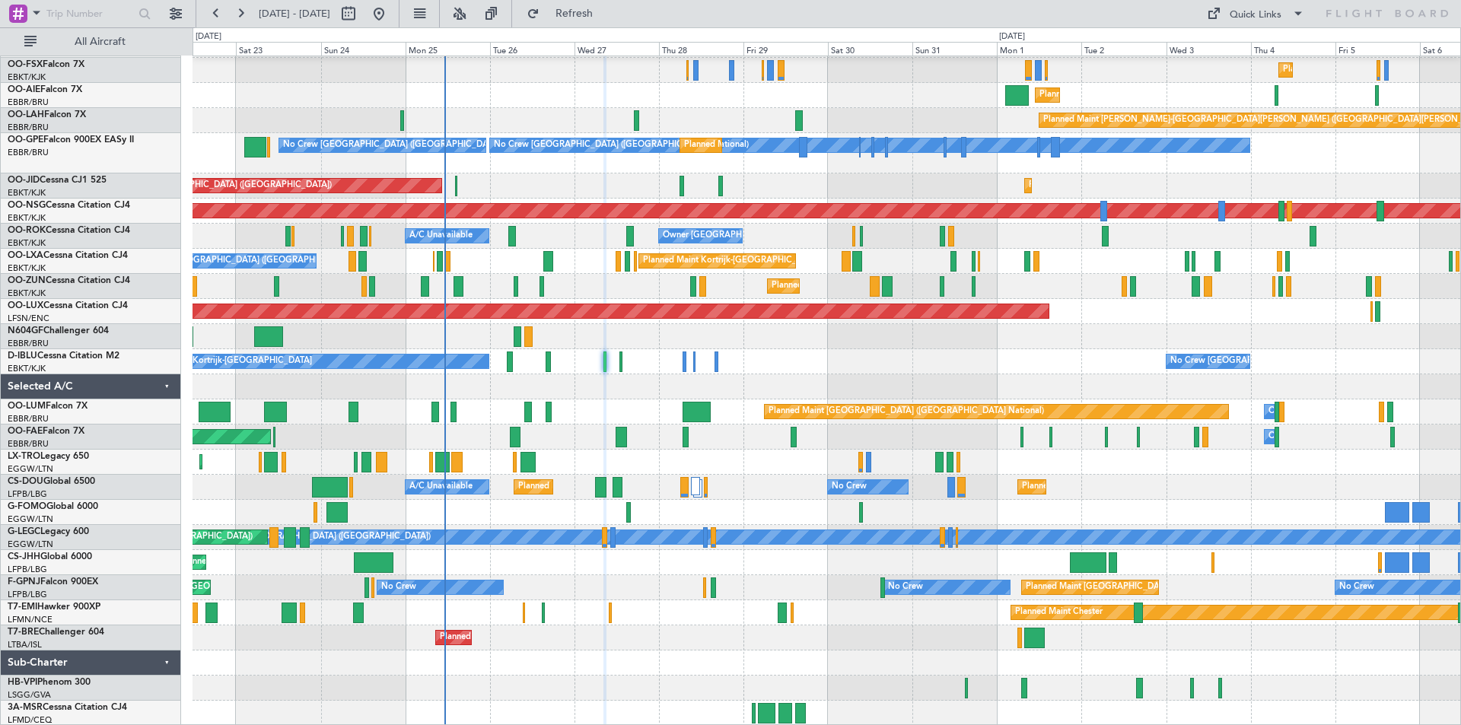
type input "0"
click at [849, 374] on div at bounding box center [825, 386] width 1267 height 25
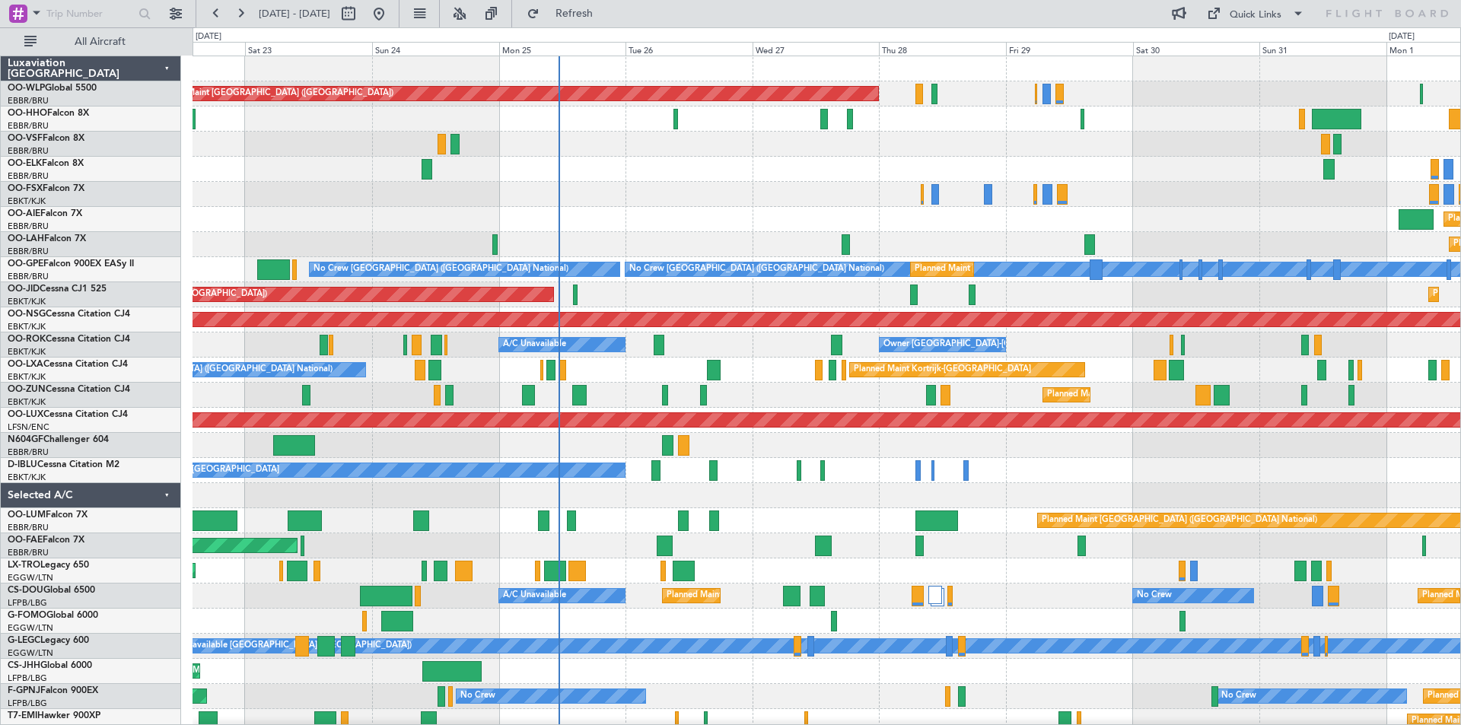
click at [621, 403] on div "Planned Maint Berlin (Brandenburg) Planned Maint Kortrijk-Wevelgem Planned Main…" at bounding box center [825, 432] width 1267 height 753
click at [589, 11] on button "Refresh" at bounding box center [565, 14] width 91 height 24
click at [606, 8] on span "Refresh" at bounding box center [574, 13] width 64 height 11
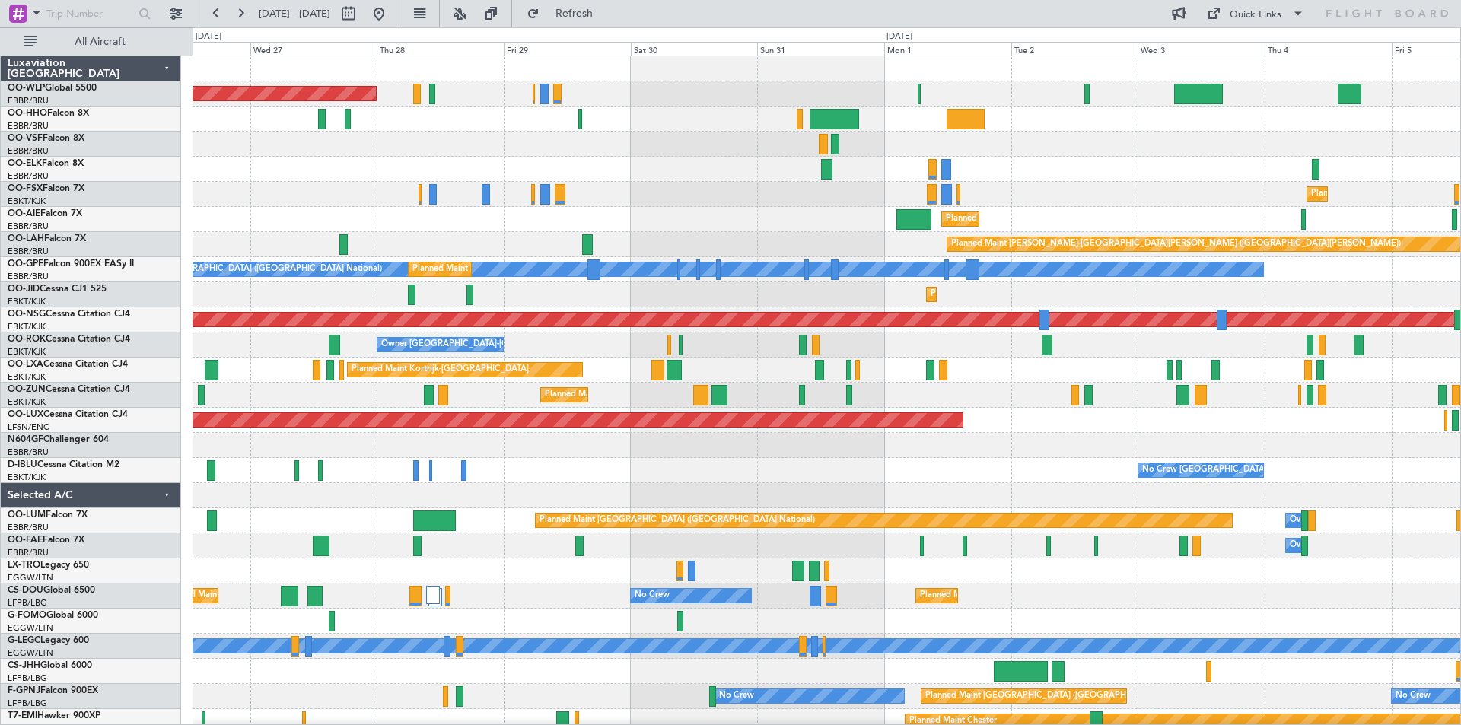
click at [286, 361] on div "Planned Maint Berlin (Brandenburg) Planned Maint Kortrijk-Wevelgem Planned Main…" at bounding box center [825, 445] width 1267 height 778
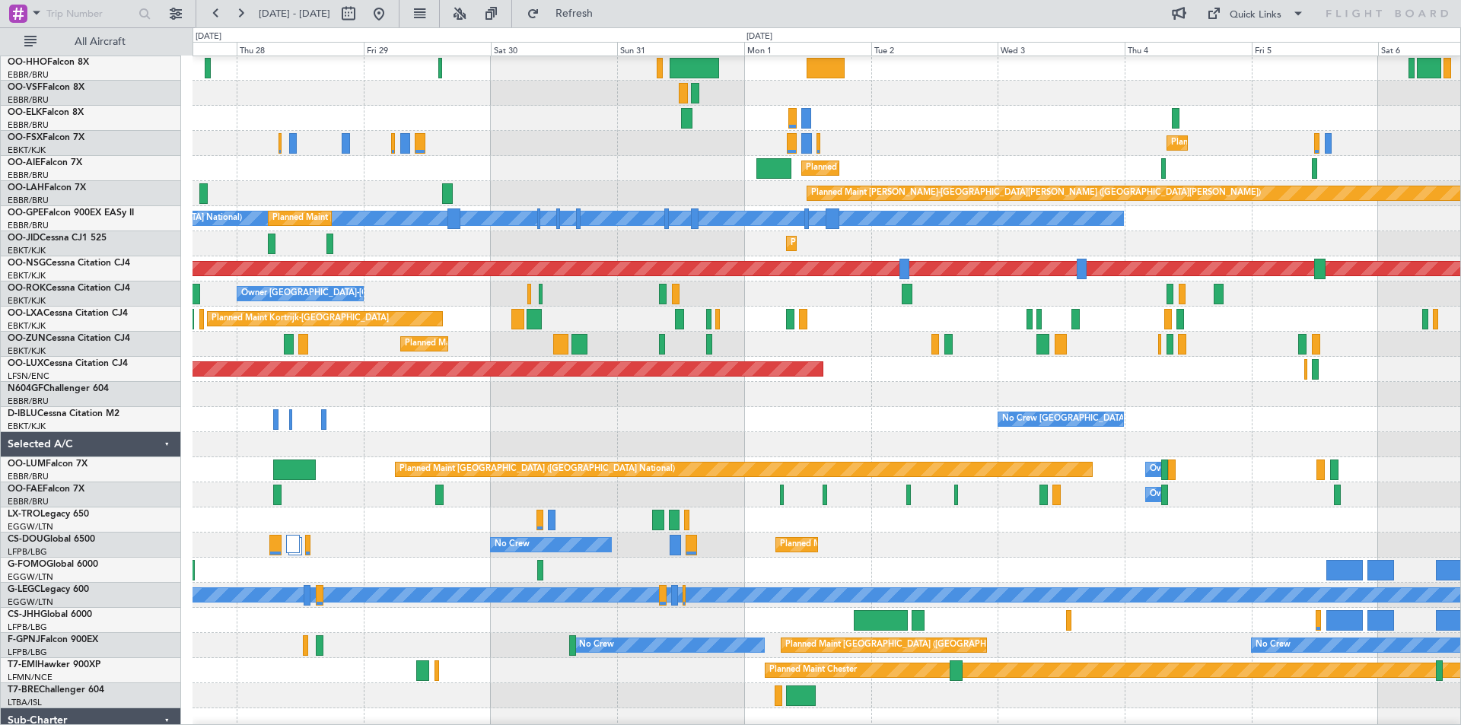
scroll to position [52, 0]
click at [929, 383] on div at bounding box center [825, 394] width 1267 height 25
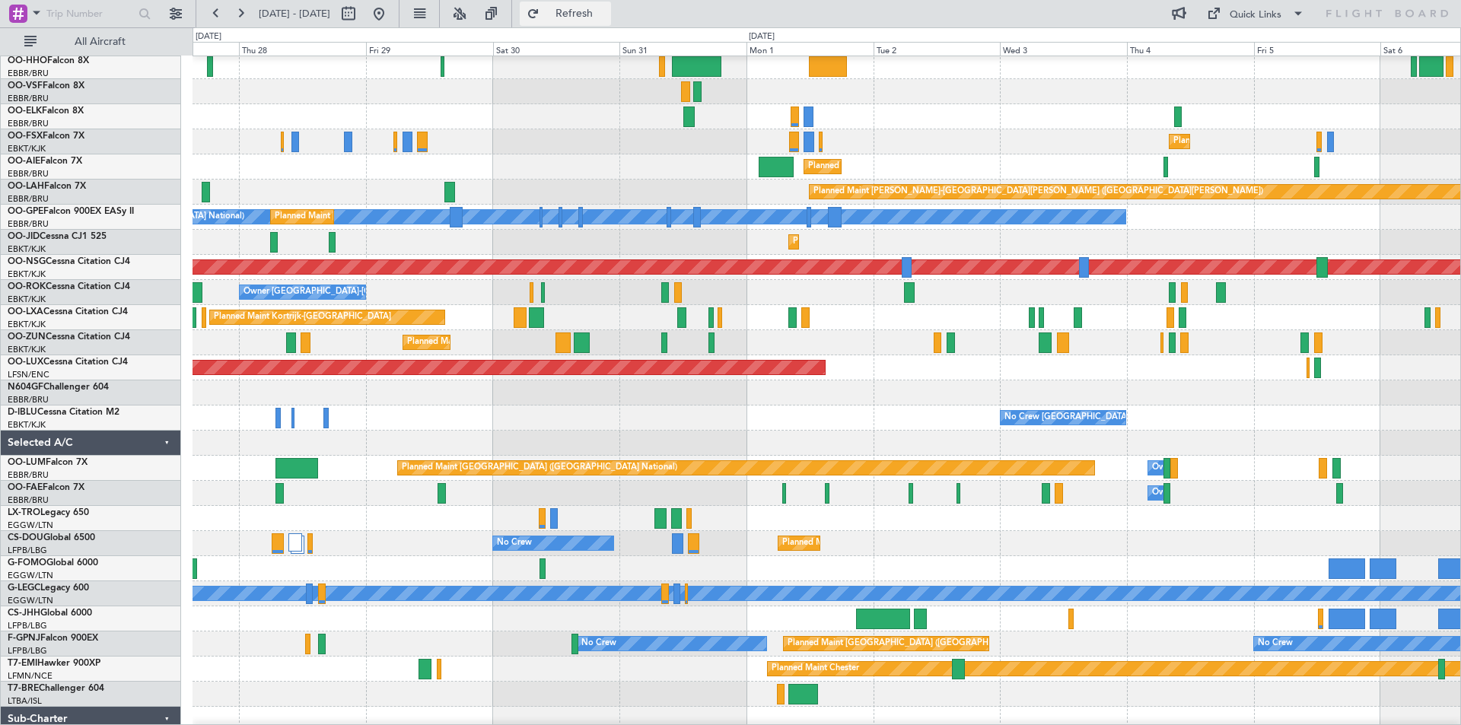
click at [606, 16] on span "Refresh" at bounding box center [574, 13] width 64 height 11
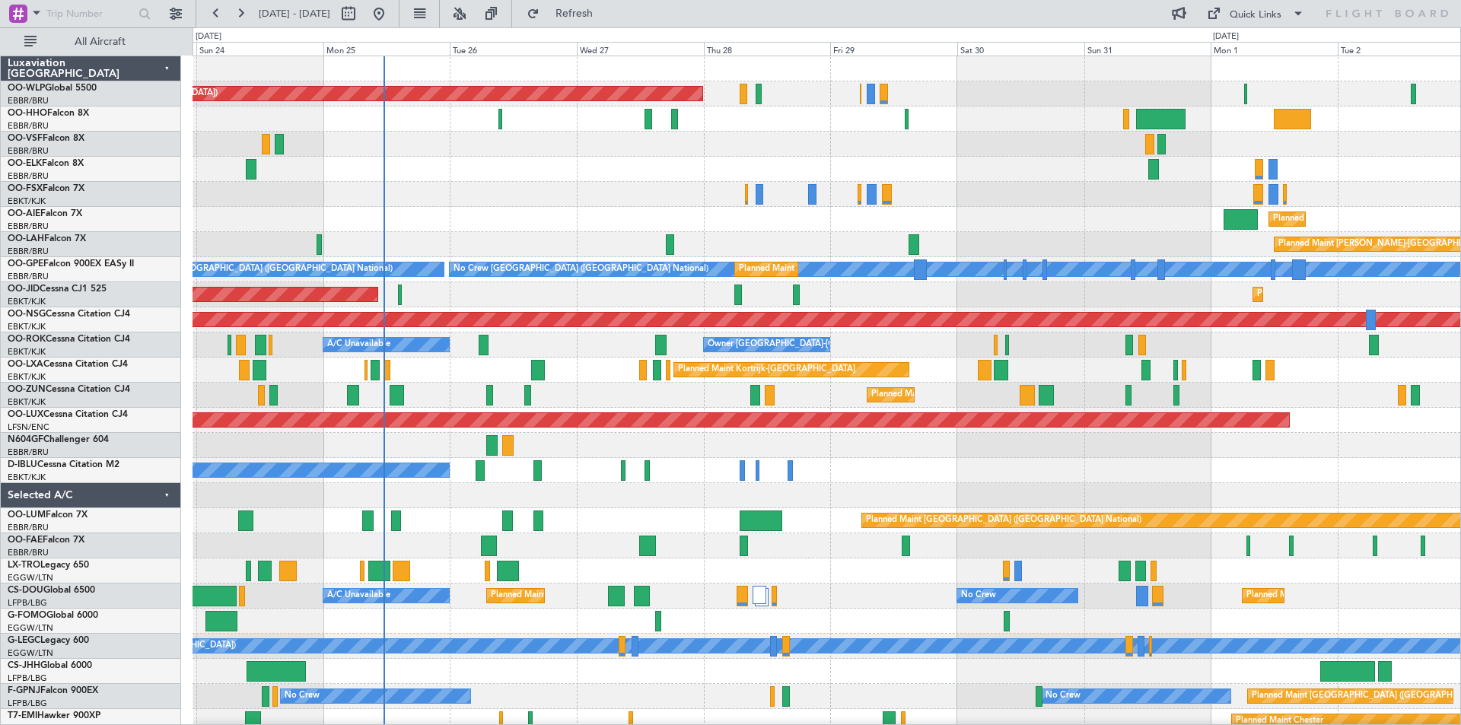
click at [654, 451] on div "Planned Maint [GEOGRAPHIC_DATA] ([GEOGRAPHIC_DATA]) Planned Maint [GEOGRAPHIC_D…" at bounding box center [825, 432] width 1267 height 753
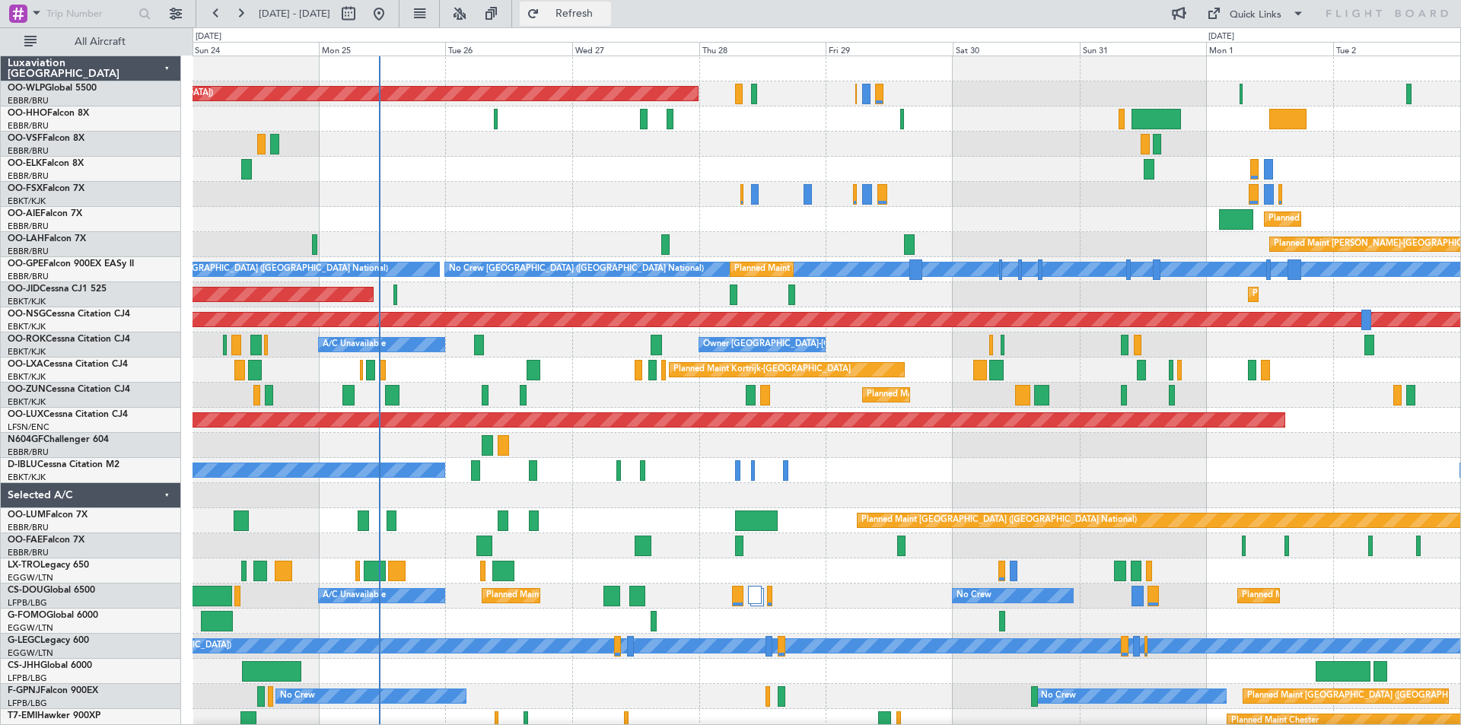
click at [579, 3] on button "Refresh" at bounding box center [565, 14] width 91 height 24
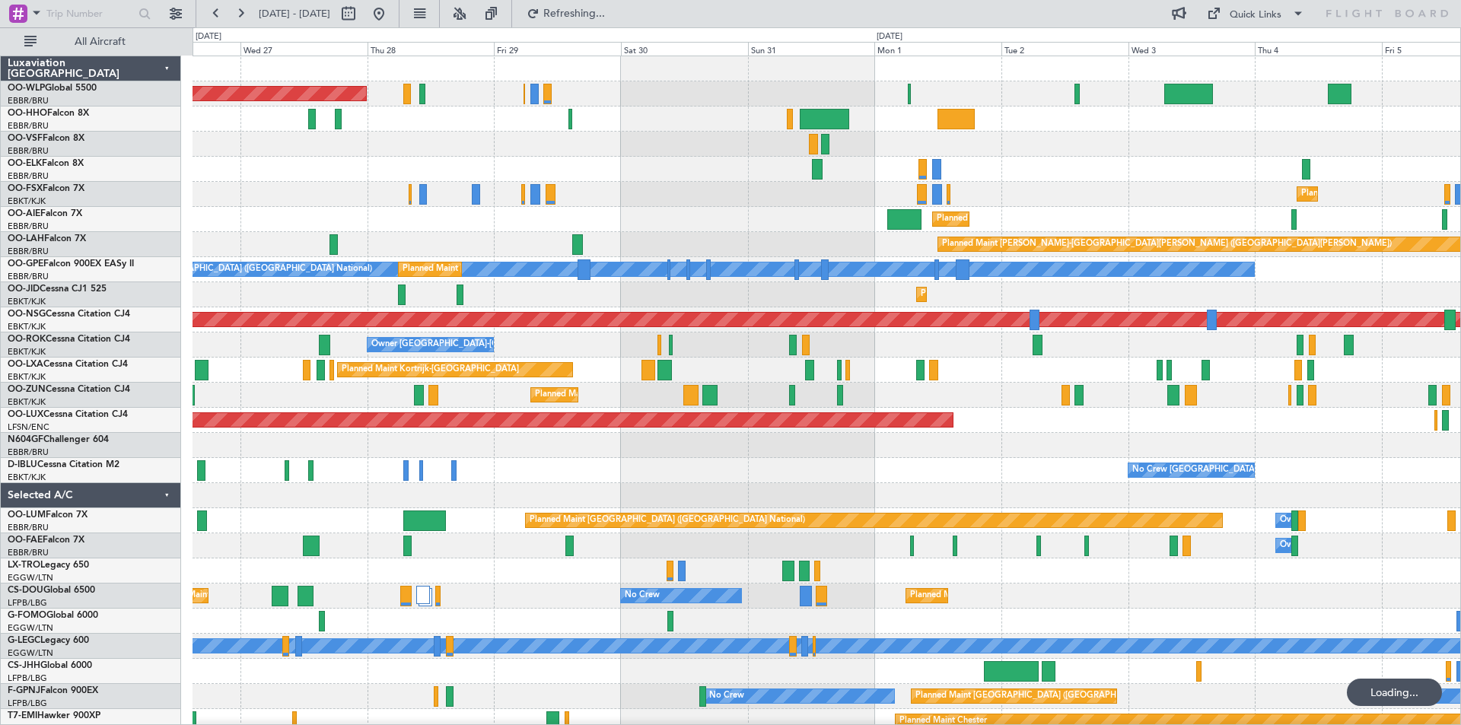
click at [779, 370] on div "Planned Maint [GEOGRAPHIC_DATA] ([GEOGRAPHIC_DATA]) Planned Maint [GEOGRAPHIC_D…" at bounding box center [825, 445] width 1267 height 778
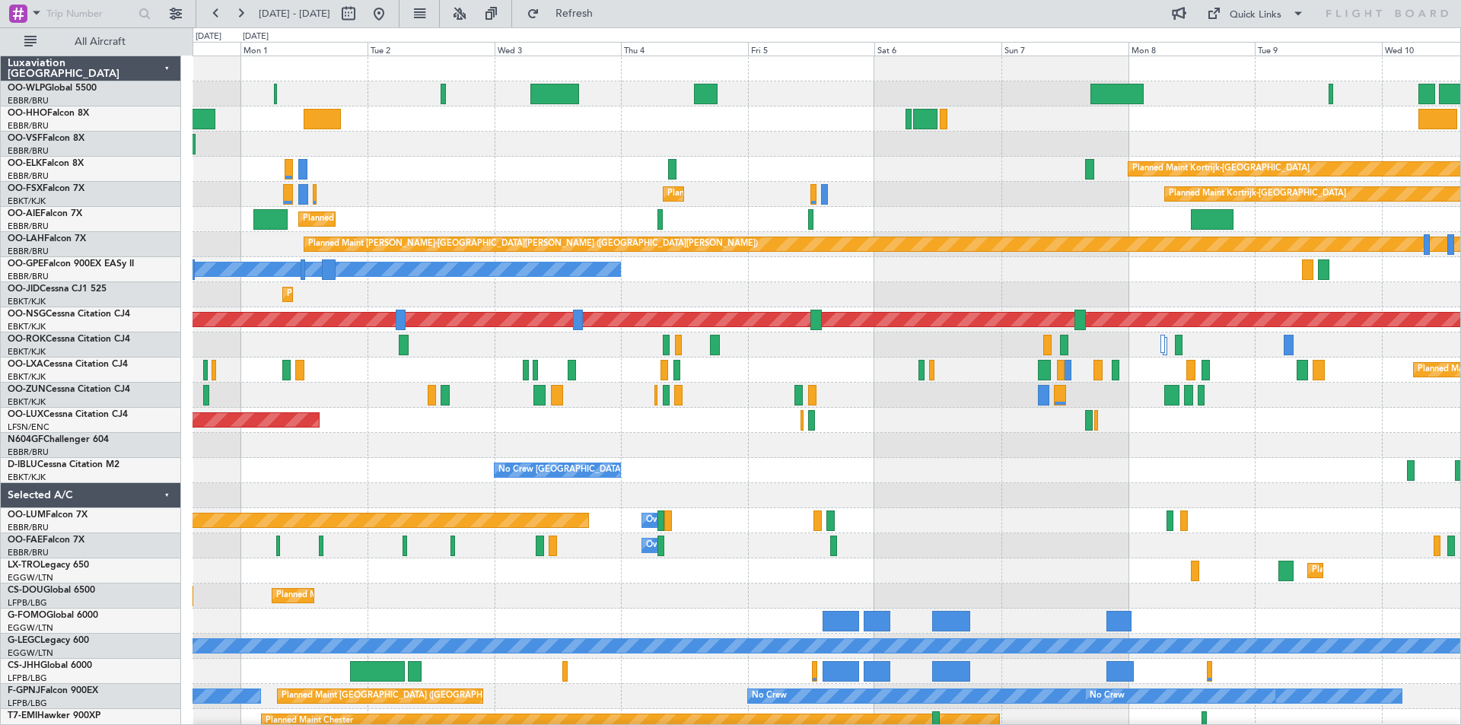
click at [293, 311] on div "Planned Maint Kortrijk-[GEOGRAPHIC_DATA] Planned Maint [GEOGRAPHIC_DATA]-[GEOGR…" at bounding box center [825, 445] width 1267 height 778
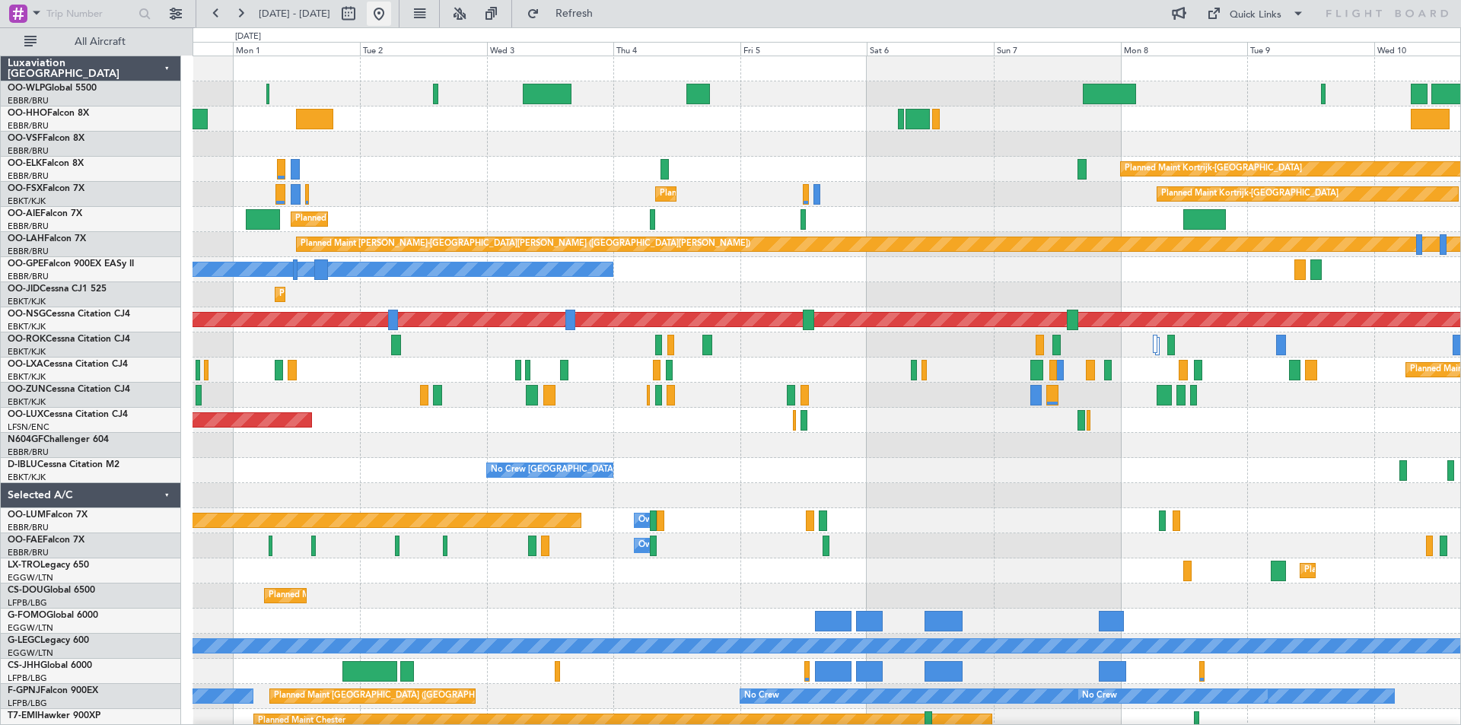
click at [391, 13] on button at bounding box center [379, 14] width 24 height 24
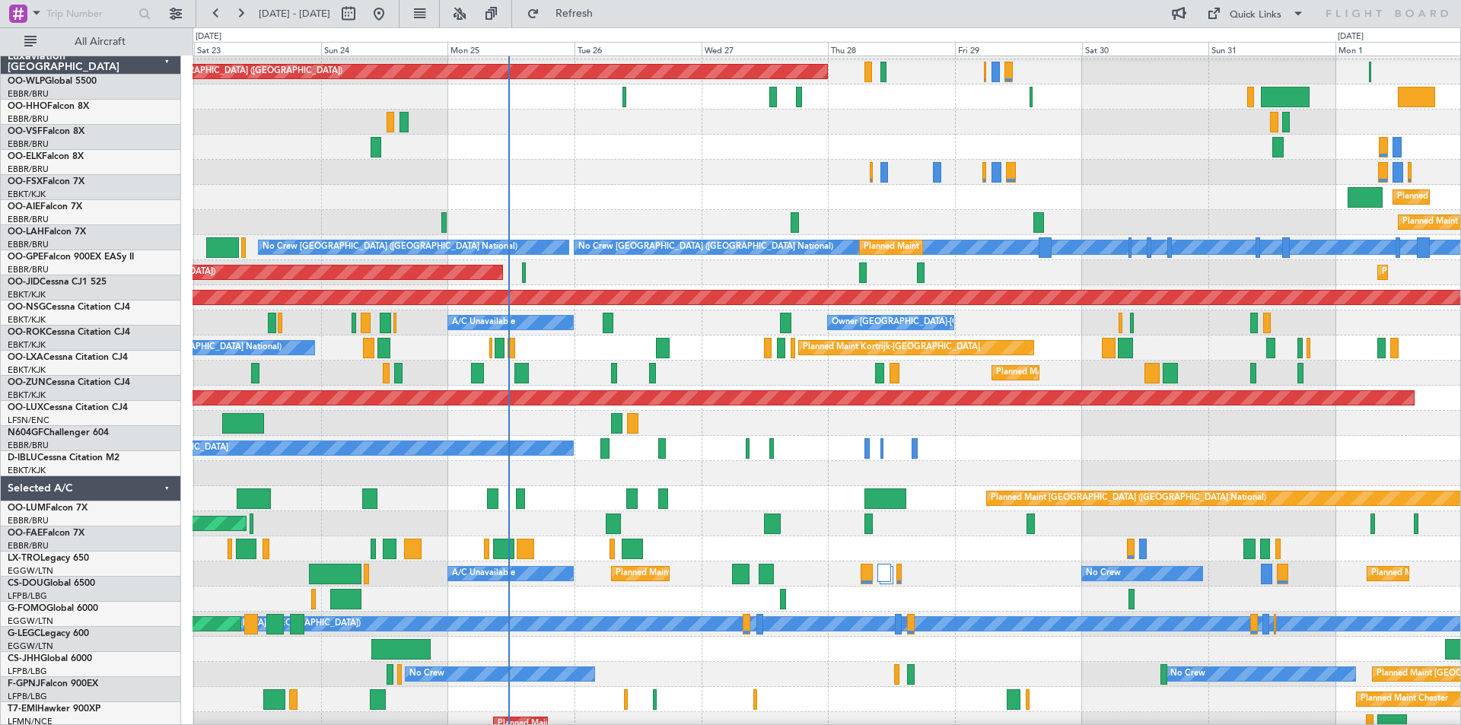
scroll to position [22, 0]
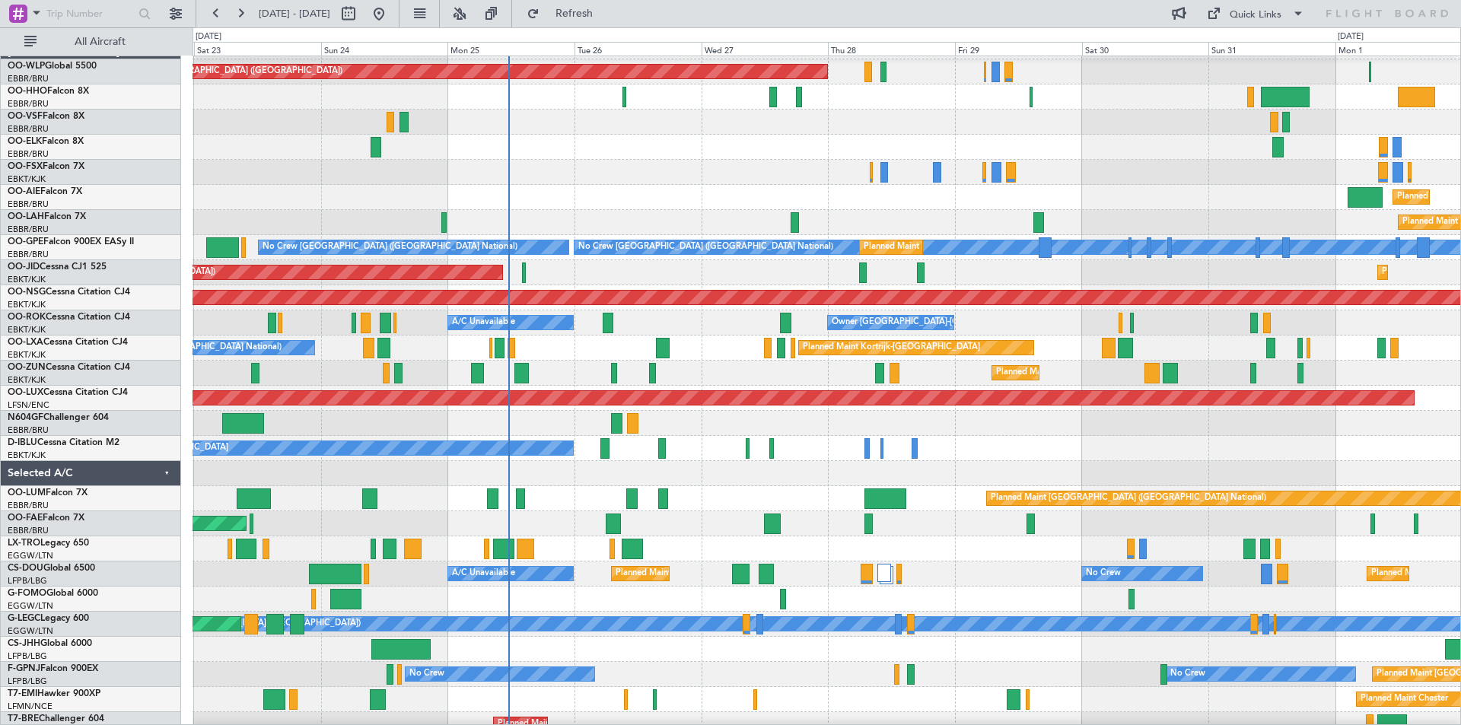
click at [694, 154] on div at bounding box center [825, 147] width 1267 height 25
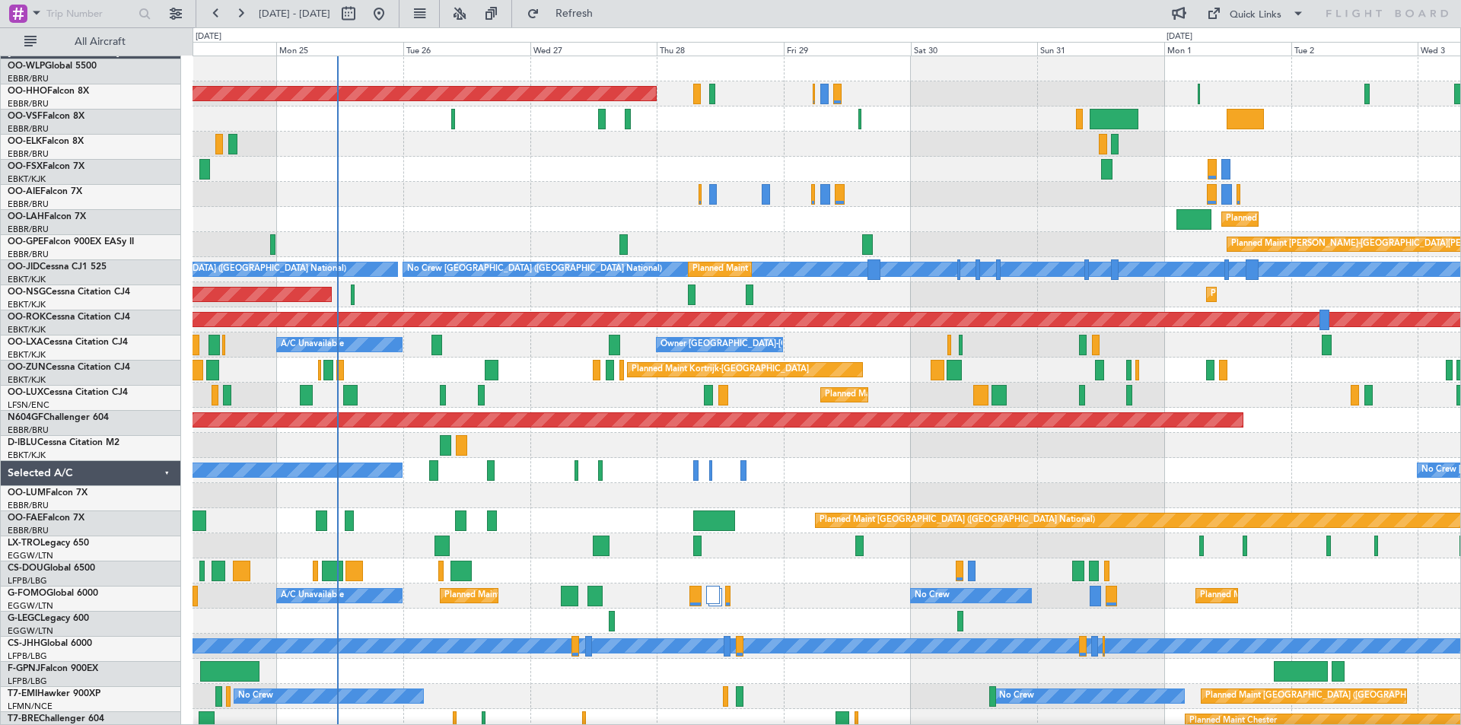
scroll to position [0, 0]
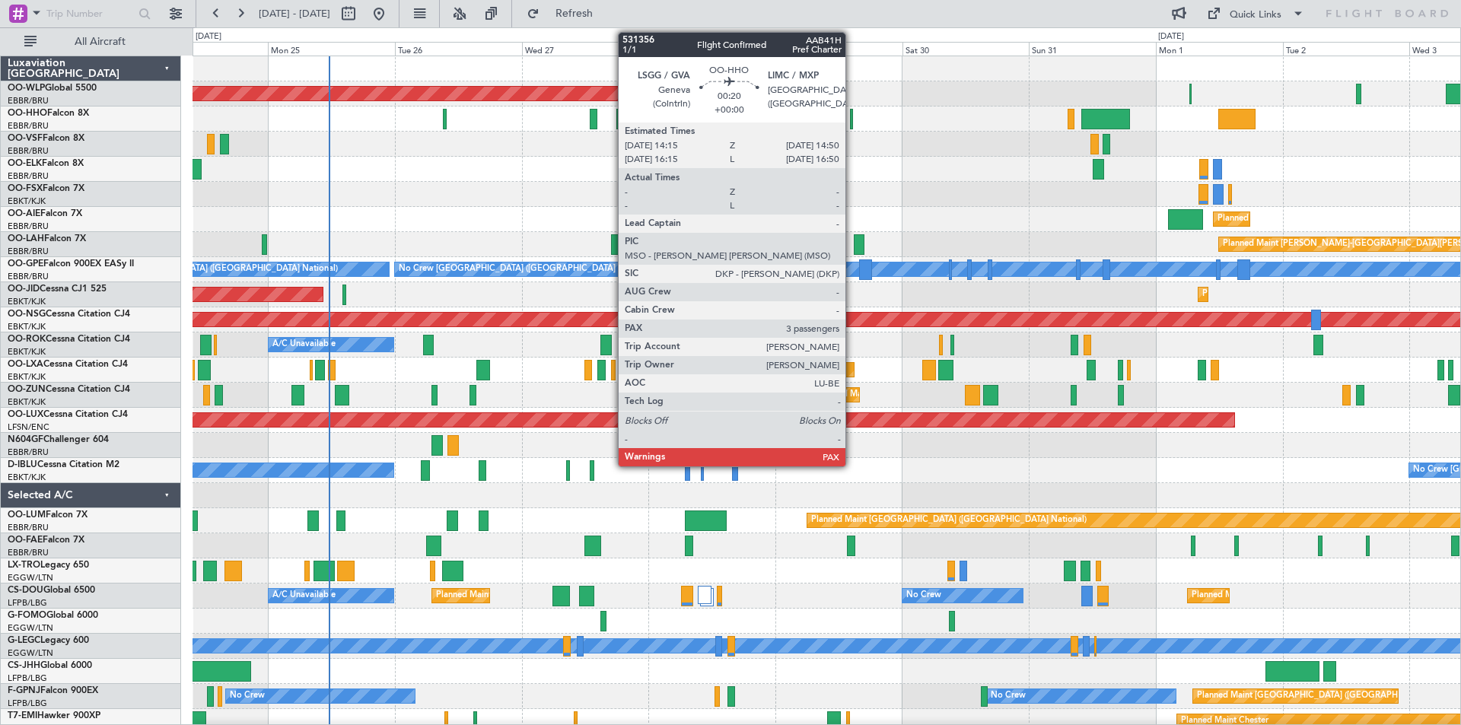
click at [852, 124] on div at bounding box center [852, 119] width 4 height 21
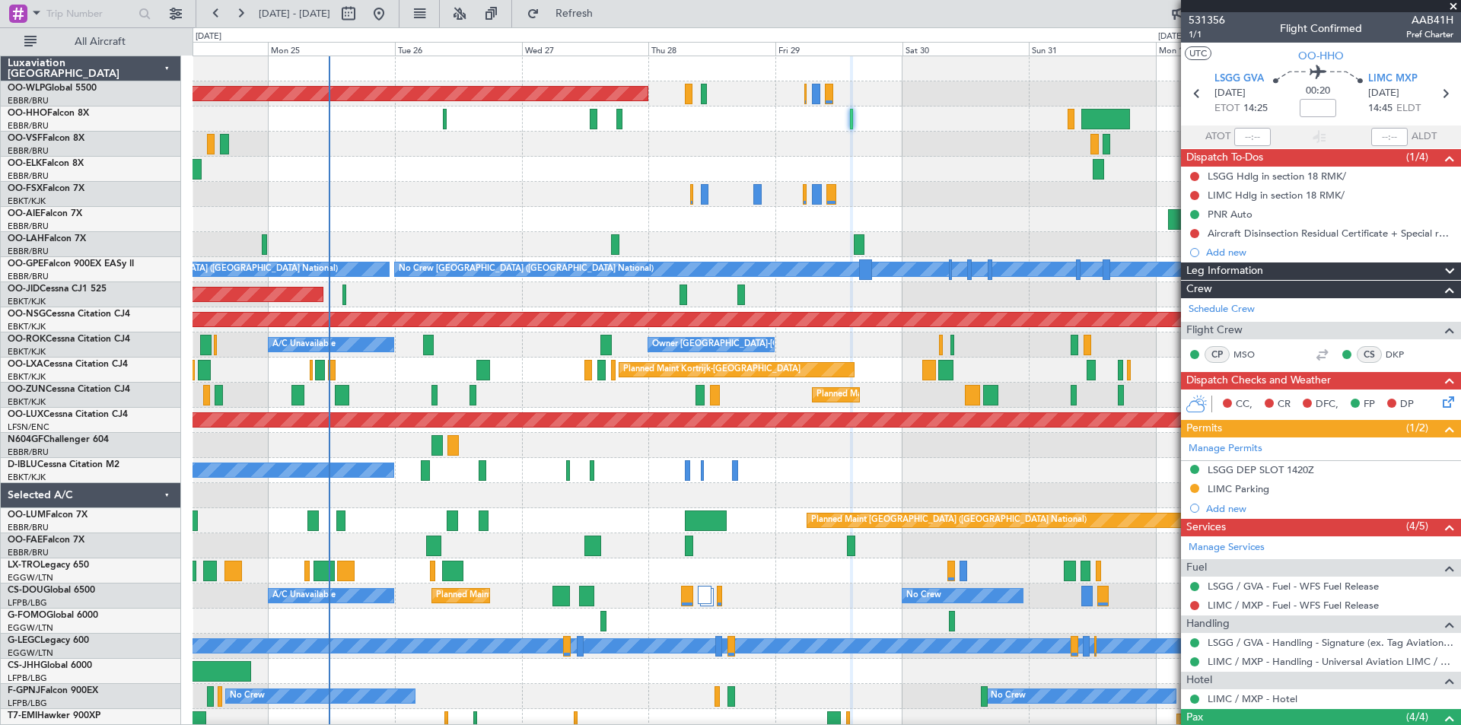
scroll to position [163, 0]
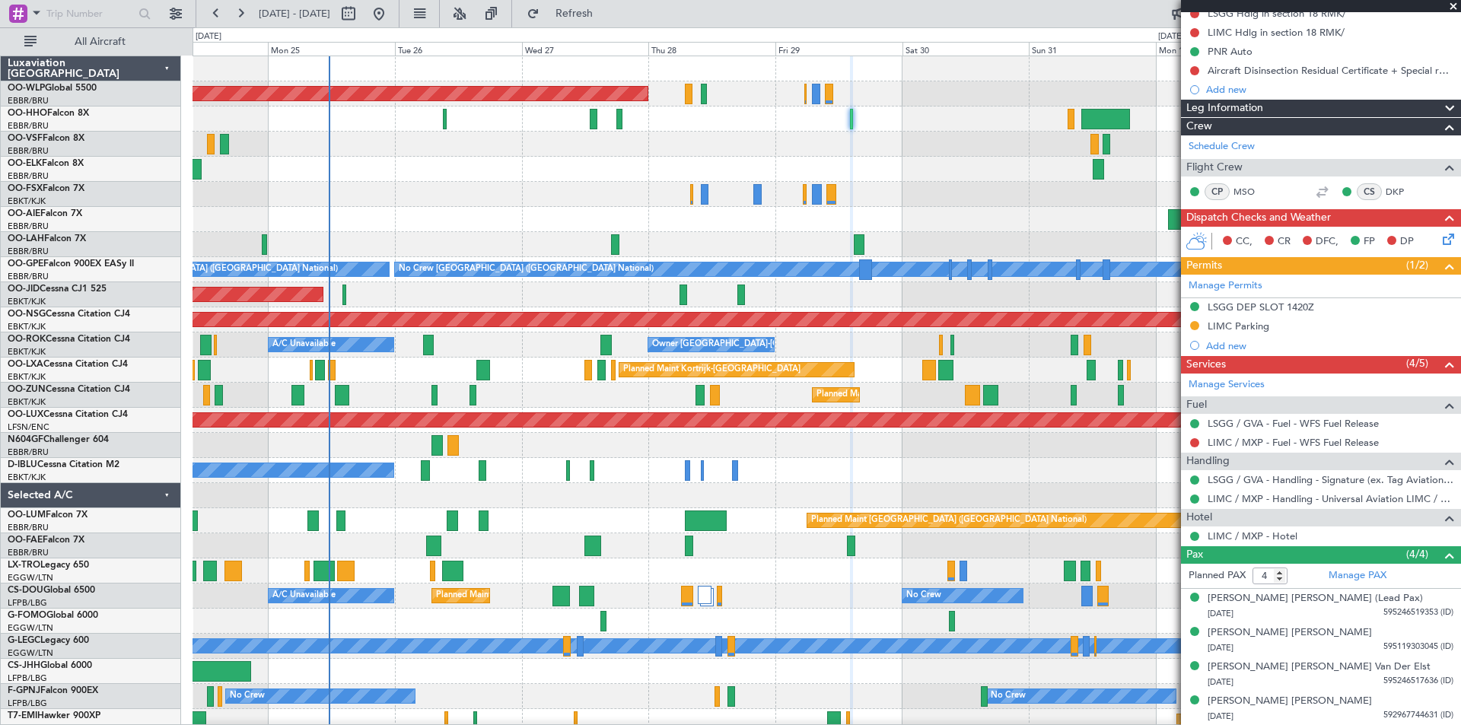
click at [1448, 5] on span at bounding box center [1452, 7] width 15 height 14
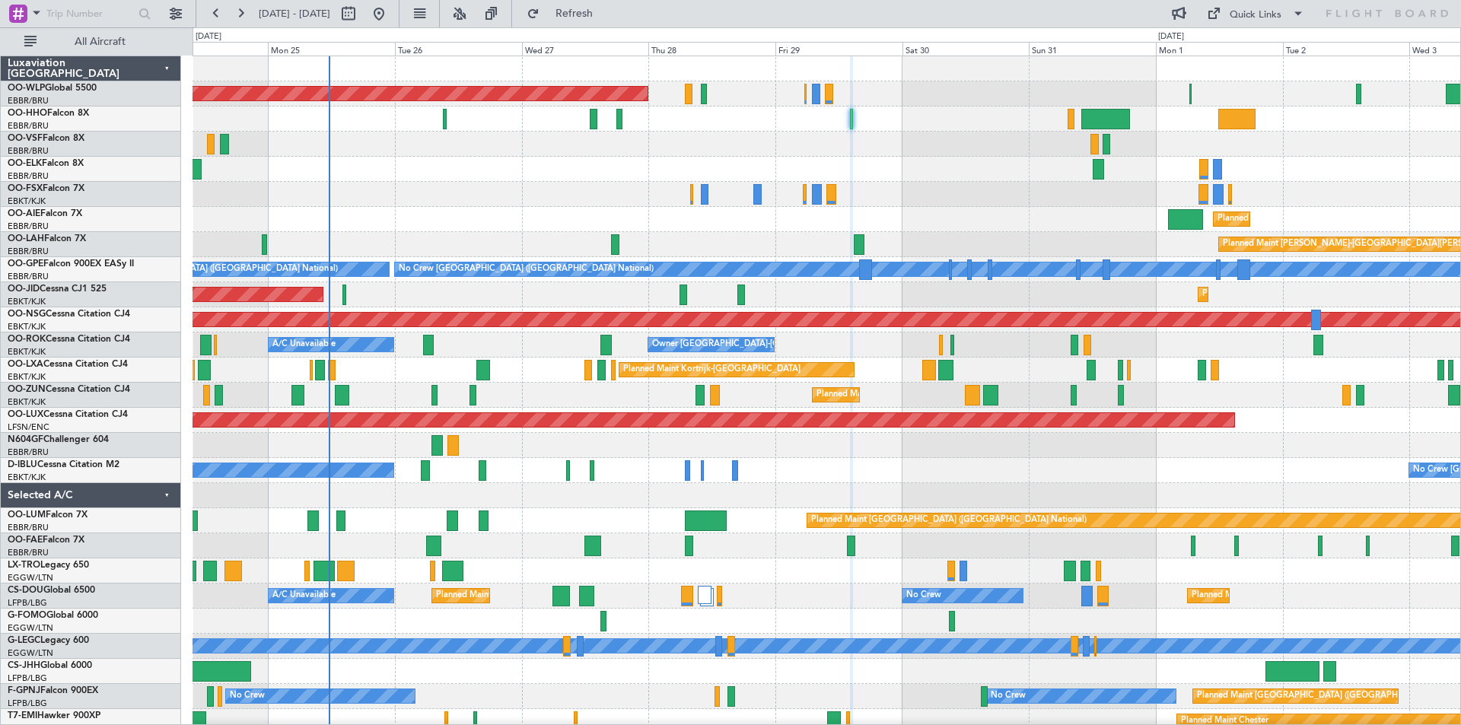
type input "0"
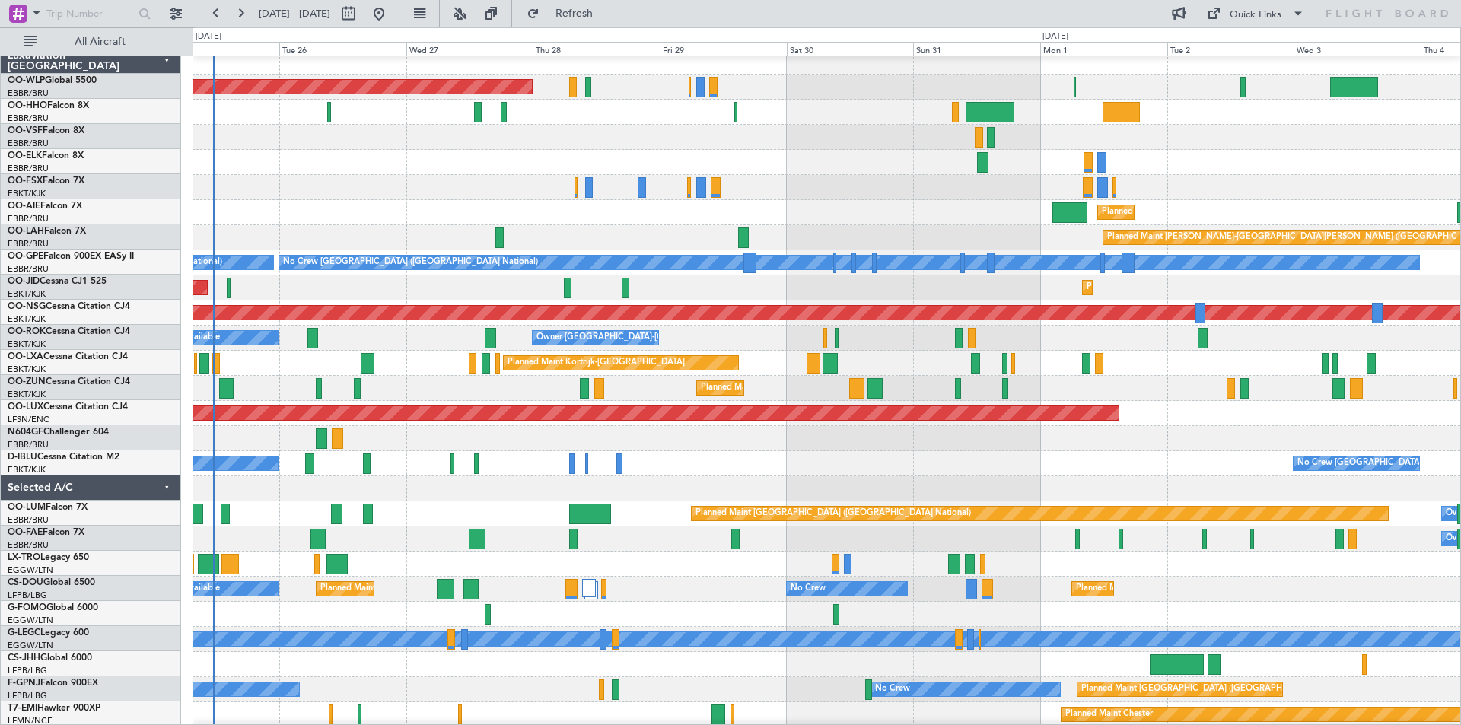
scroll to position [6, 0]
click at [1173, 143] on div at bounding box center [825, 137] width 1267 height 25
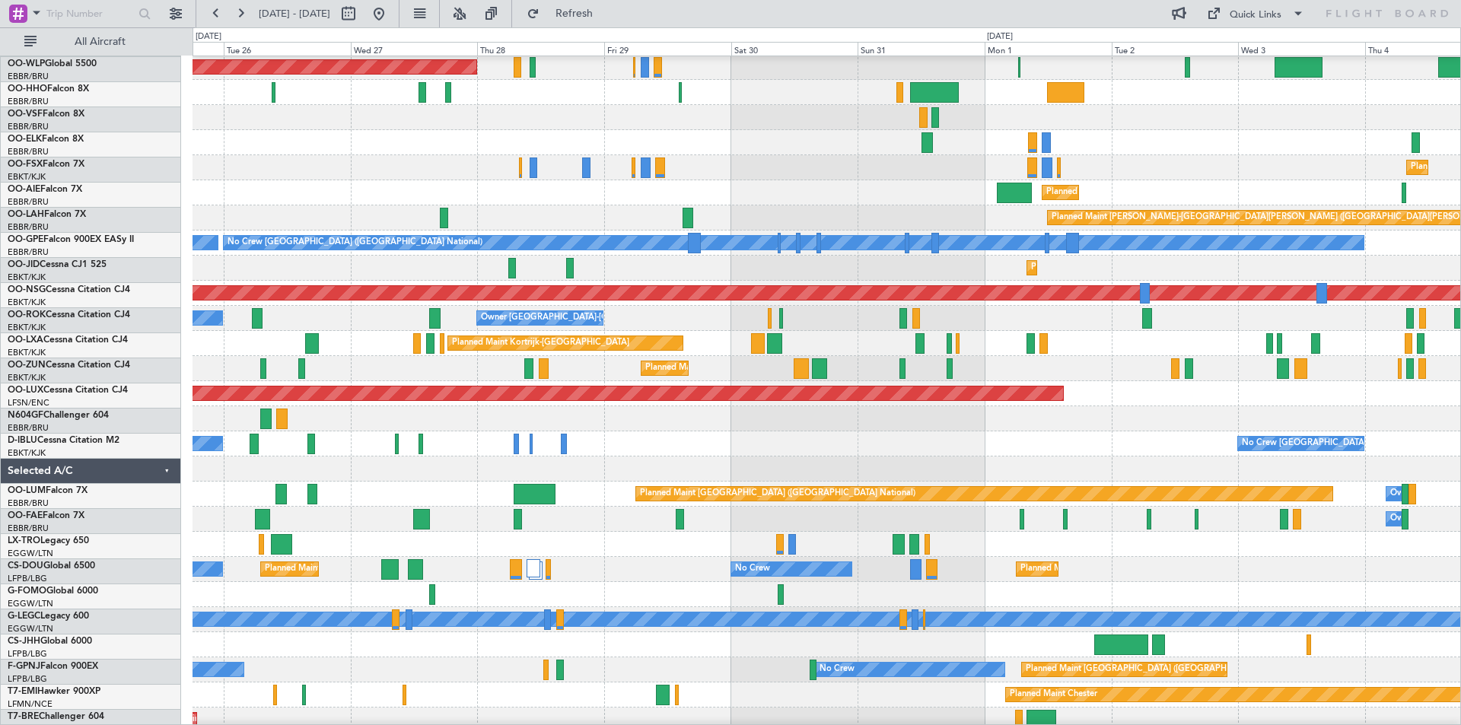
click at [1134, 164] on div "Planned Maint Kortrijk-[GEOGRAPHIC_DATA]" at bounding box center [825, 167] width 1267 height 25
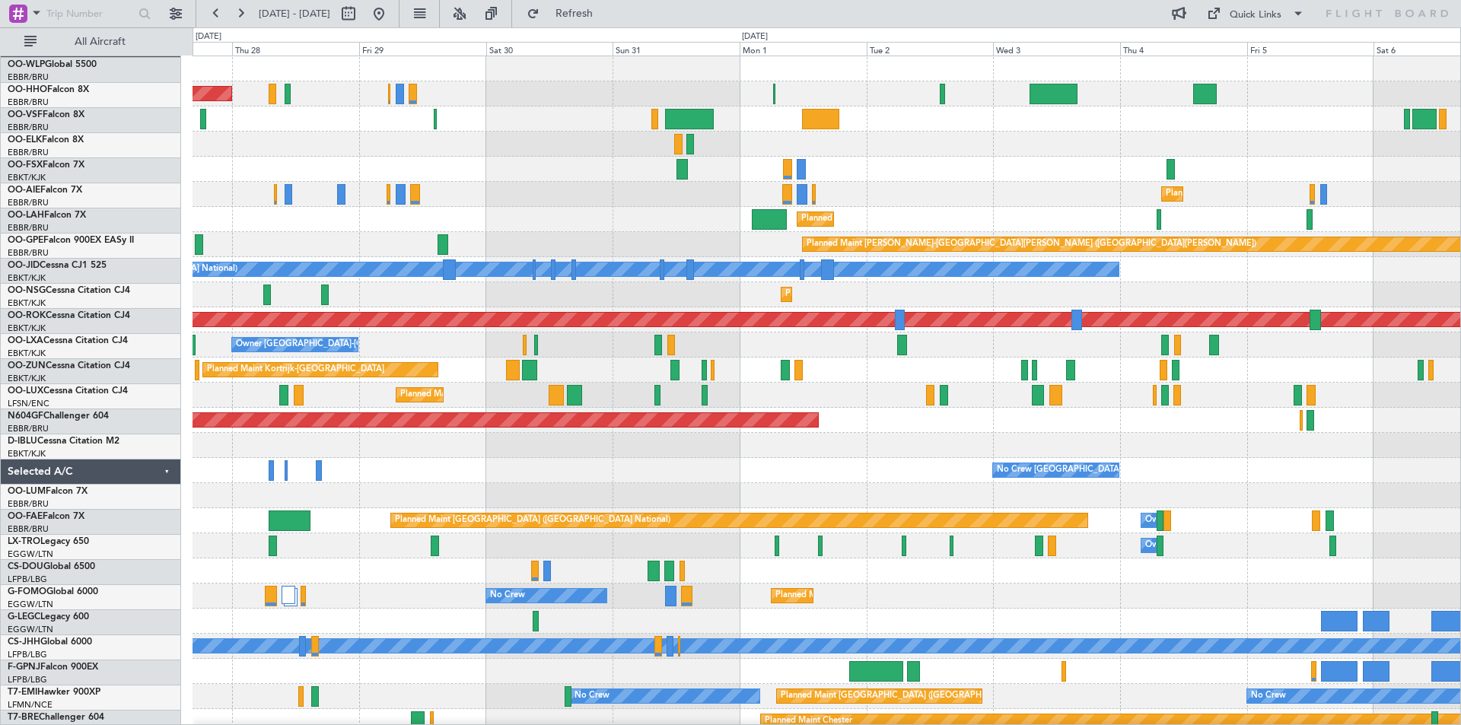
scroll to position [0, 0]
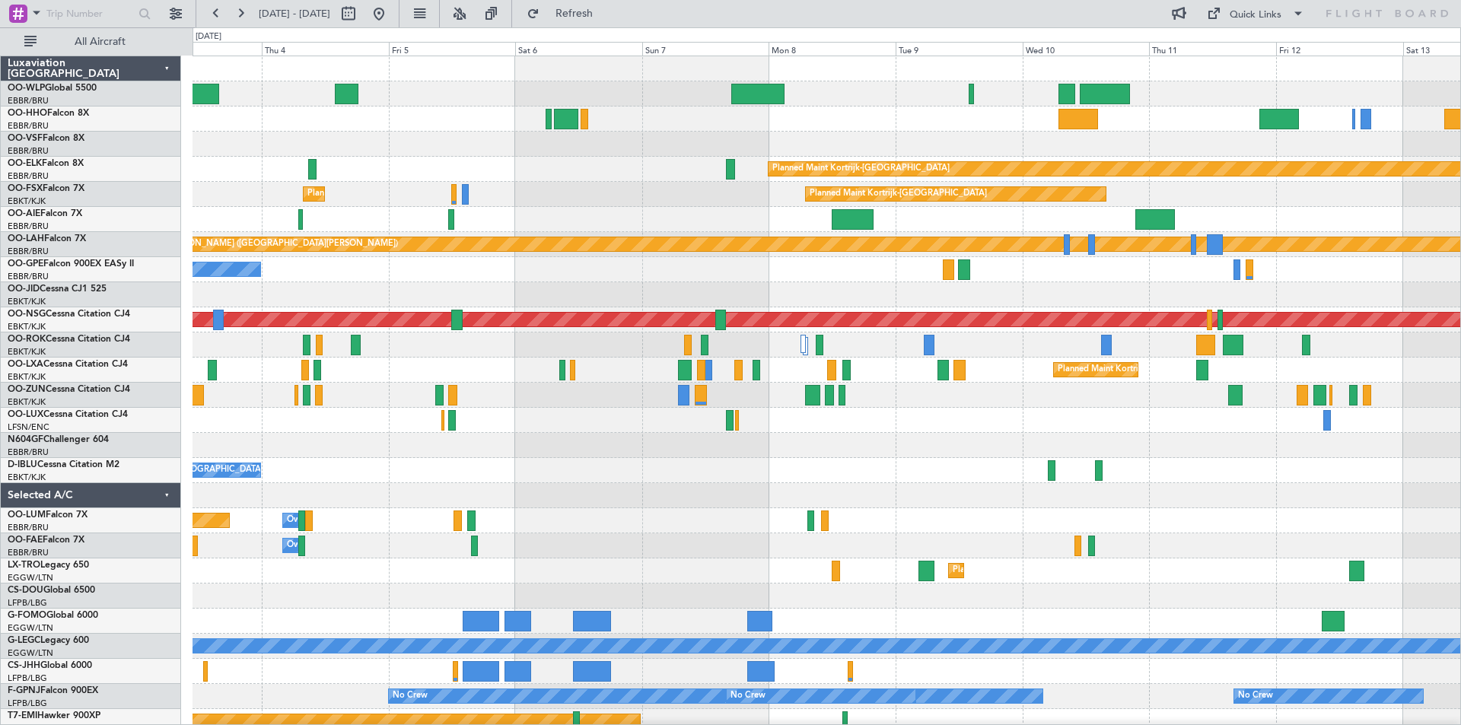
click at [151, 348] on div "Planned Maint Kortrijk-[GEOGRAPHIC_DATA] Planned Maint [GEOGRAPHIC_DATA]-[GEOGR…" at bounding box center [730, 376] width 1461 height 698
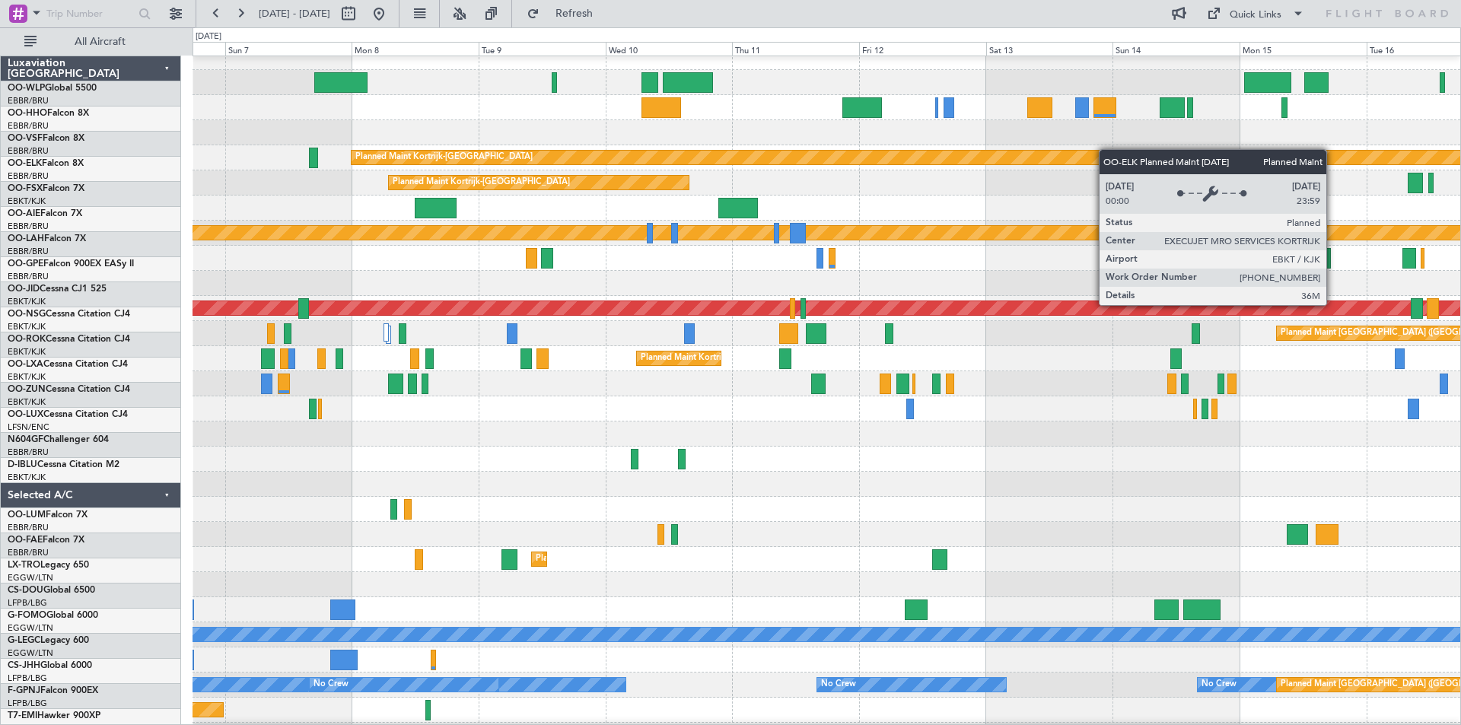
click at [920, 192] on div "Planned Maint Kortrijk-[GEOGRAPHIC_DATA] Planned Maint [GEOGRAPHIC_DATA]-[GEOGR…" at bounding box center [825, 421] width 1267 height 753
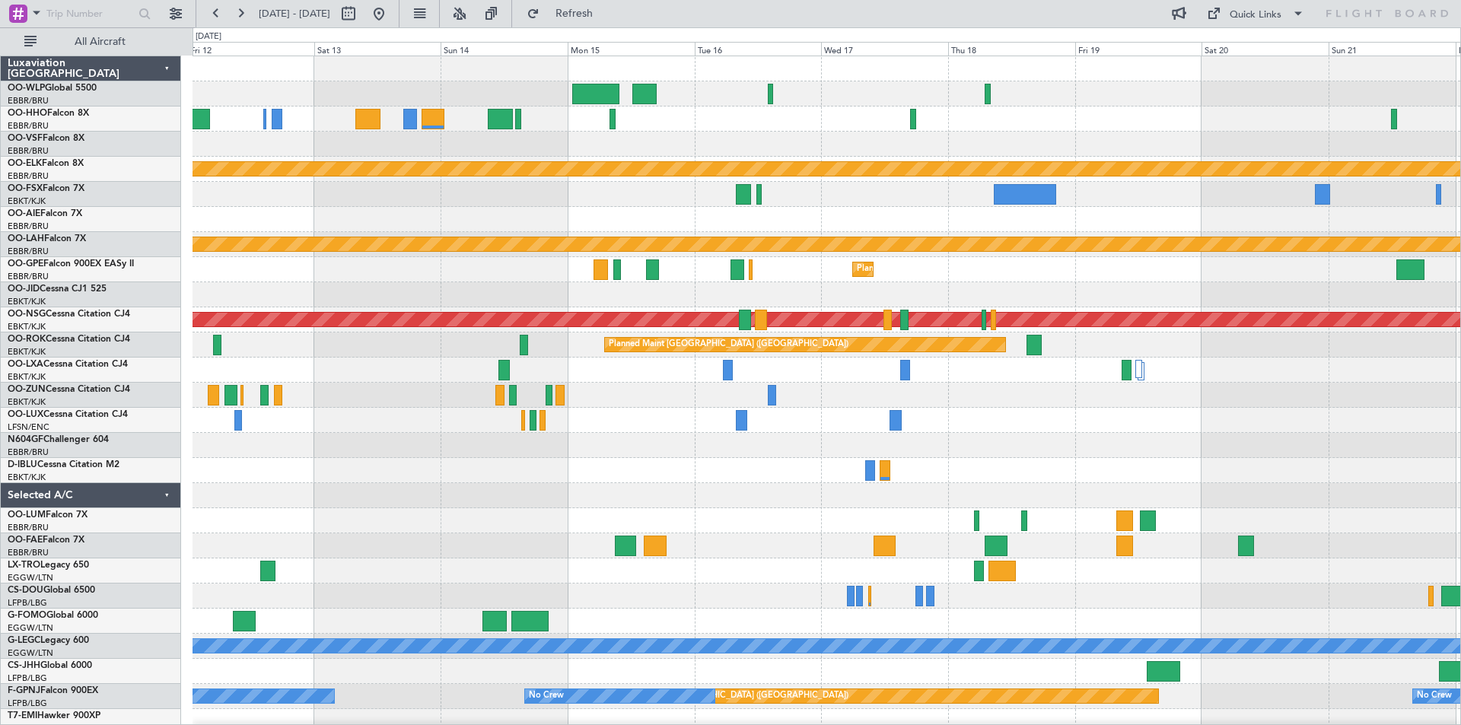
click at [551, 154] on div "Planned Maint Kortrijk-[GEOGRAPHIC_DATA] Planned Maint [GEOGRAPHIC_DATA]-[GEOGR…" at bounding box center [825, 432] width 1267 height 753
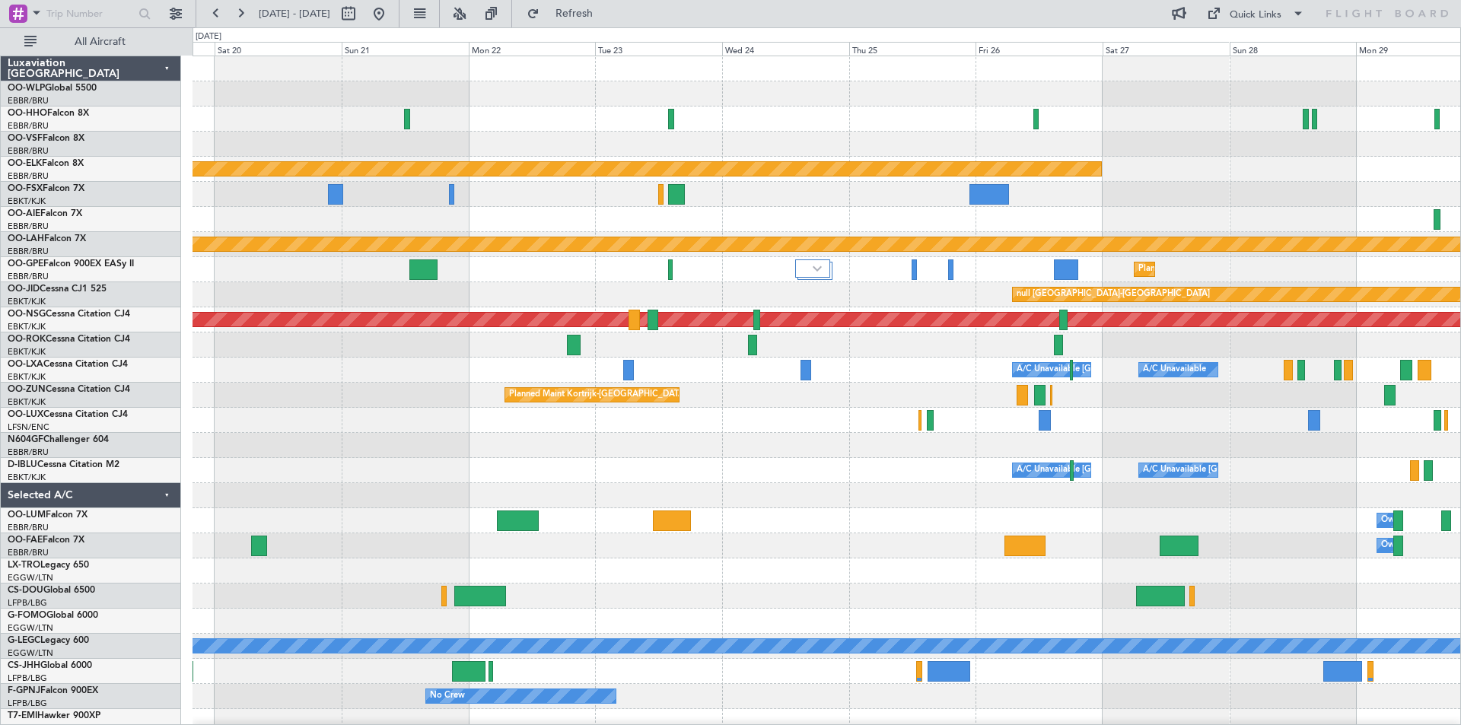
click at [72, 319] on div "Planned Maint Kortrijk-[GEOGRAPHIC_DATA] Planned [GEOGRAPHIC_DATA][PERSON_NAME]…" at bounding box center [730, 376] width 1461 height 698
click at [391, 16] on button at bounding box center [379, 14] width 24 height 24
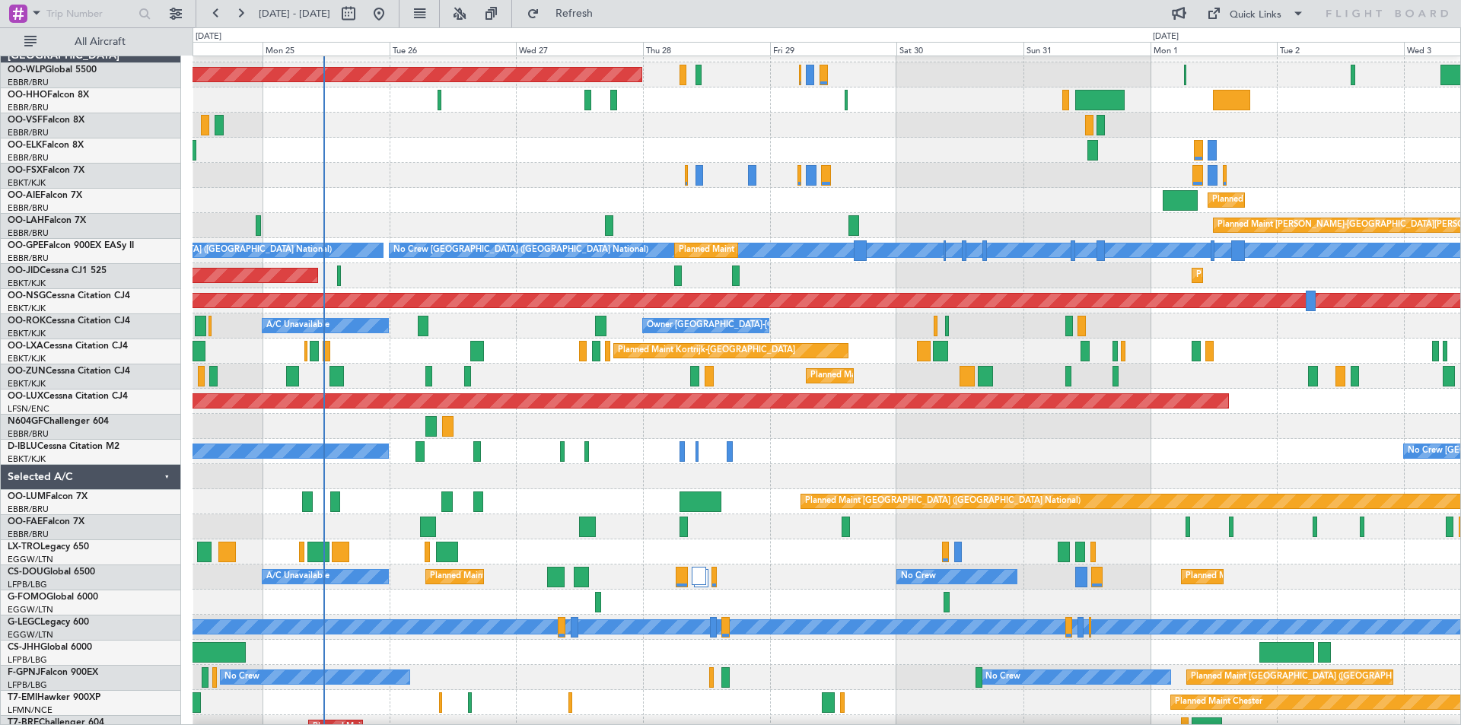
scroll to position [19, 0]
click at [35, 152] on div "Planned Maint [GEOGRAPHIC_DATA] ([GEOGRAPHIC_DATA]) Planned Maint [GEOGRAPHIC_D…" at bounding box center [730, 376] width 1461 height 698
click at [736, 501] on div "Planned Maint [GEOGRAPHIC_DATA] ([GEOGRAPHIC_DATA] National) Owner [GEOGRAPHIC_…" at bounding box center [825, 501] width 1267 height 25
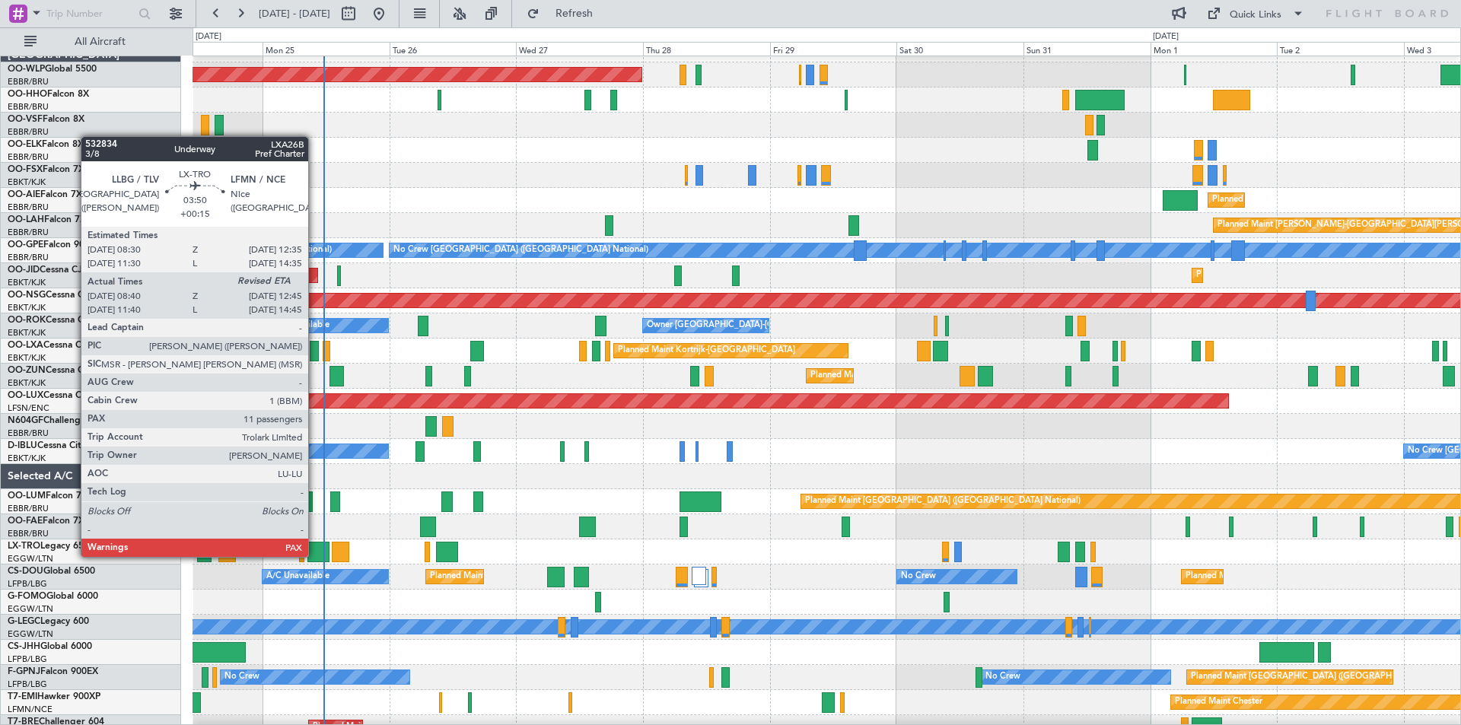
click at [315, 555] on div at bounding box center [318, 552] width 22 height 21
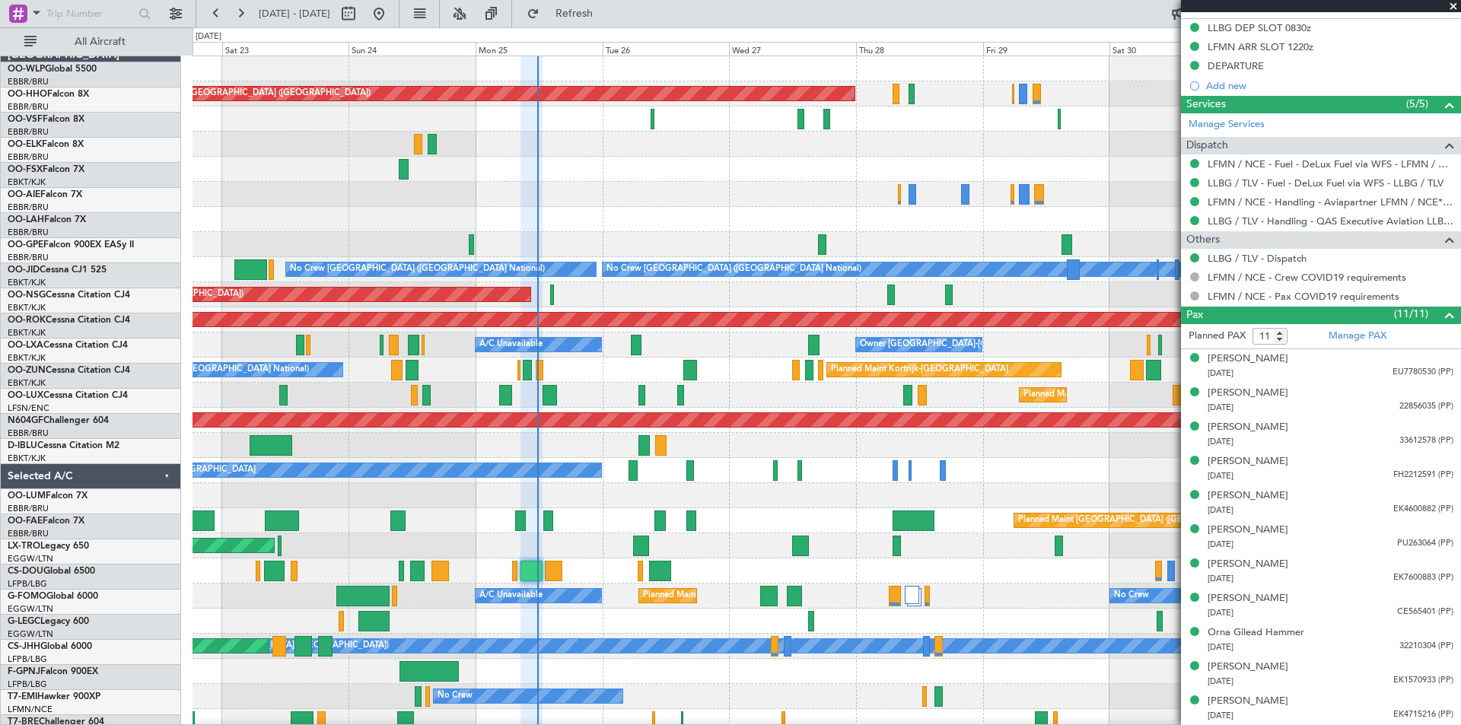
scroll to position [0, 0]
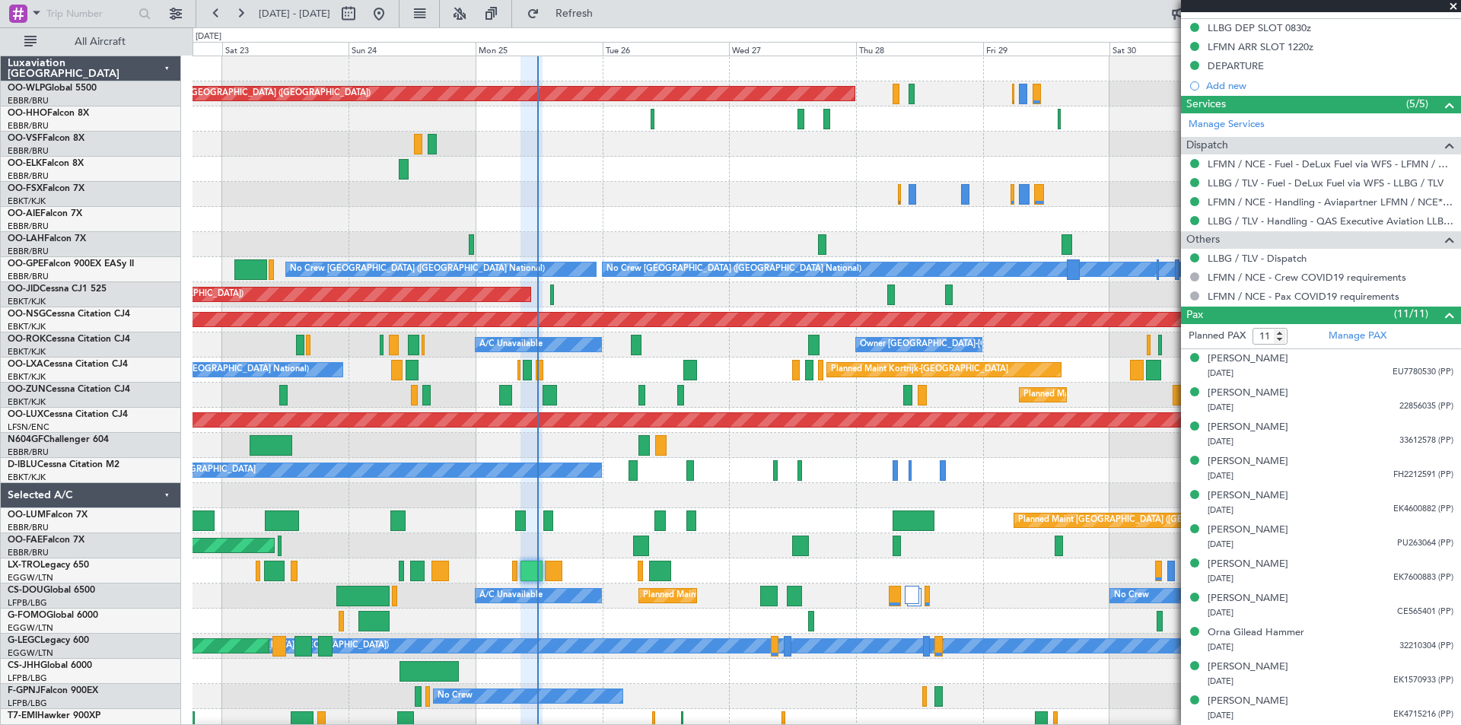
click at [480, 432] on div "Planned Maint [GEOGRAPHIC_DATA] ([GEOGRAPHIC_DATA]) Planned Maint [GEOGRAPHIC_D…" at bounding box center [825, 445] width 1267 height 778
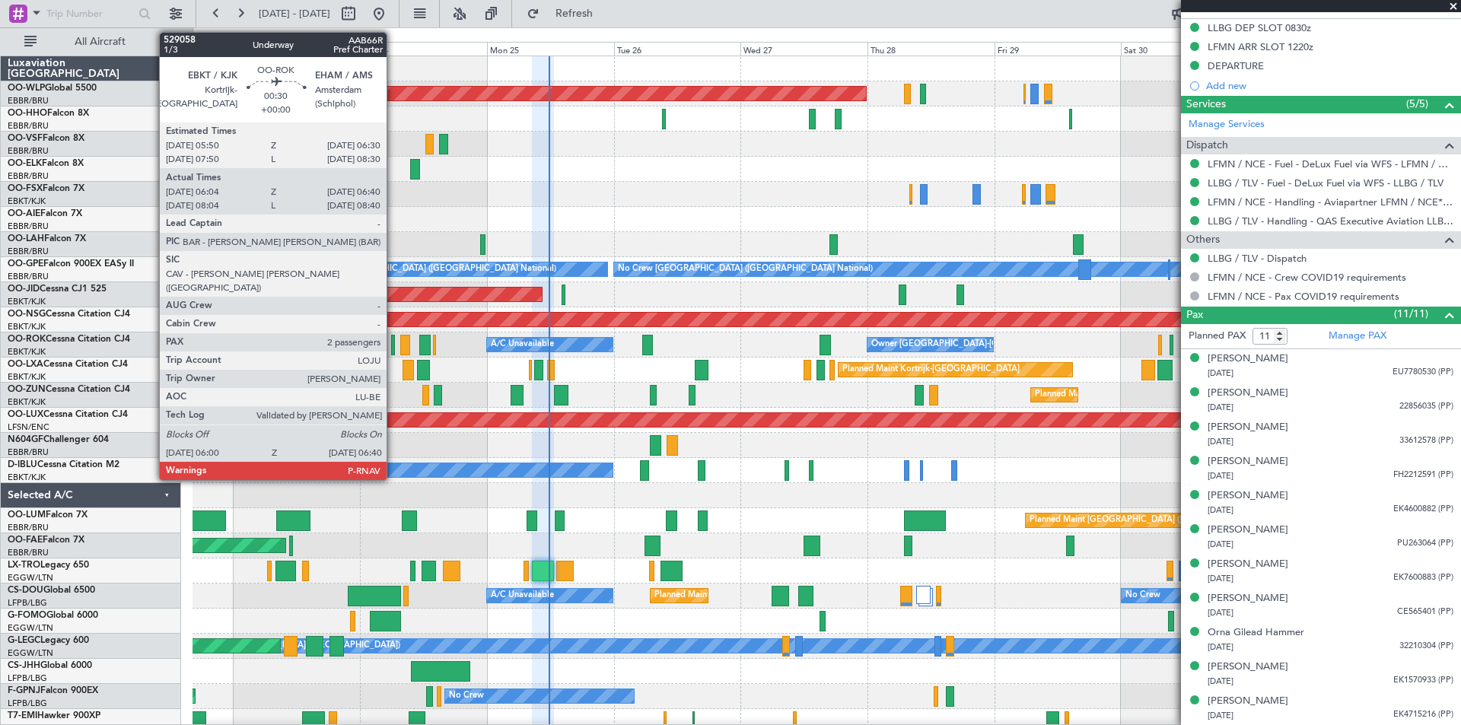
click at [393, 344] on div at bounding box center [393, 345] width 4 height 21
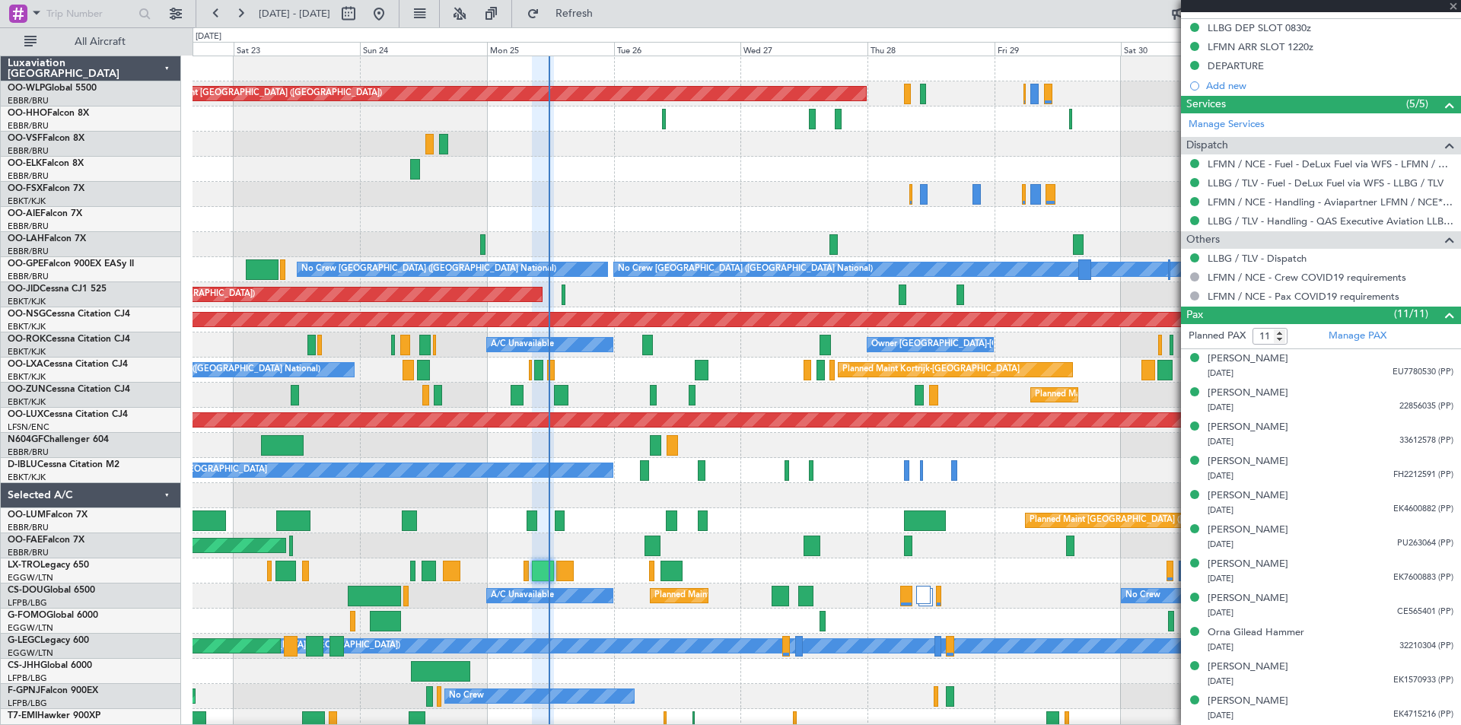
type input "06:09"
type input "06:35"
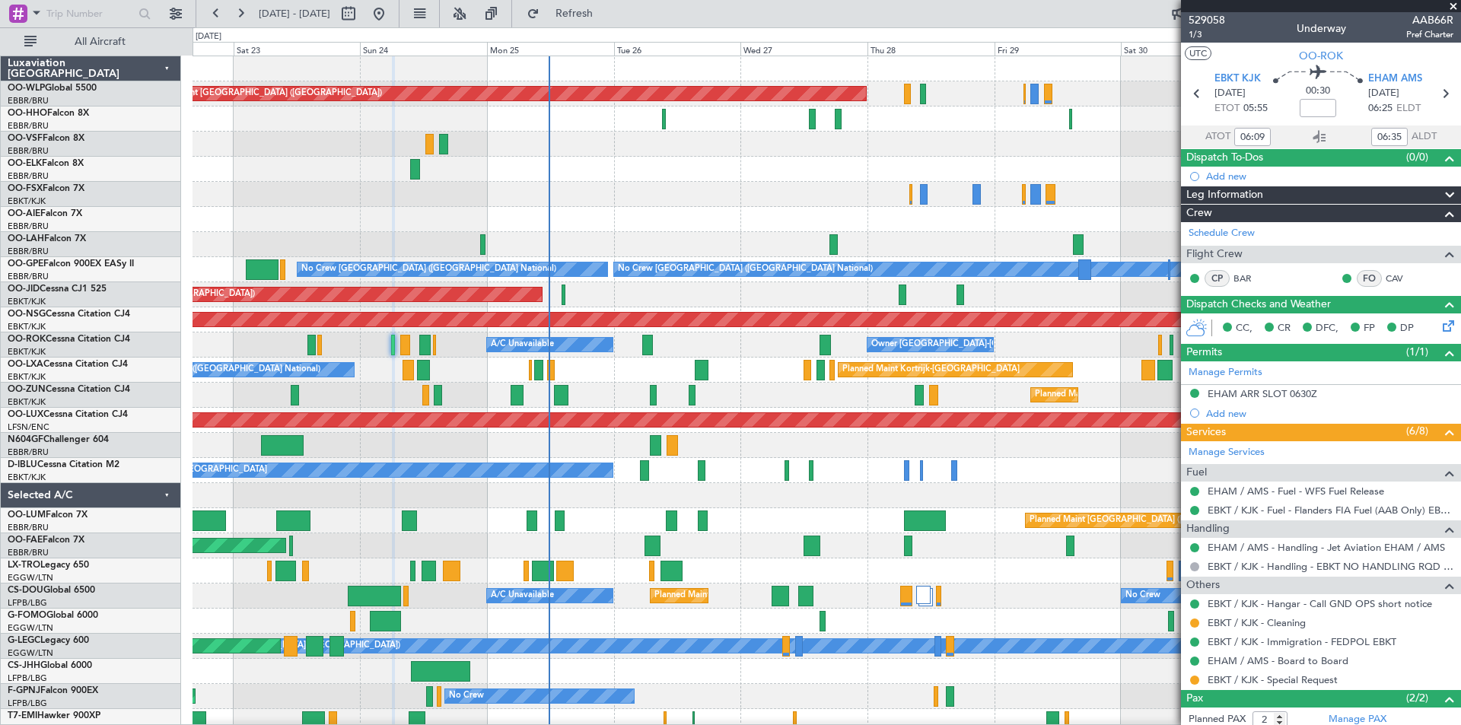
scroll to position [75, 0]
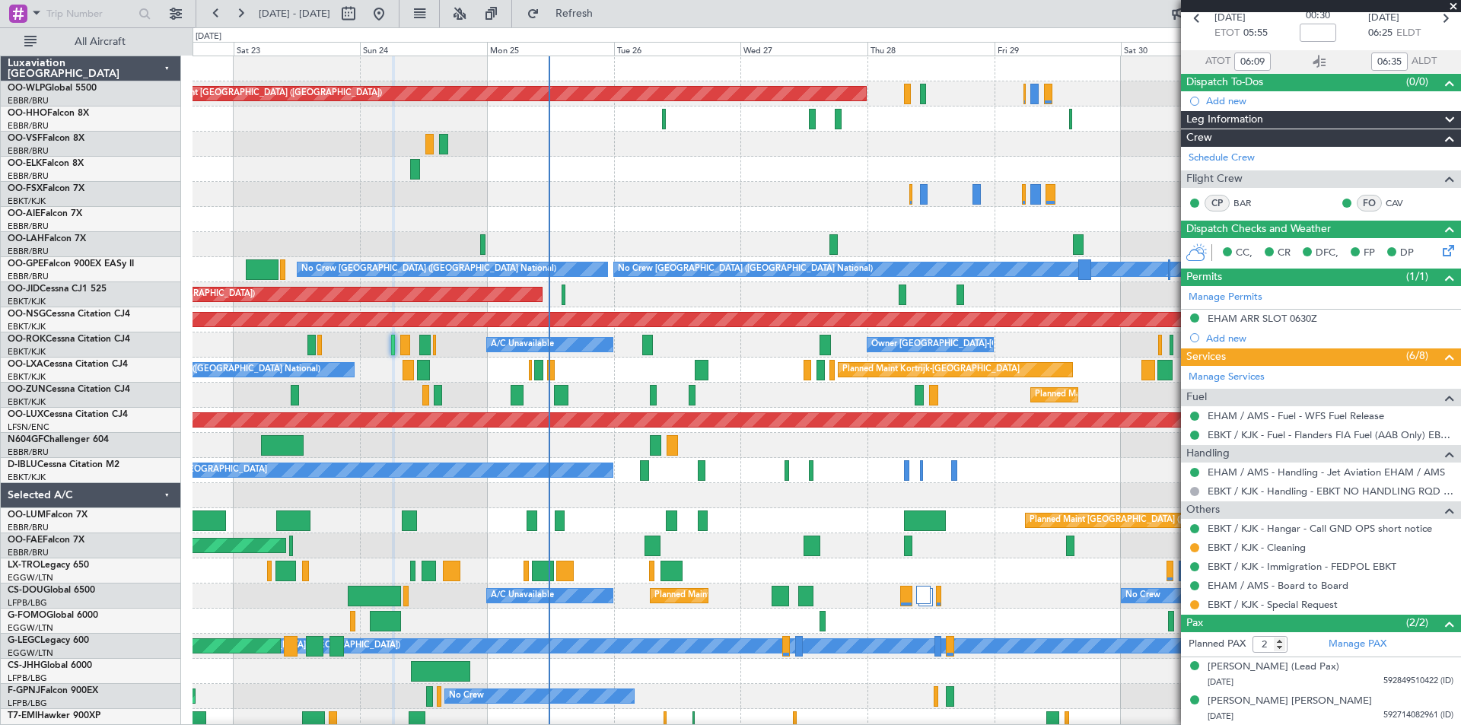
click at [1455, 5] on span at bounding box center [1452, 7] width 15 height 14
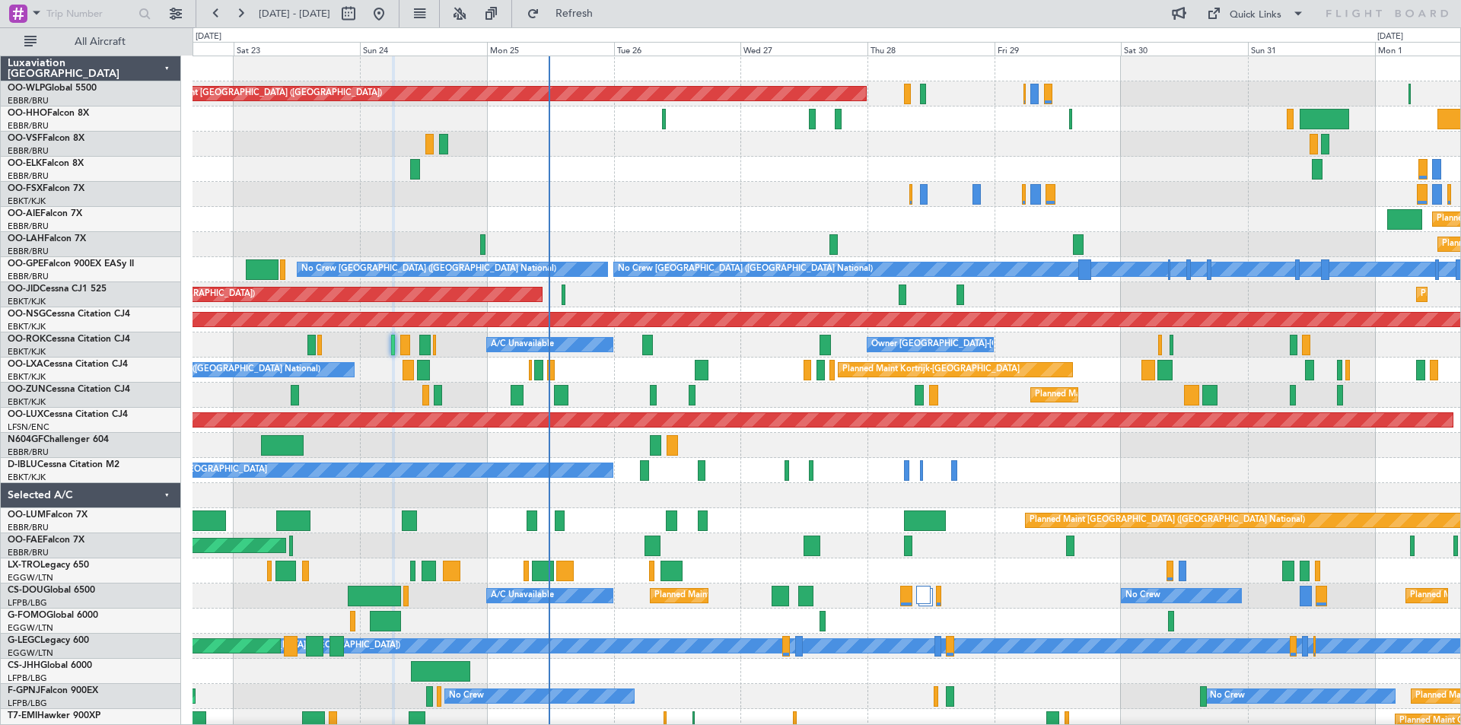
type input "0"
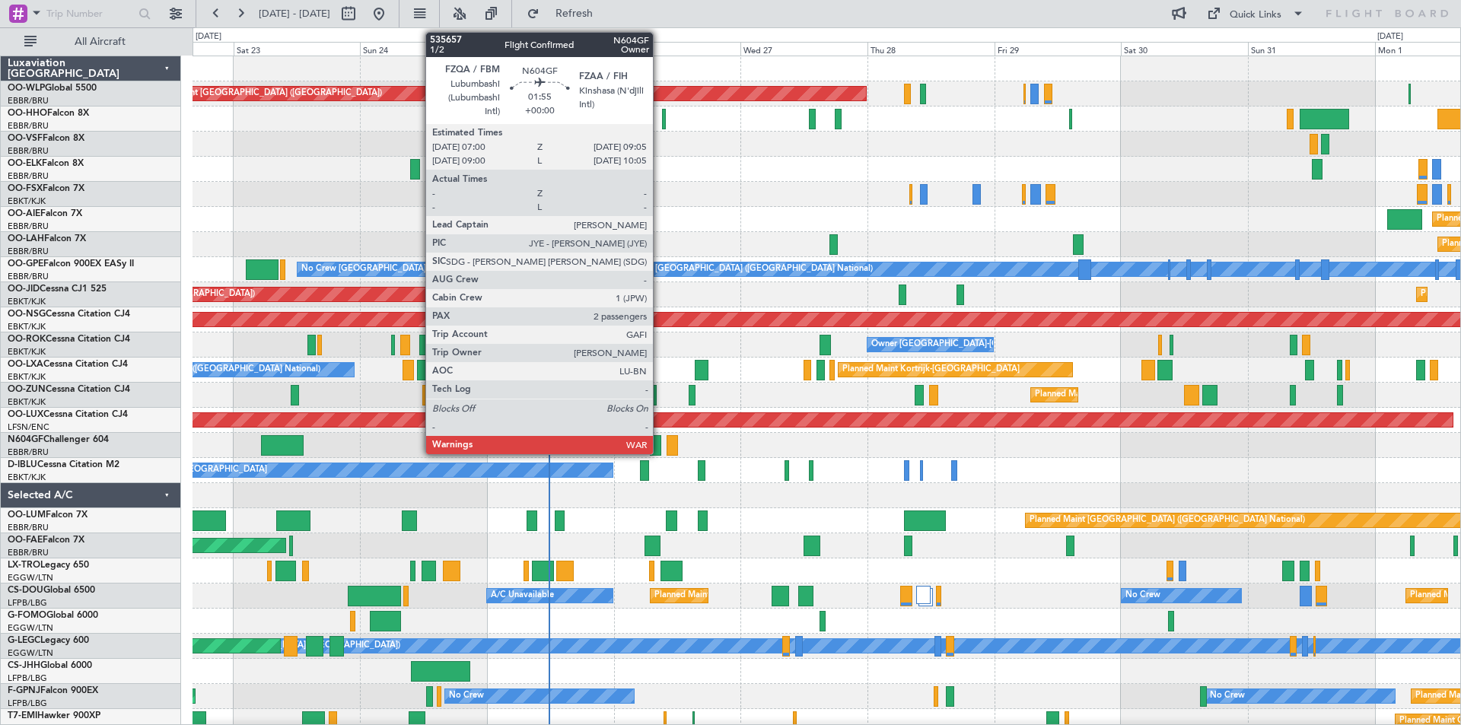
click at [660, 450] on div at bounding box center [655, 445] width 11 height 21
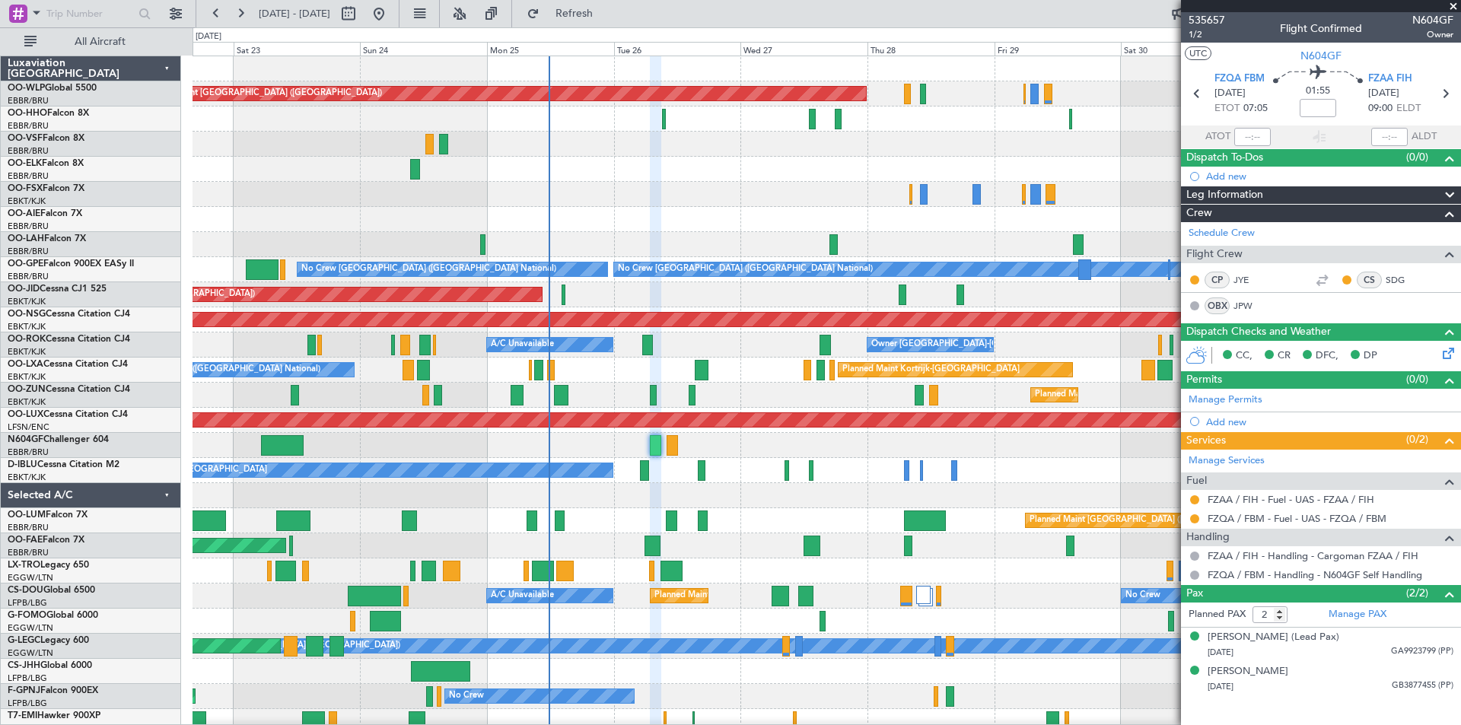
click at [1455, 8] on span at bounding box center [1452, 7] width 15 height 14
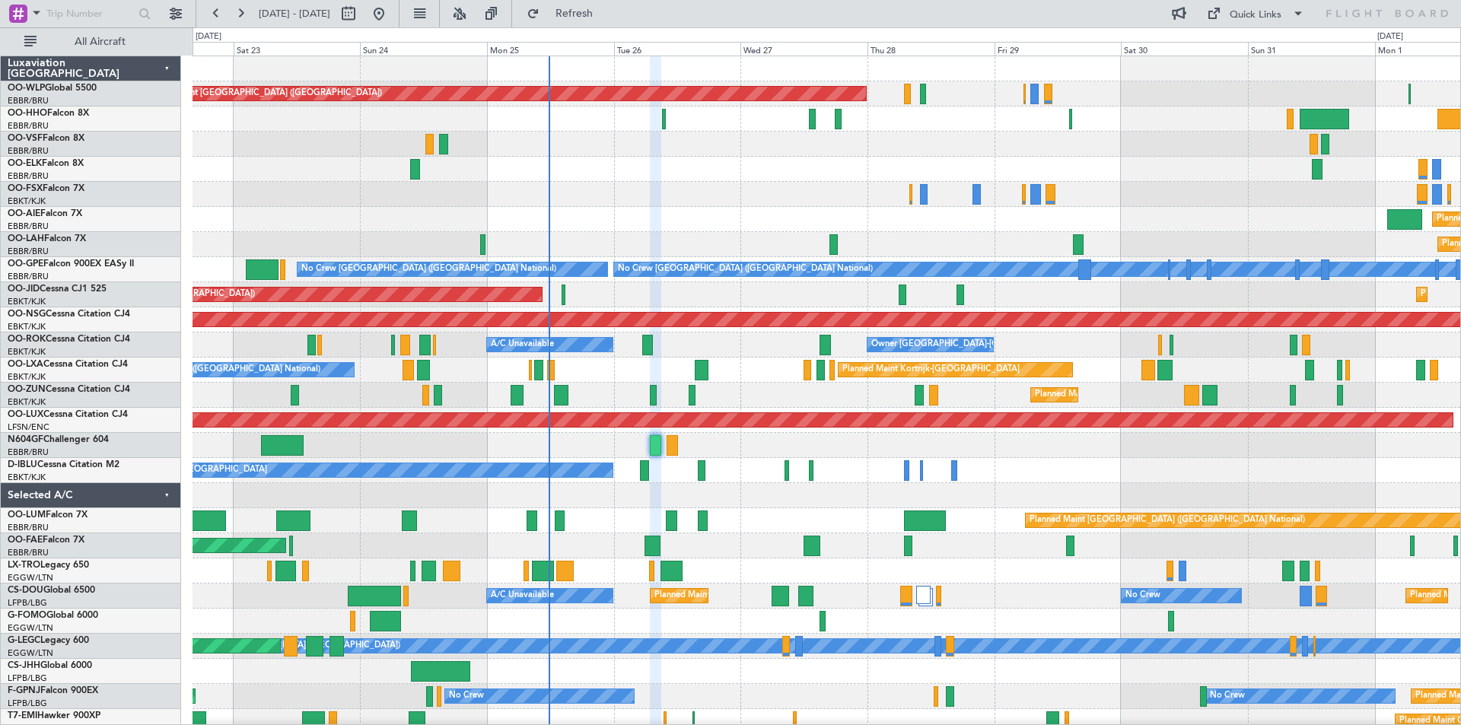
type input "0"
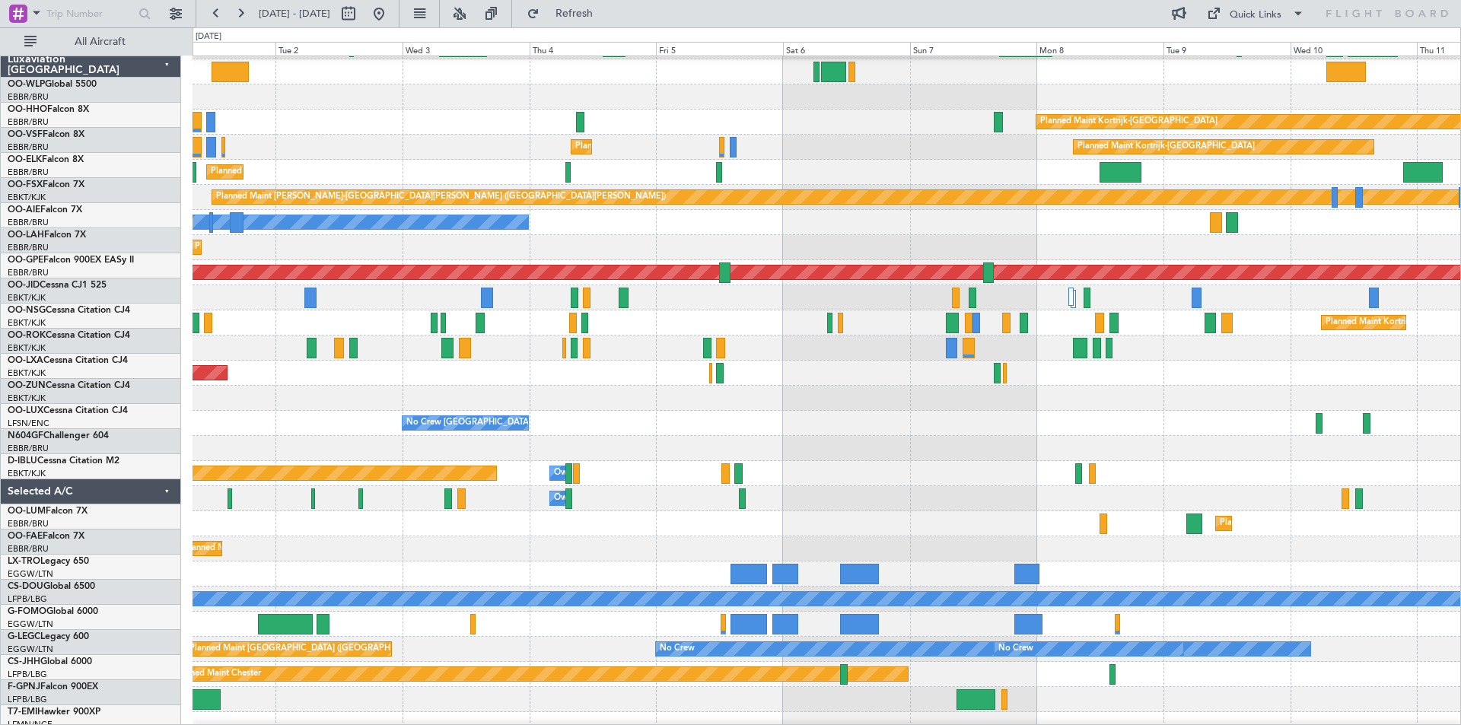
click at [0, 240] on html "[DATE] - [DATE] Refresh Quick Links All Aircraft Planned Maint [GEOGRAPHIC_DATA…" at bounding box center [730, 362] width 1461 height 725
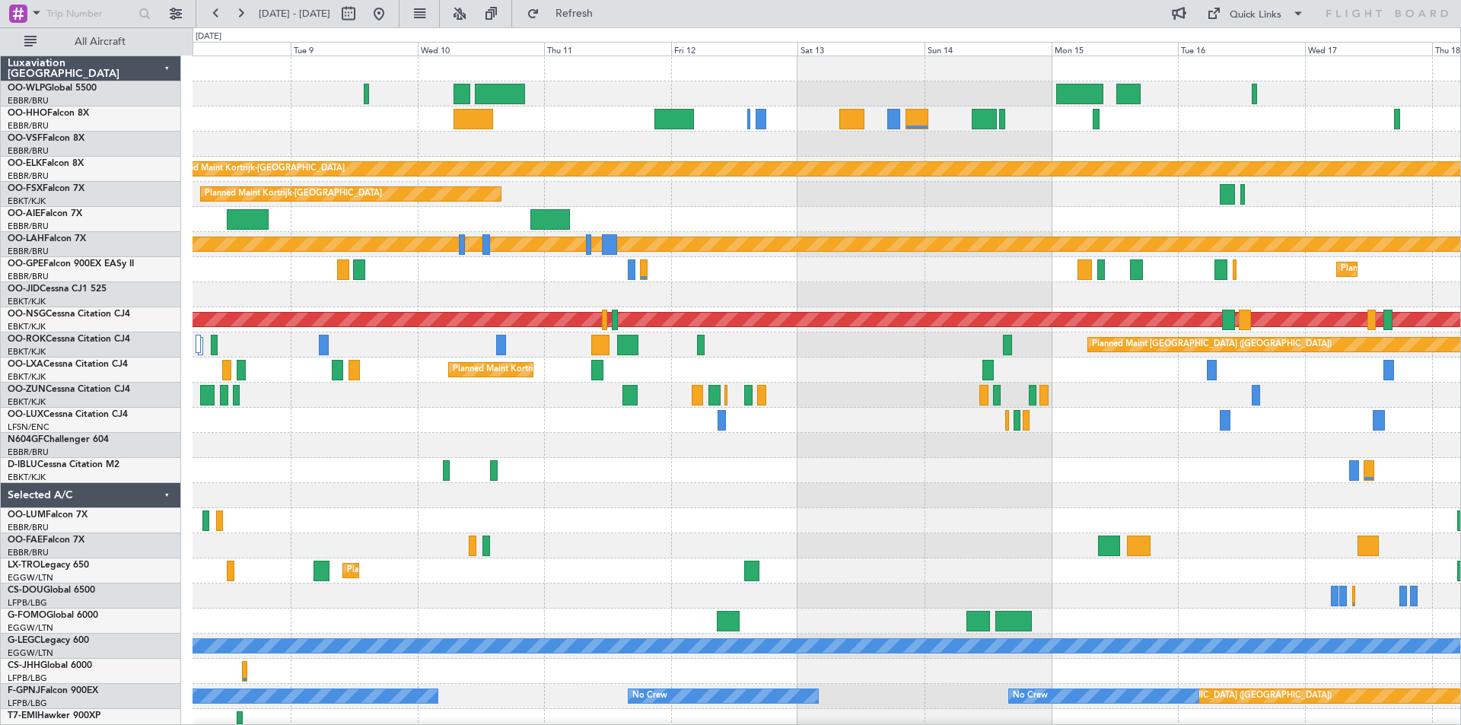
click at [611, 296] on div "Planned Maint Kortrijk-[GEOGRAPHIC_DATA] Planned Maint [GEOGRAPHIC_DATA]-[GEOGR…" at bounding box center [825, 432] width 1267 height 753
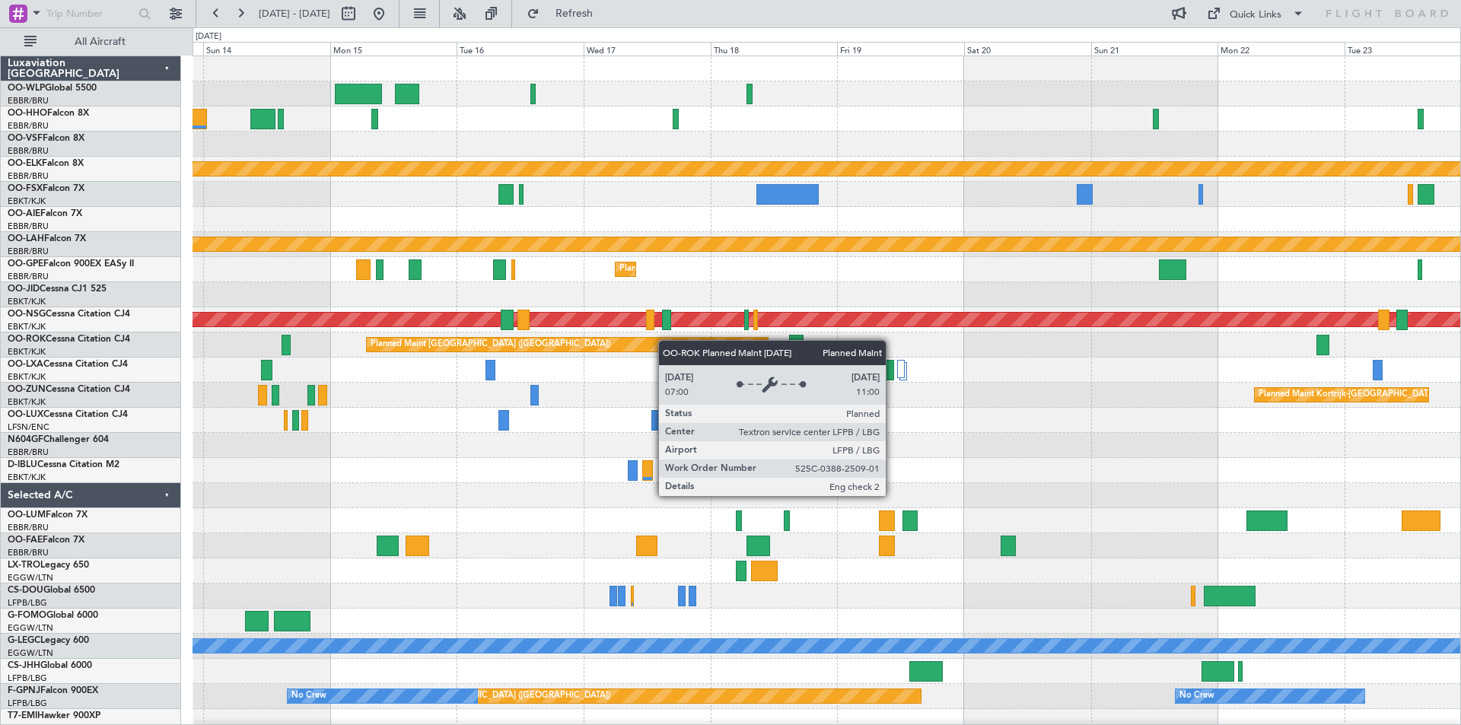
click at [550, 388] on div "Planned Maint Kortrijk-[GEOGRAPHIC_DATA] Planned [GEOGRAPHIC_DATA][PERSON_NAME]…" at bounding box center [825, 445] width 1267 height 778
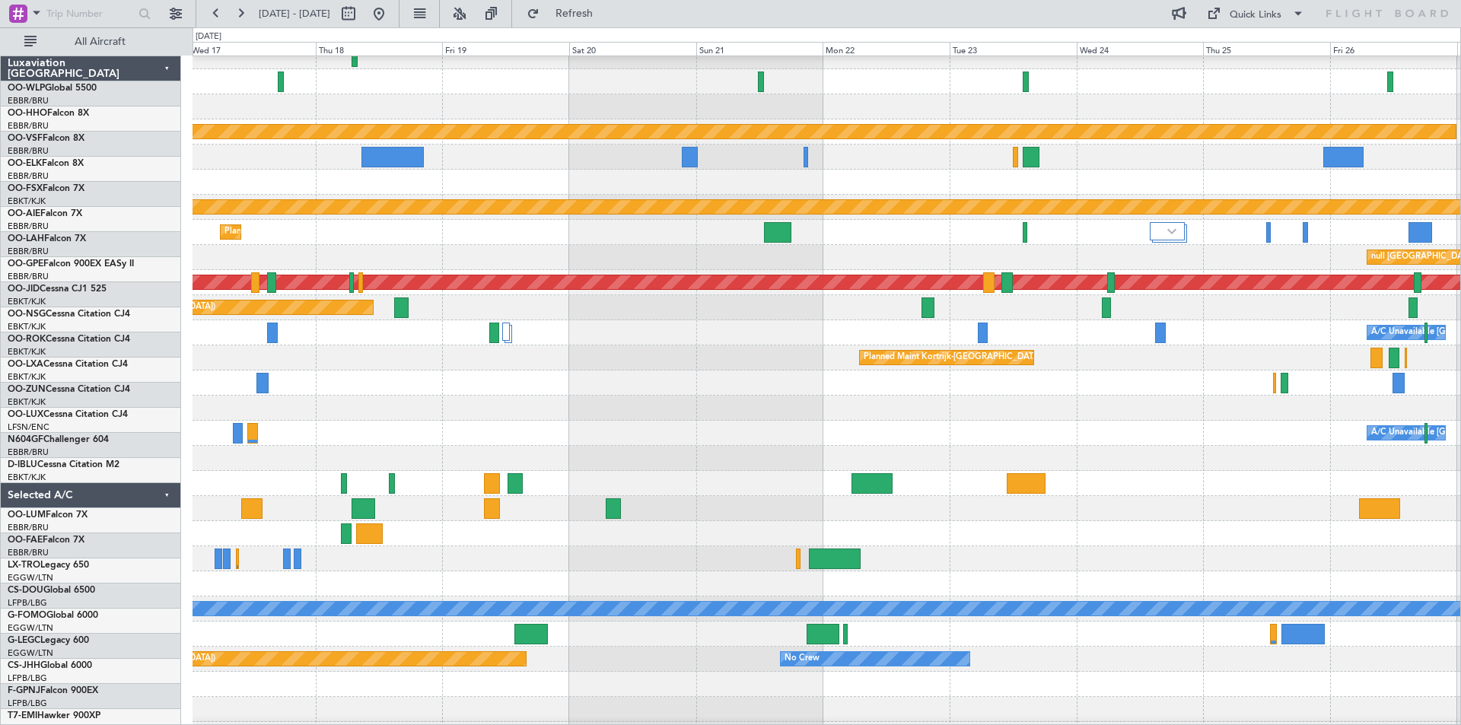
click at [625, 313] on div "Planned Maint Kortrijk-[GEOGRAPHIC_DATA] Planned [GEOGRAPHIC_DATA][PERSON_NAME]…" at bounding box center [825, 395] width 1267 height 753
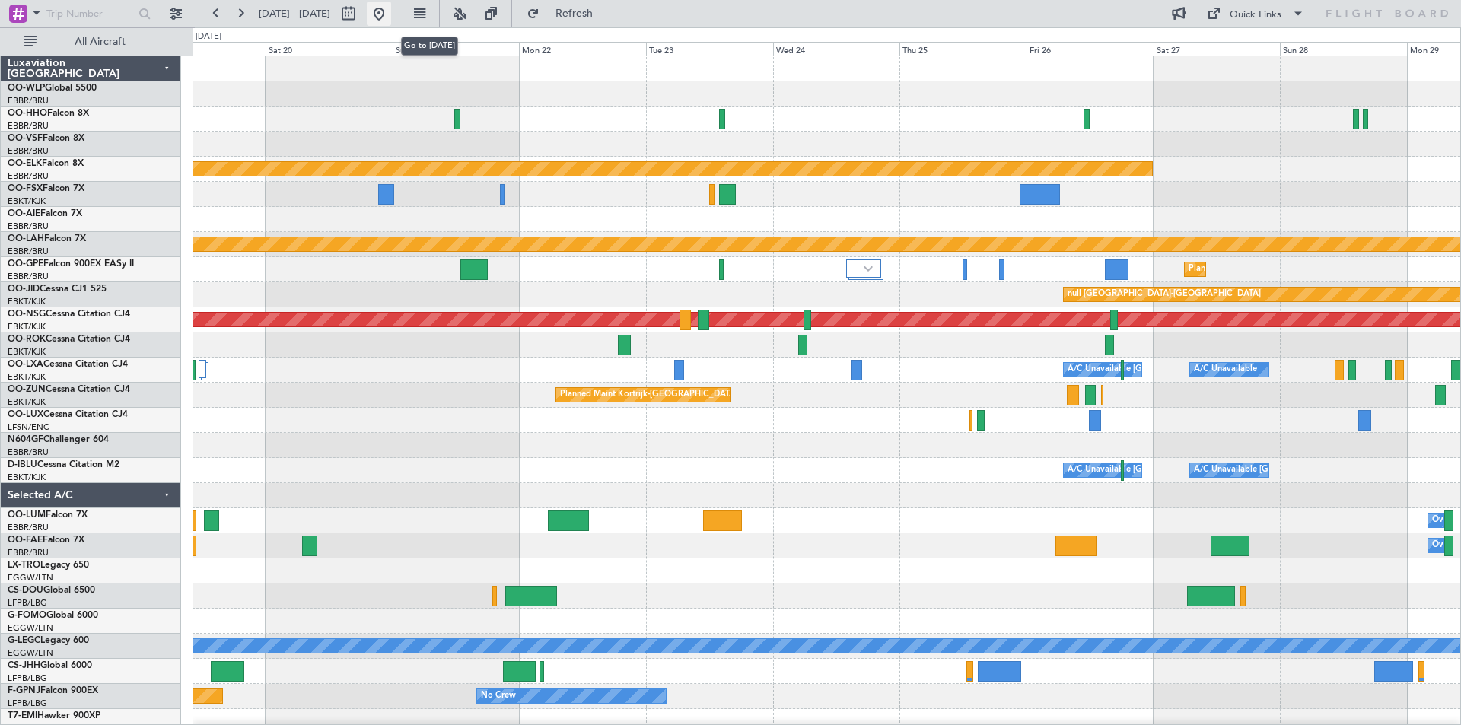
click at [391, 9] on button at bounding box center [379, 14] width 24 height 24
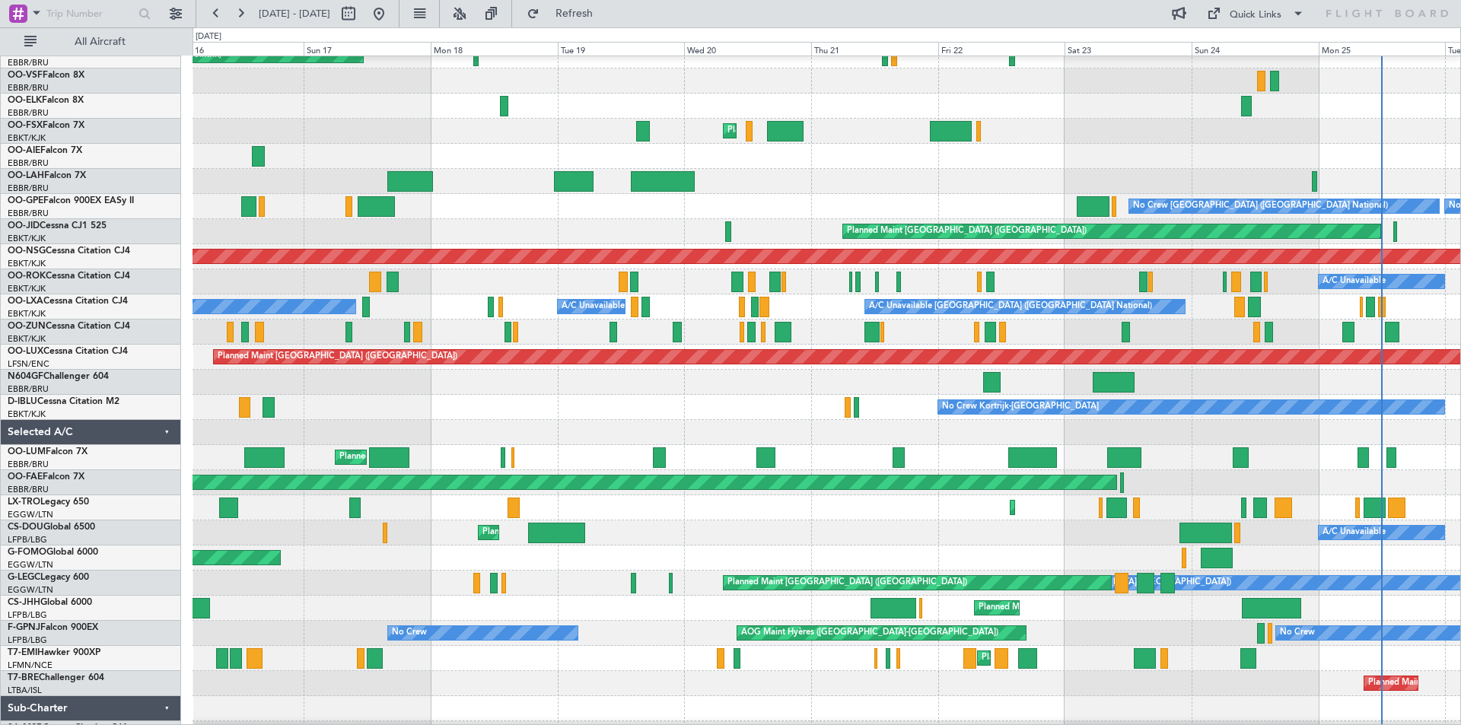
click at [922, 196] on div "No Crew [GEOGRAPHIC_DATA] ([GEOGRAPHIC_DATA] National) No Crew [GEOGRAPHIC_DATA…" at bounding box center [825, 206] width 1267 height 25
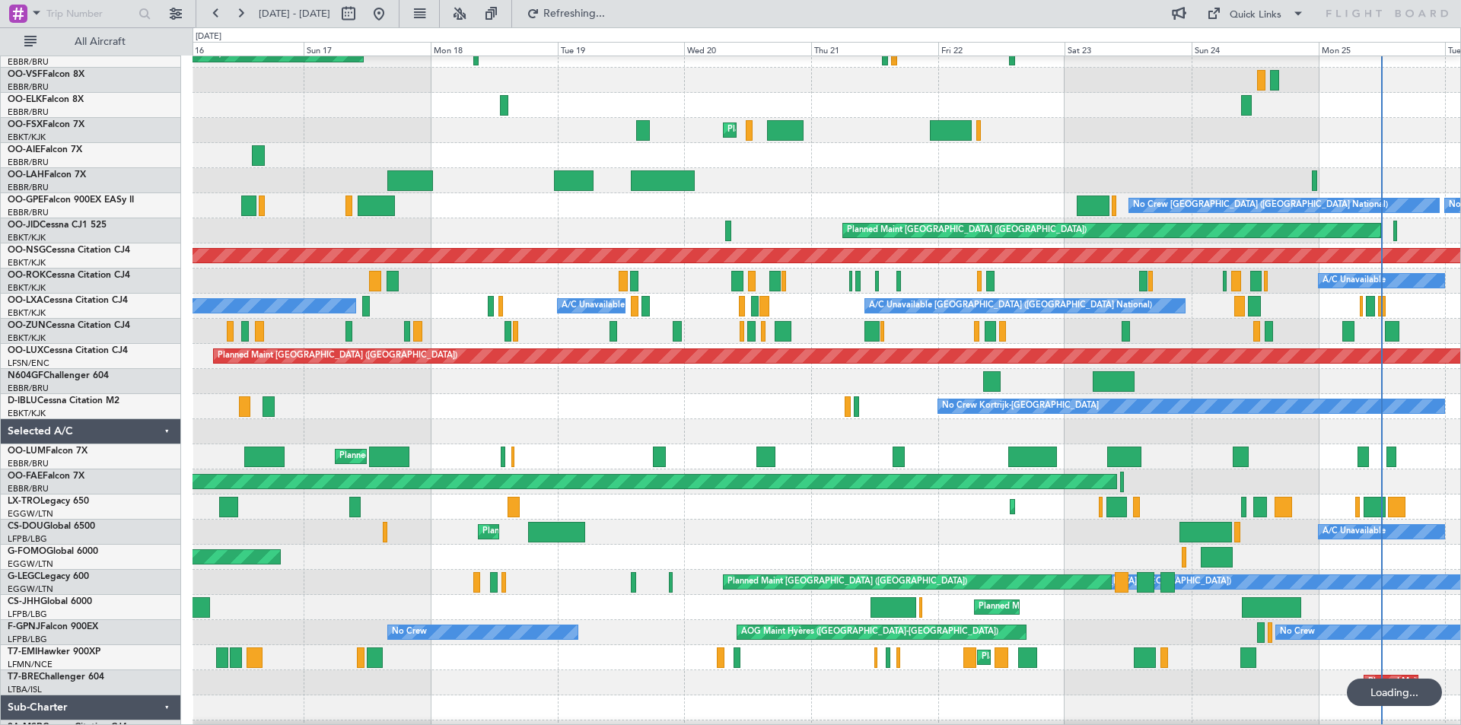
scroll to position [33, 0]
